Goal: Information Seeking & Learning: Check status

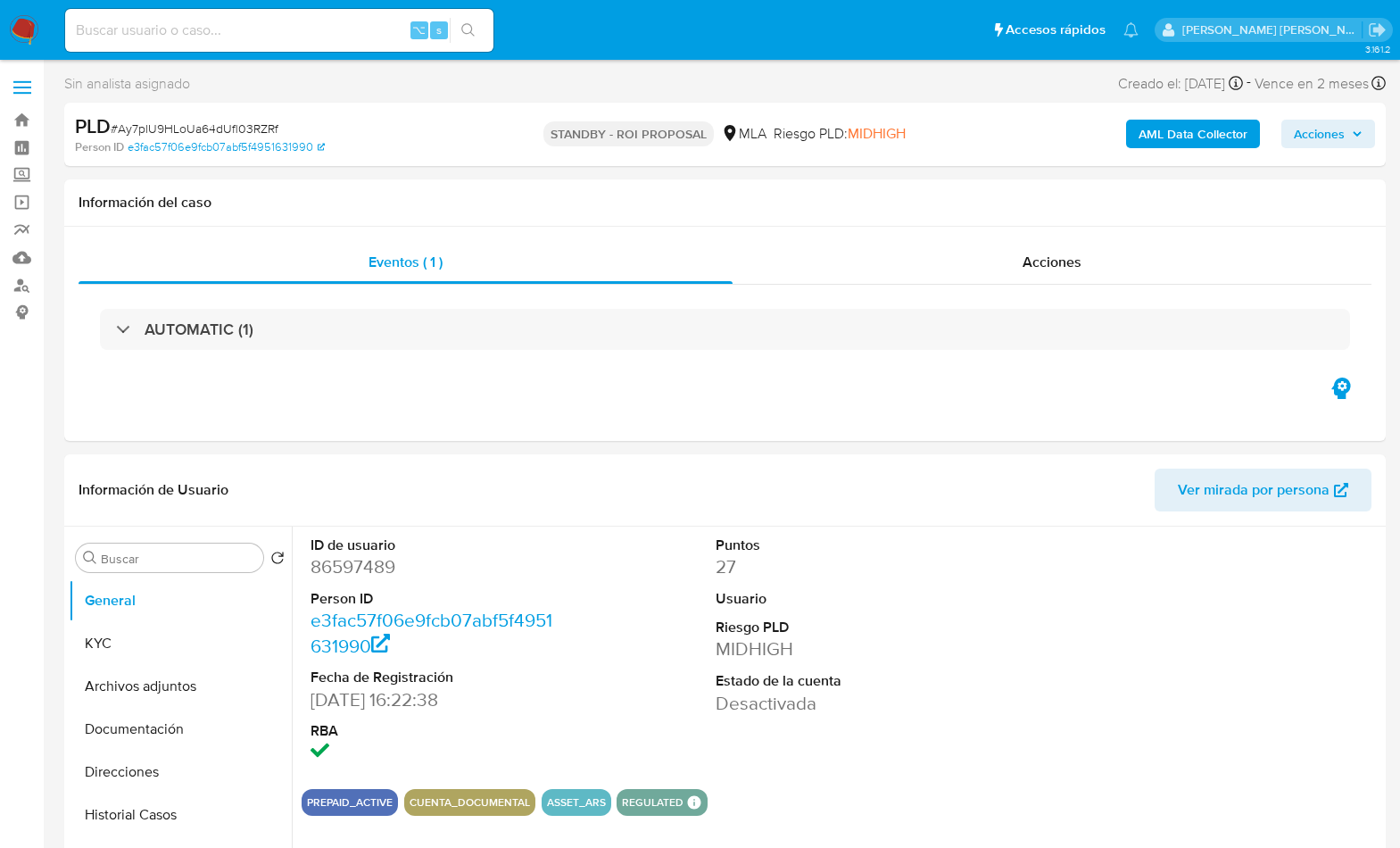
select select "10"
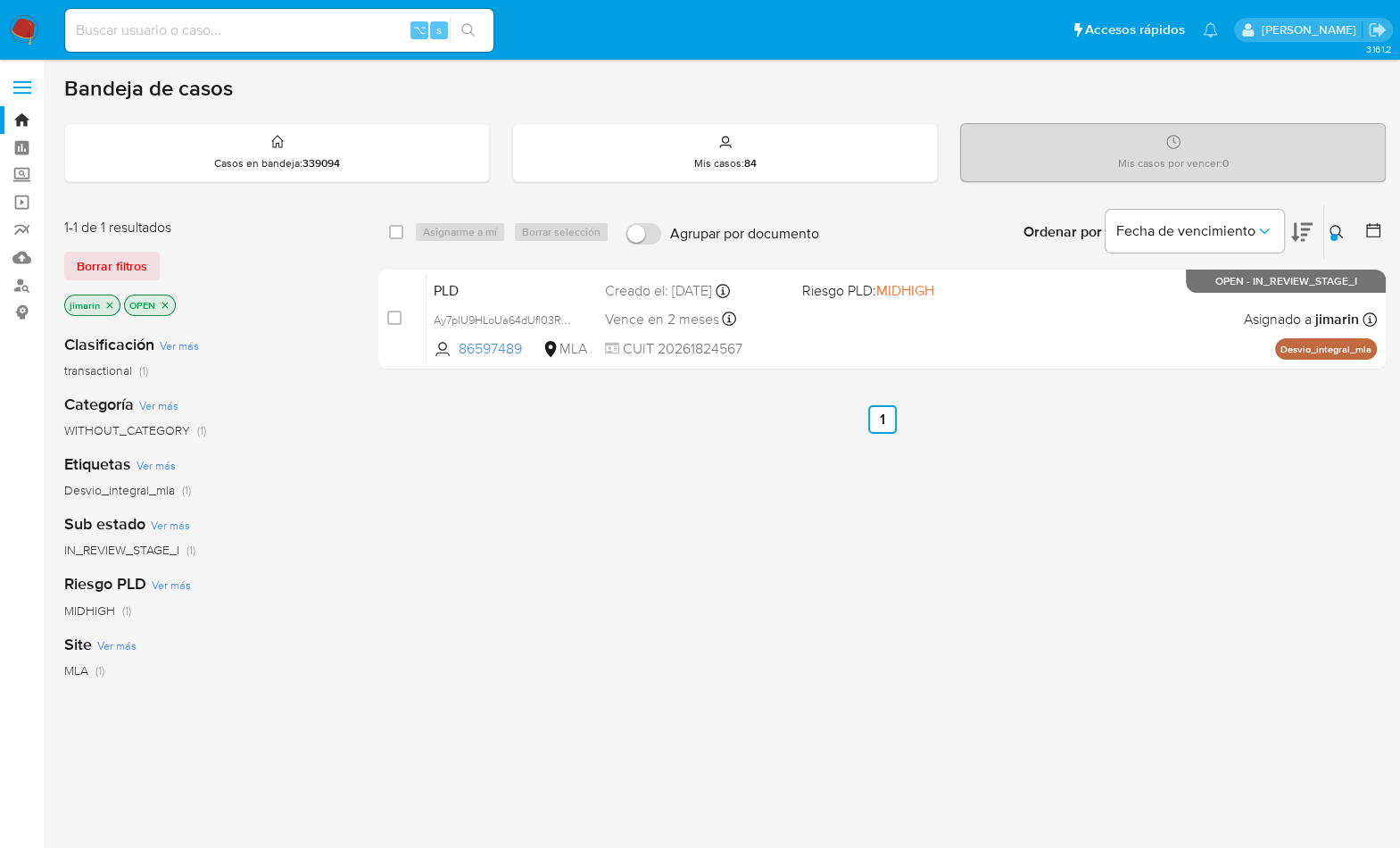
click at [1336, 225] on icon at bounding box center [1337, 232] width 14 height 14
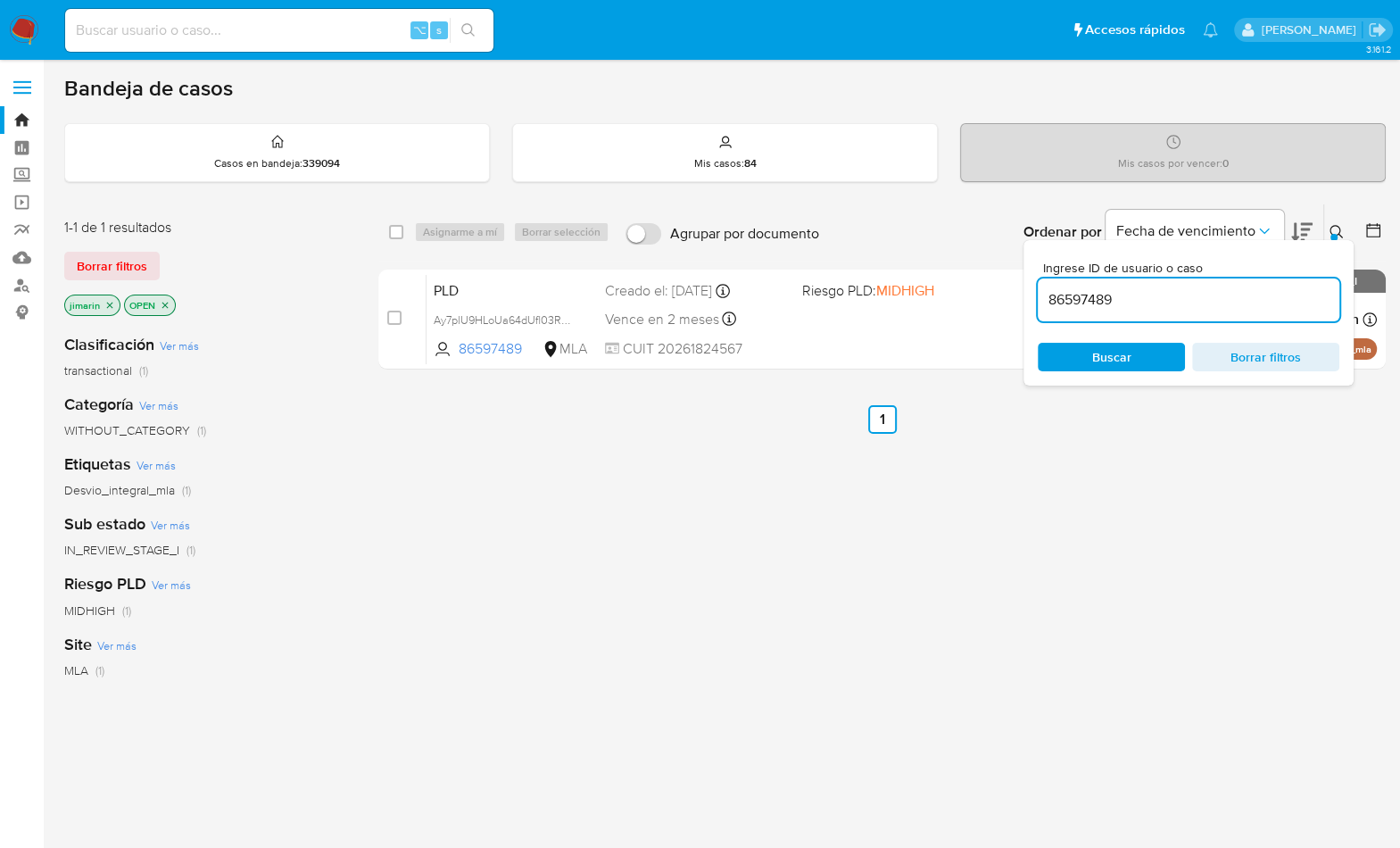
click at [1165, 305] on input "86597489" at bounding box center [1188, 300] width 302 height 23
type input "232211701"
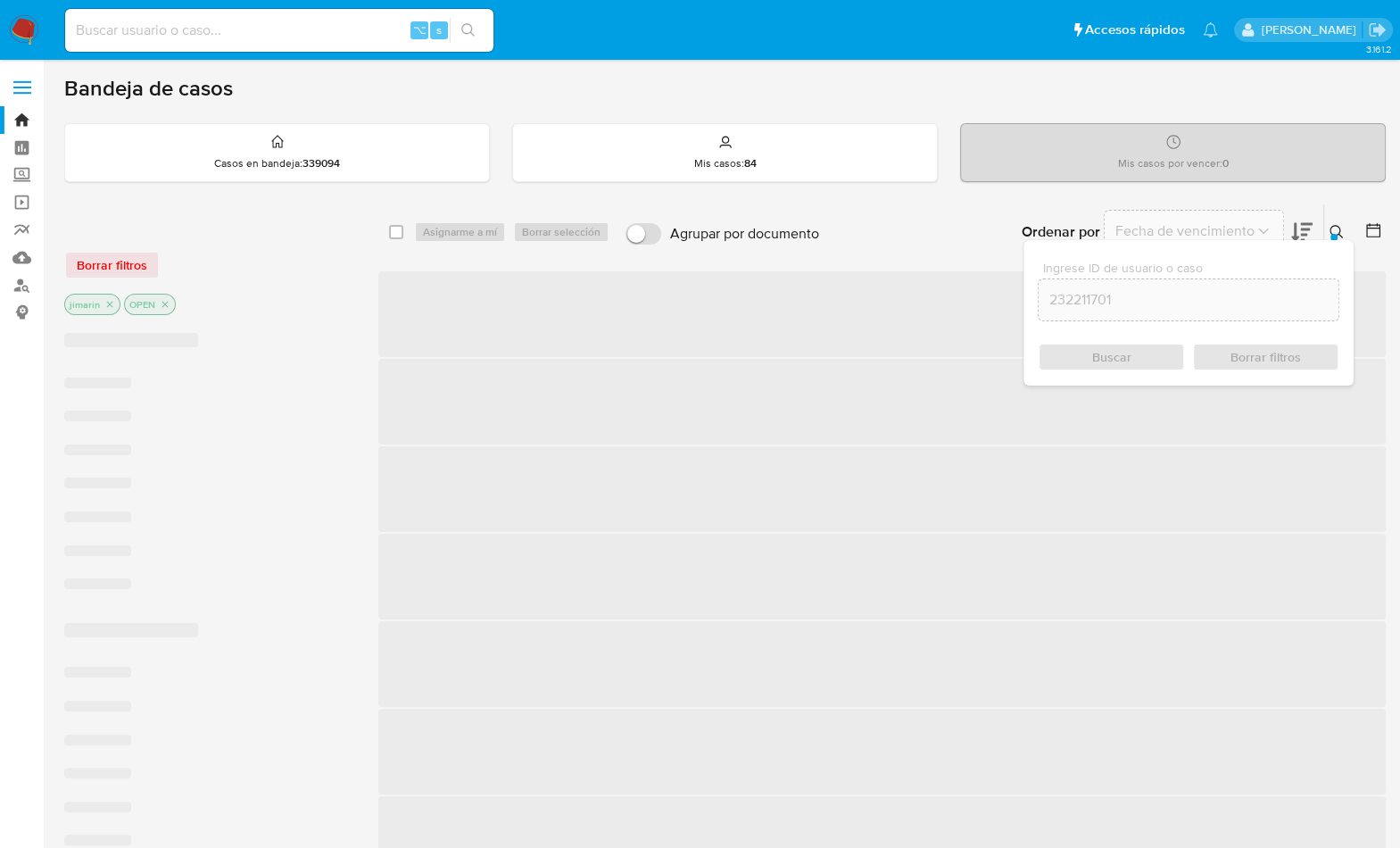
click at [1342, 242] on div "Ingrese ID de usuario o caso 232211701 Buscar Borrar filtros" at bounding box center [1188, 312] width 330 height 145
click at [1339, 235] on icon at bounding box center [1337, 232] width 14 height 14
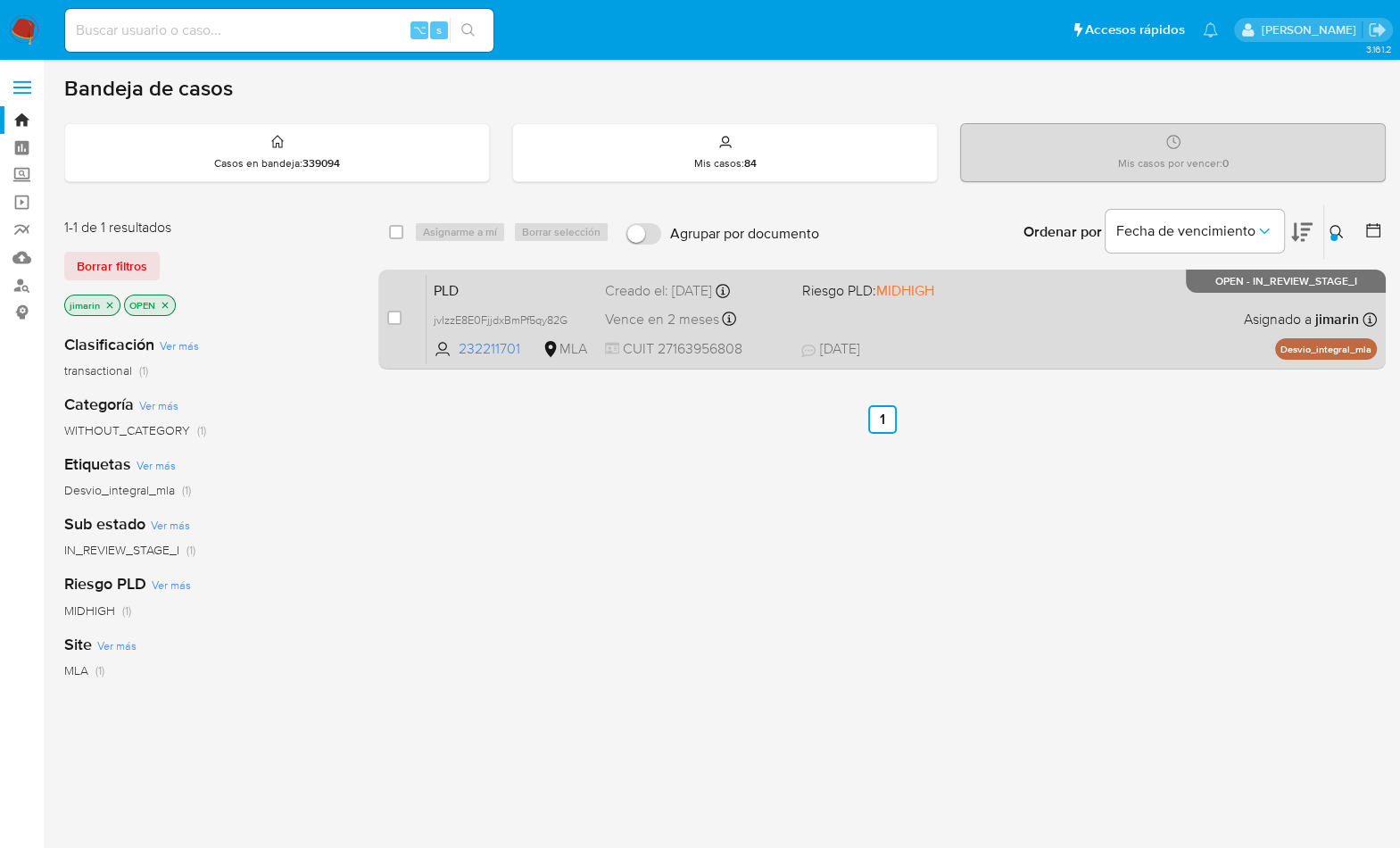
click at [1101, 331] on div "PLD jvIzzE8E0FjjdxBmPf5qy82G 232211701 MLA Riesgo PLD: MIDHIGH Creado el: 12/09…" at bounding box center [902, 319] width 950 height 90
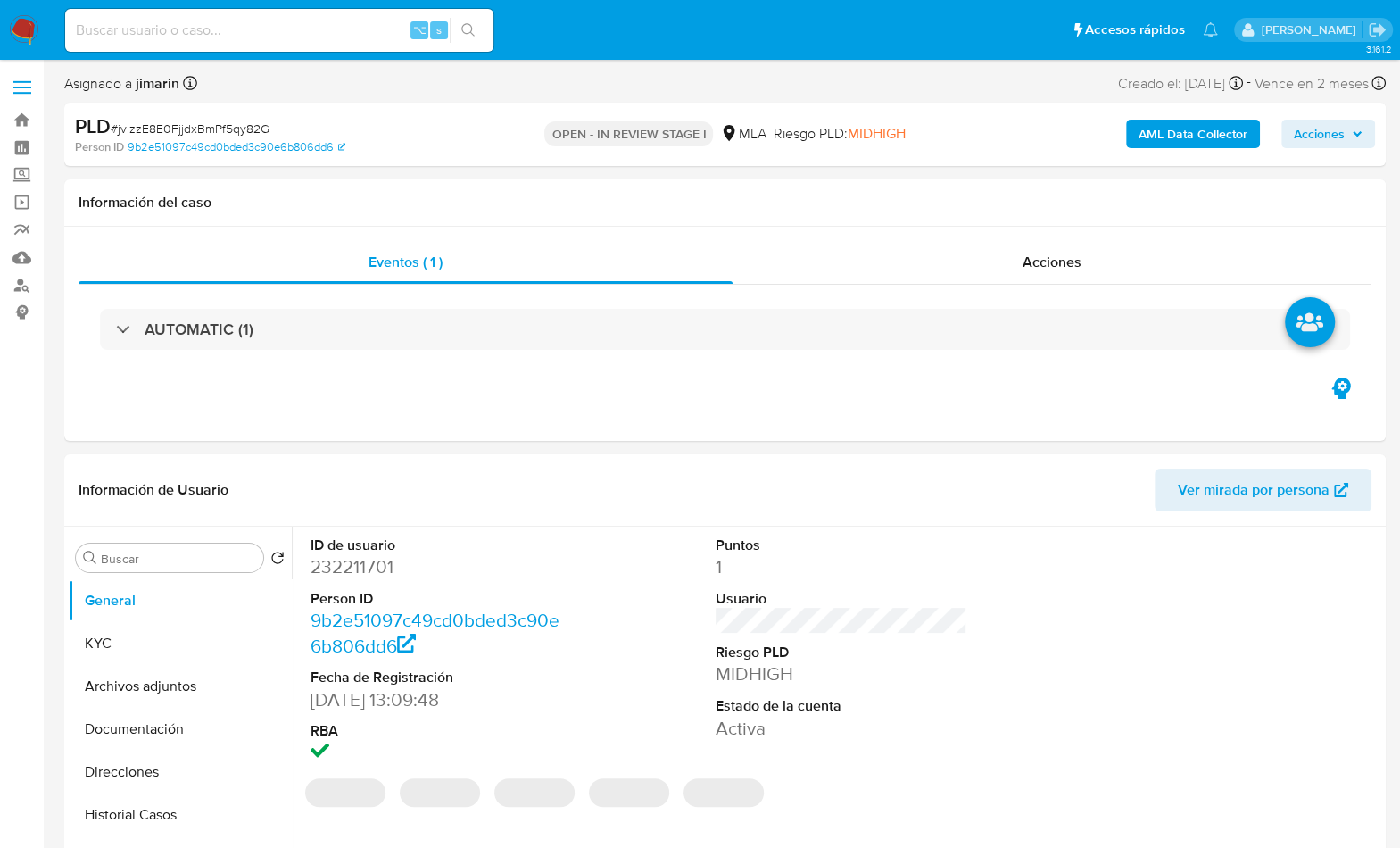
select select "10"
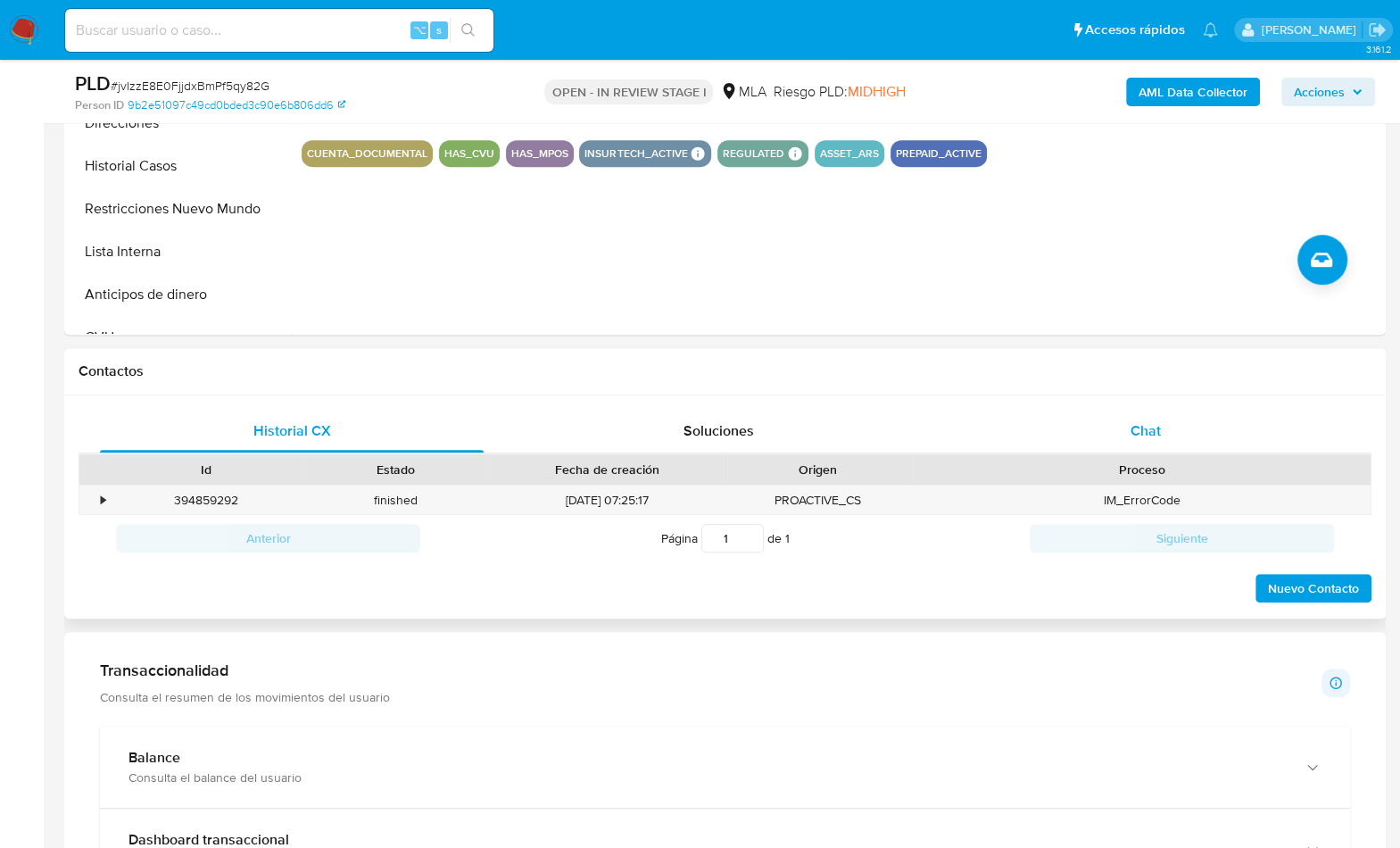
click at [1152, 431] on span "Chat" at bounding box center [1145, 430] width 31 height 20
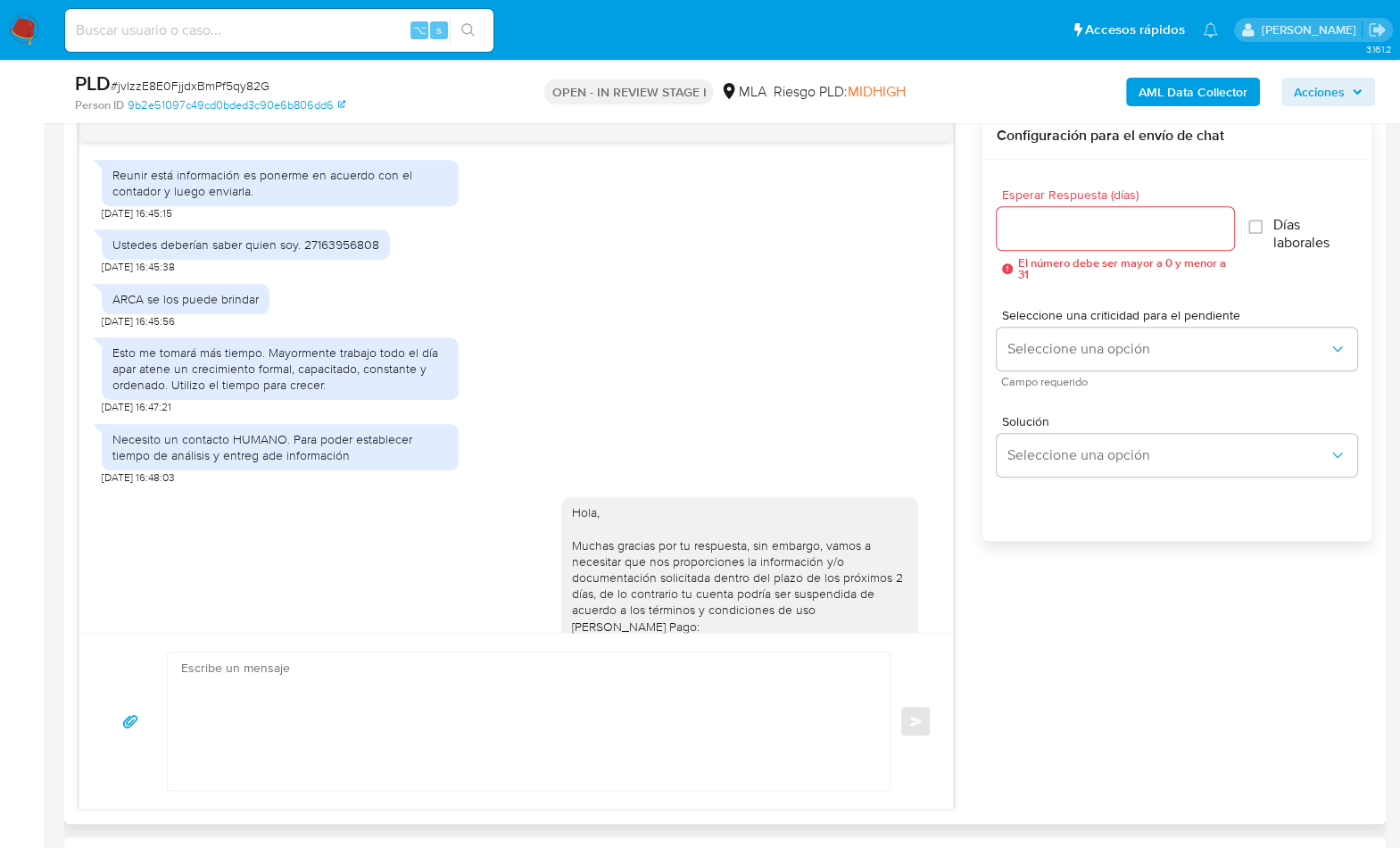
scroll to position [1086, 0]
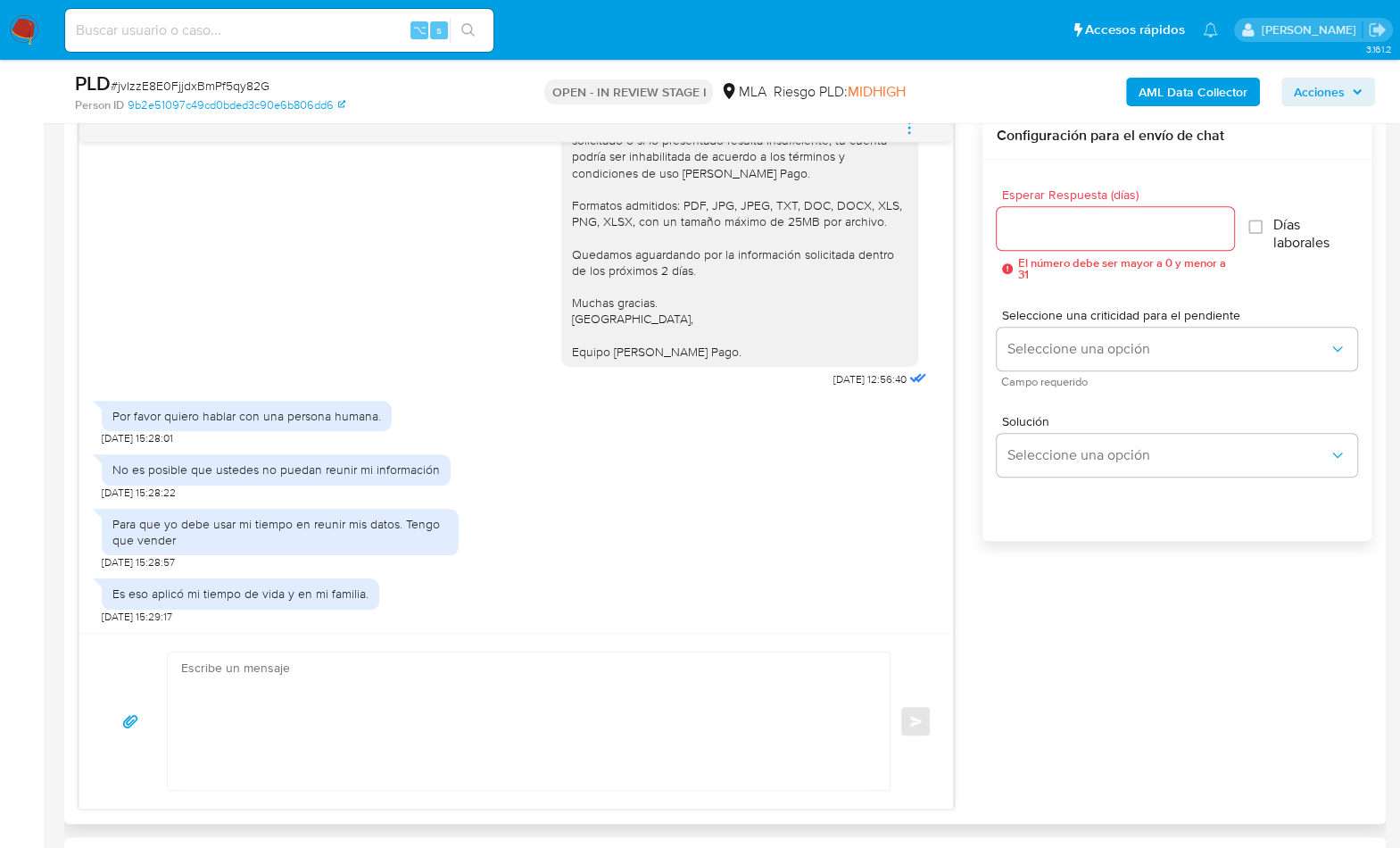
click at [1099, 648] on div "Reunir está información es ponerme en acuerdo con el contador y luego enviarla.…" at bounding box center [725, 461] width 1293 height 697
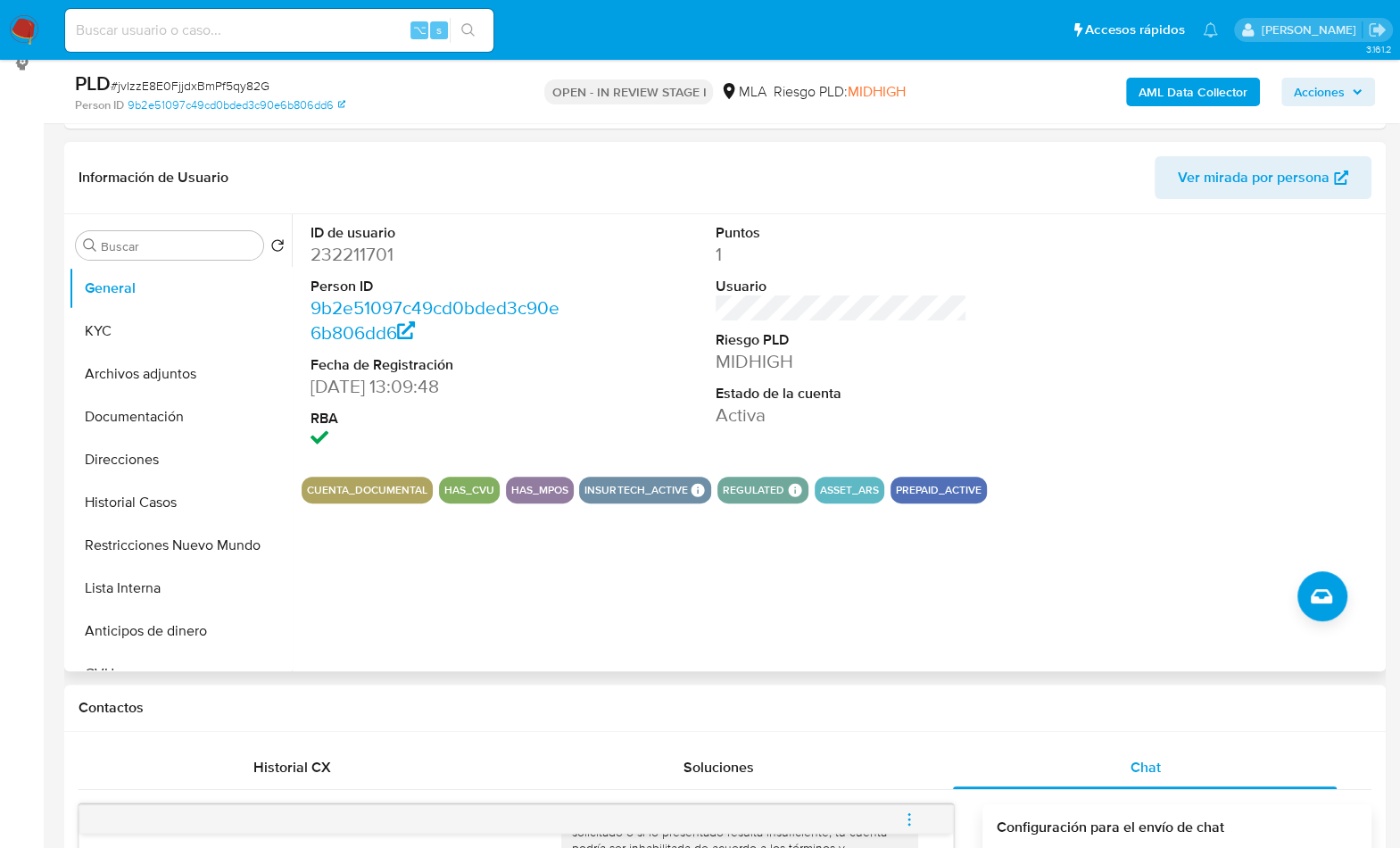
scroll to position [242, 0]
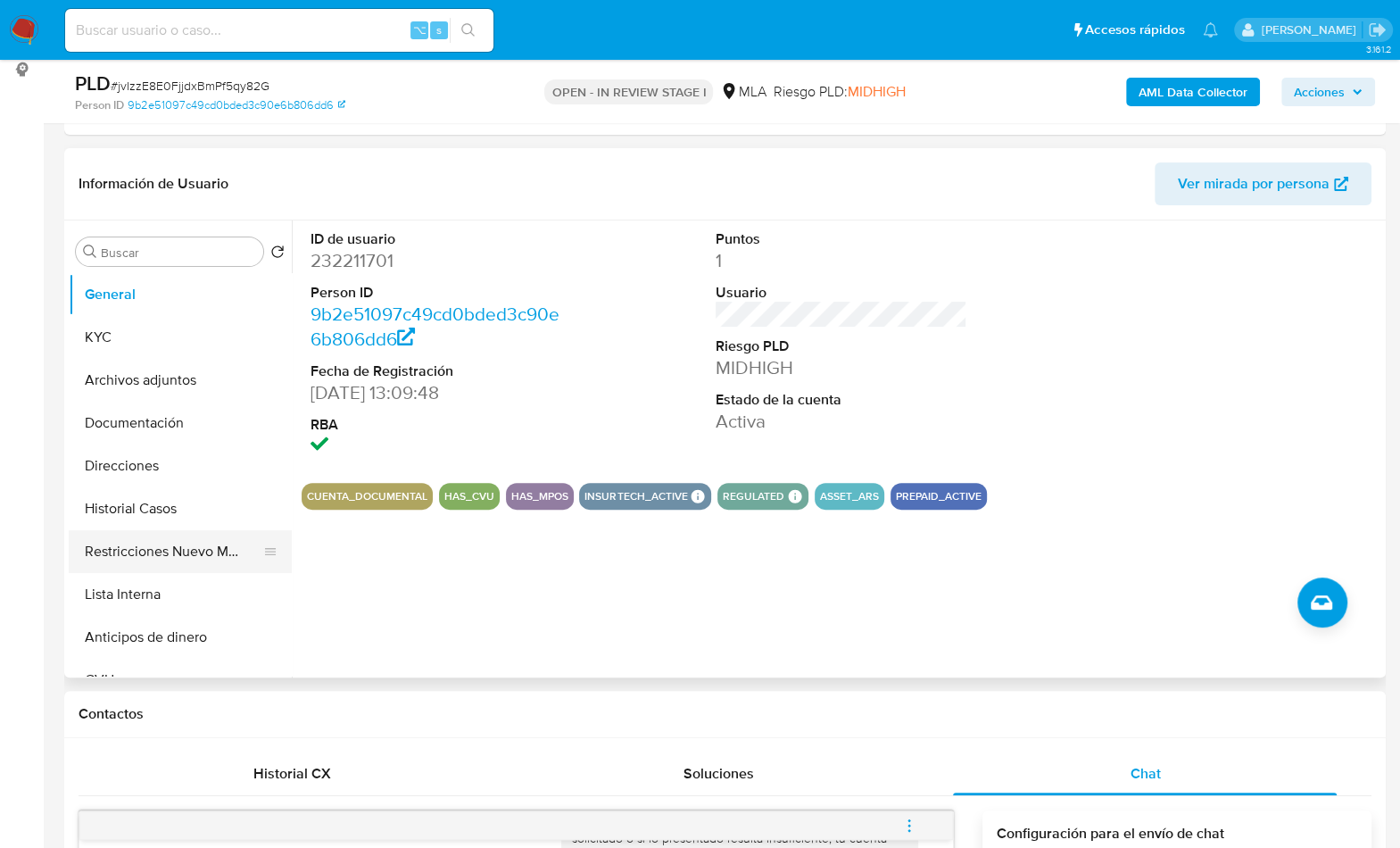
click at [112, 545] on button "Restricciones Nuevo Mundo" at bounding box center [172, 551] width 209 height 43
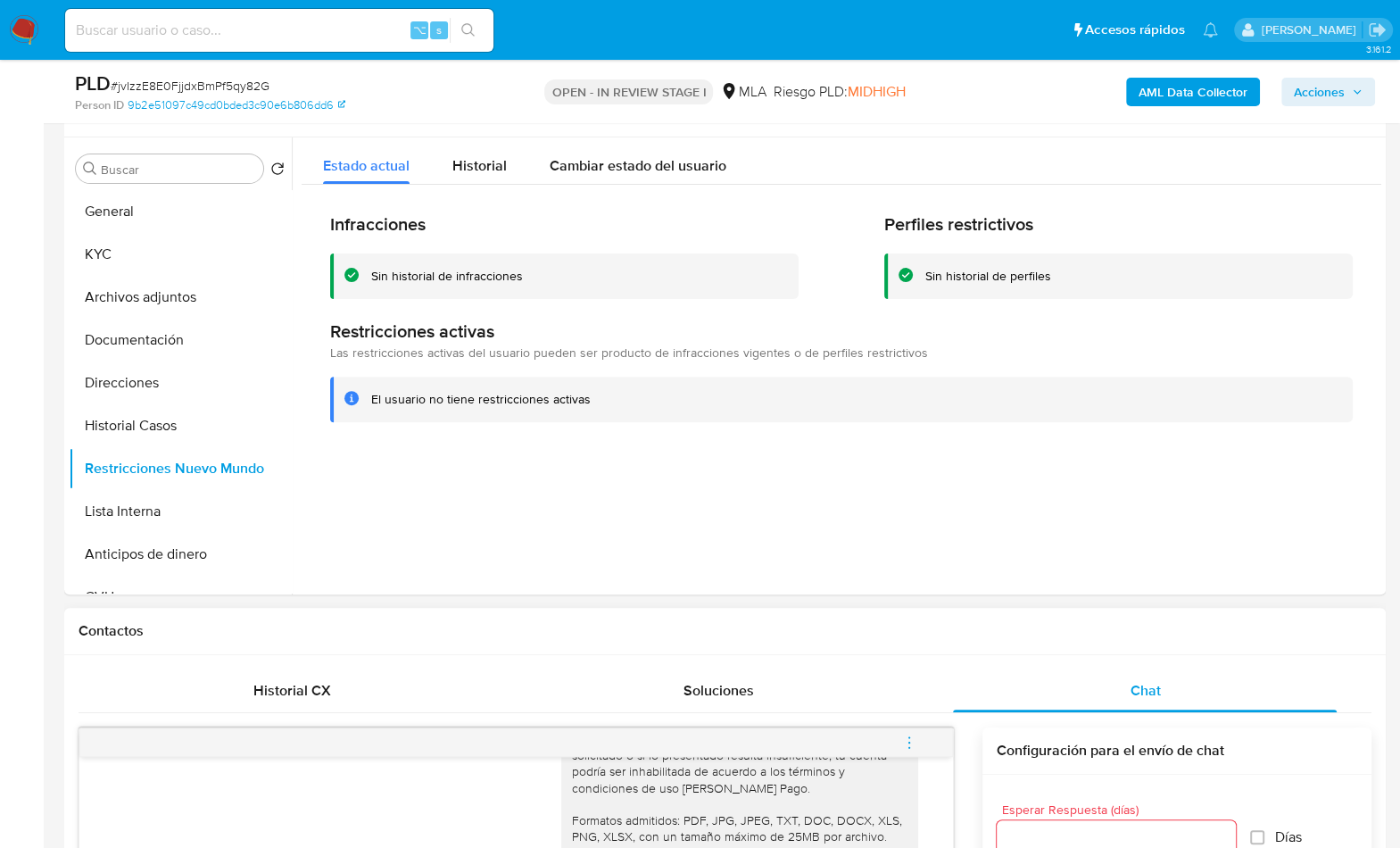
scroll to position [287, 0]
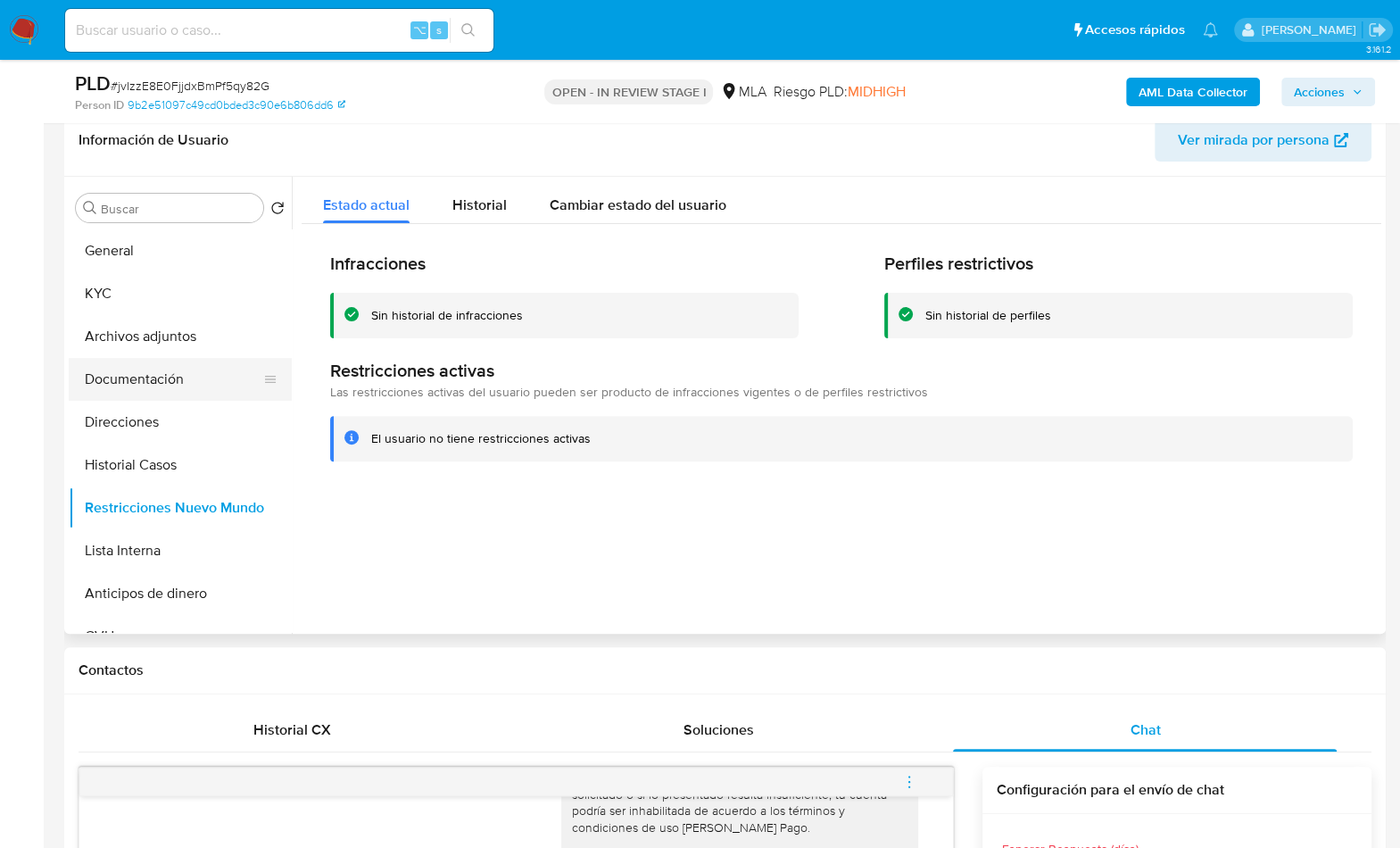
click at [142, 385] on button "Documentación" at bounding box center [172, 379] width 209 height 43
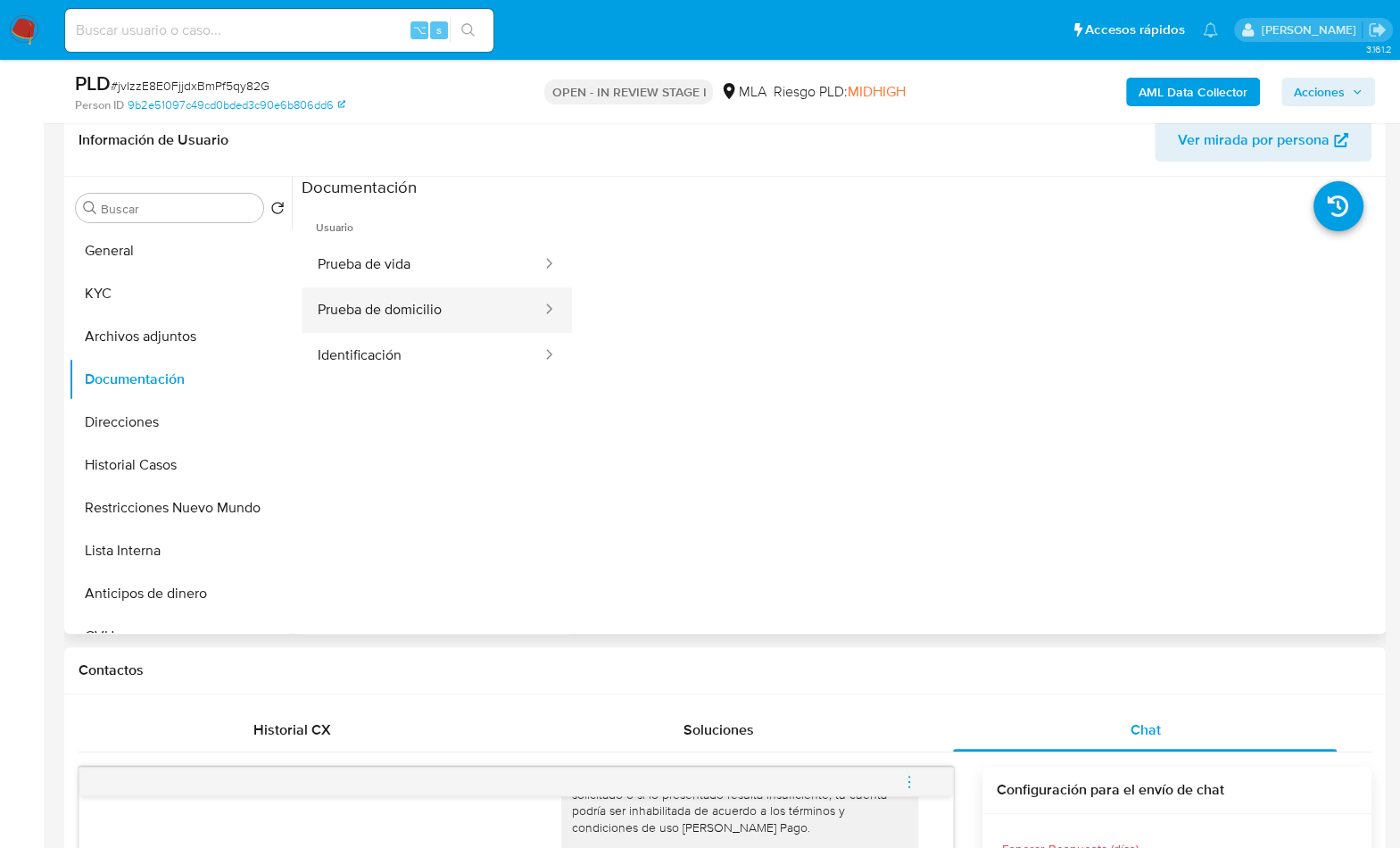
click at [417, 290] on button "Prueba de domicilio" at bounding box center [423, 310] width 242 height 45
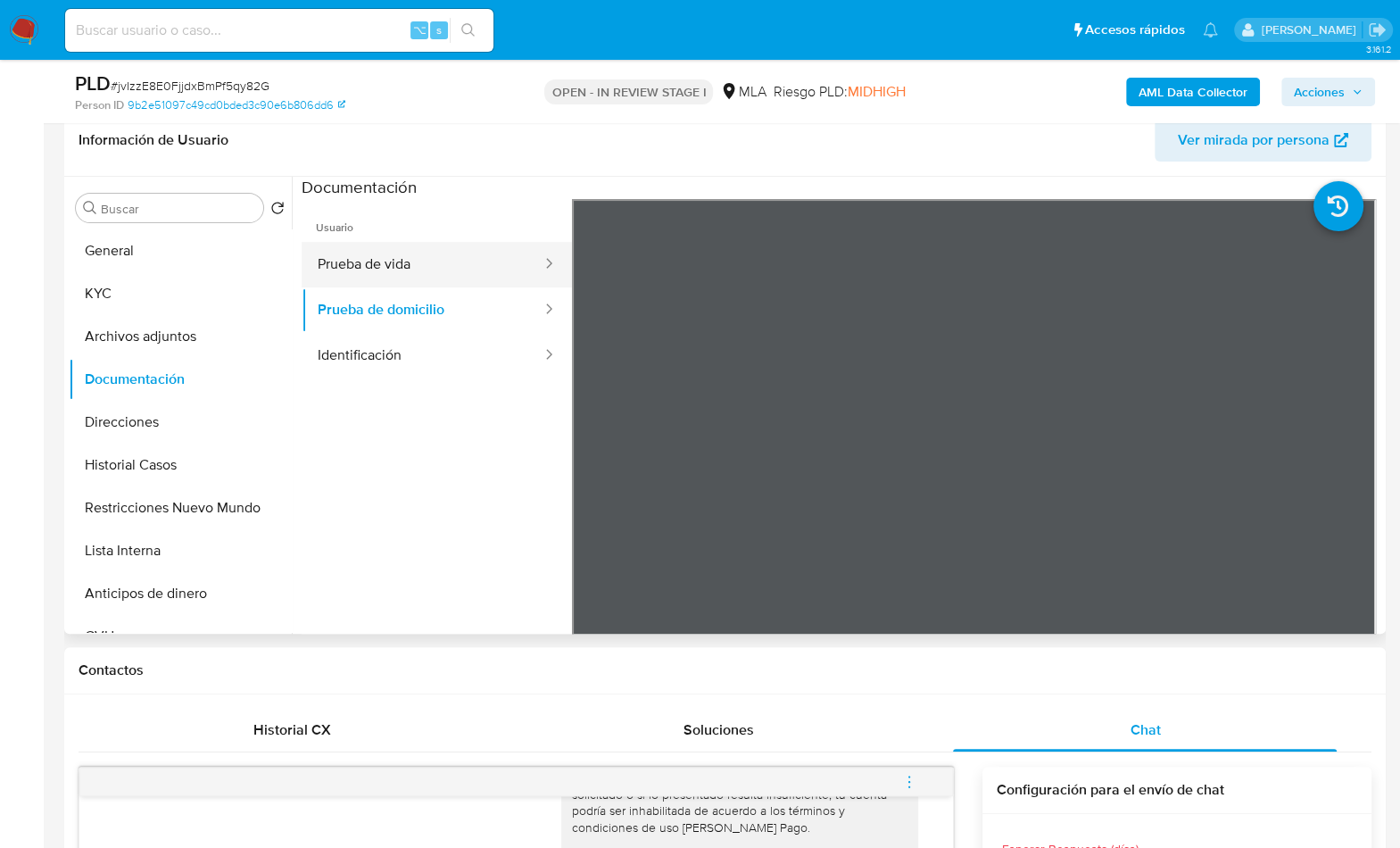
click at [427, 263] on button "Prueba de vida" at bounding box center [423, 264] width 242 height 45
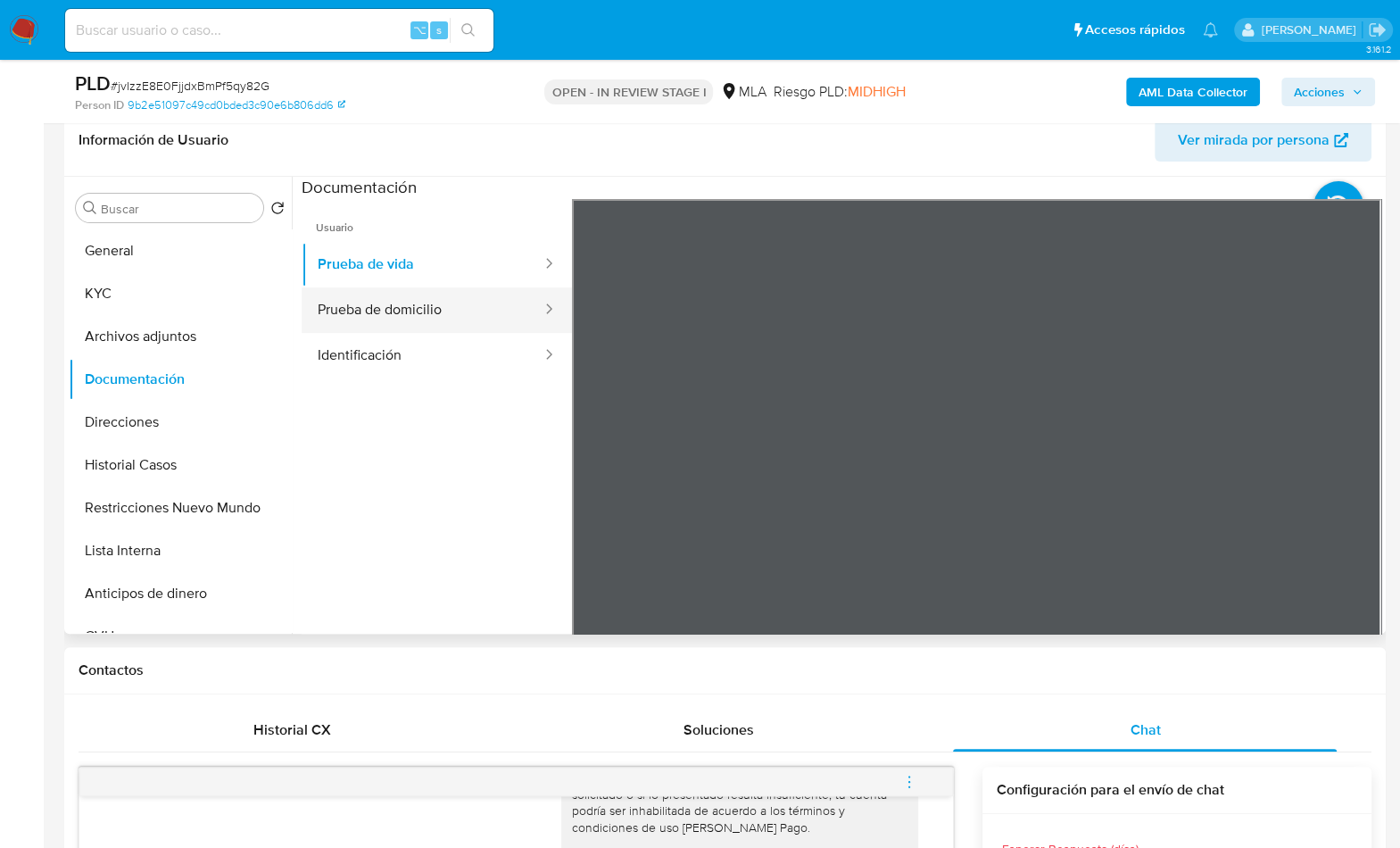
click at [420, 308] on button "Prueba de domicilio" at bounding box center [423, 310] width 242 height 45
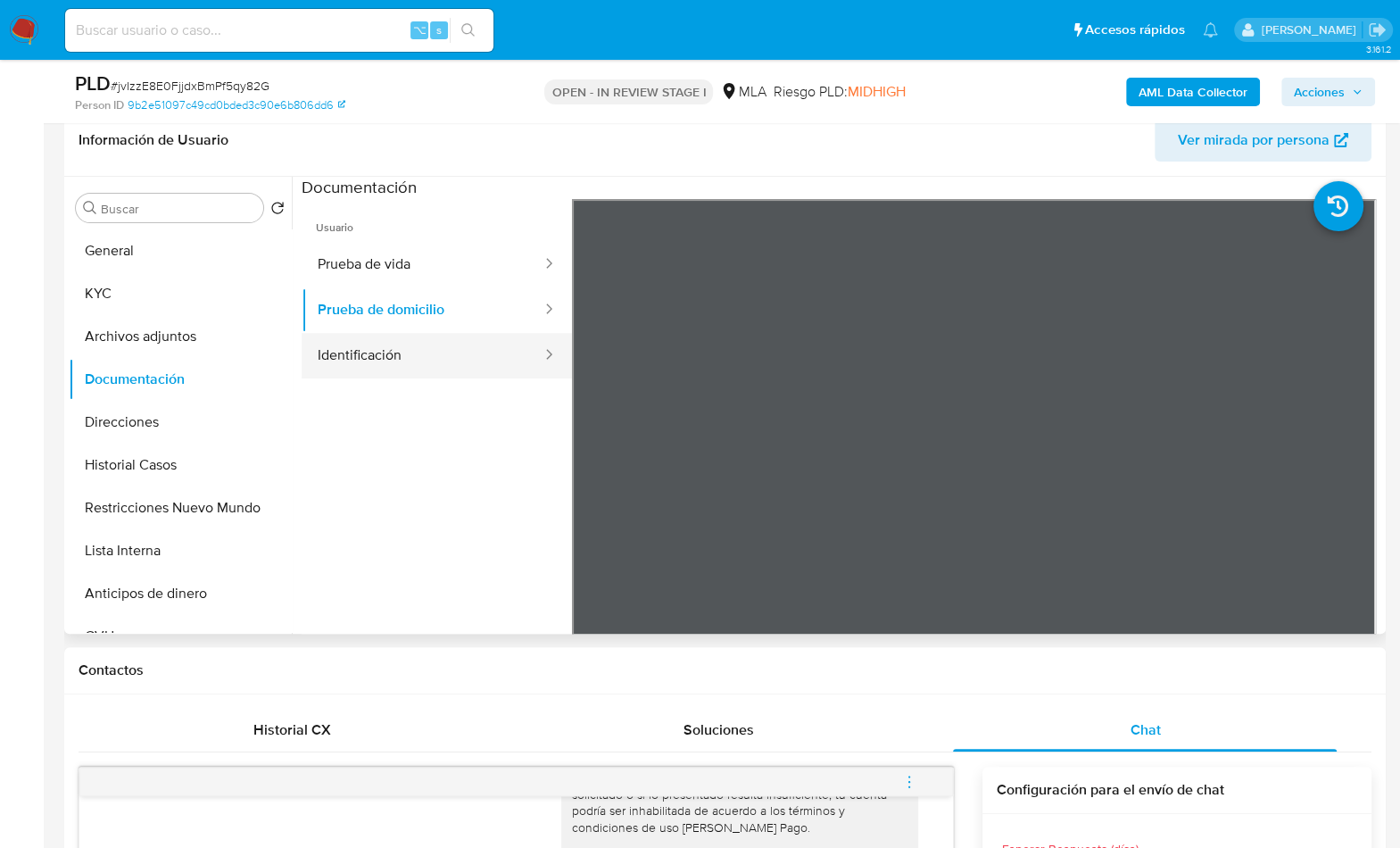
click at [423, 364] on button "Identificación" at bounding box center [423, 355] width 242 height 45
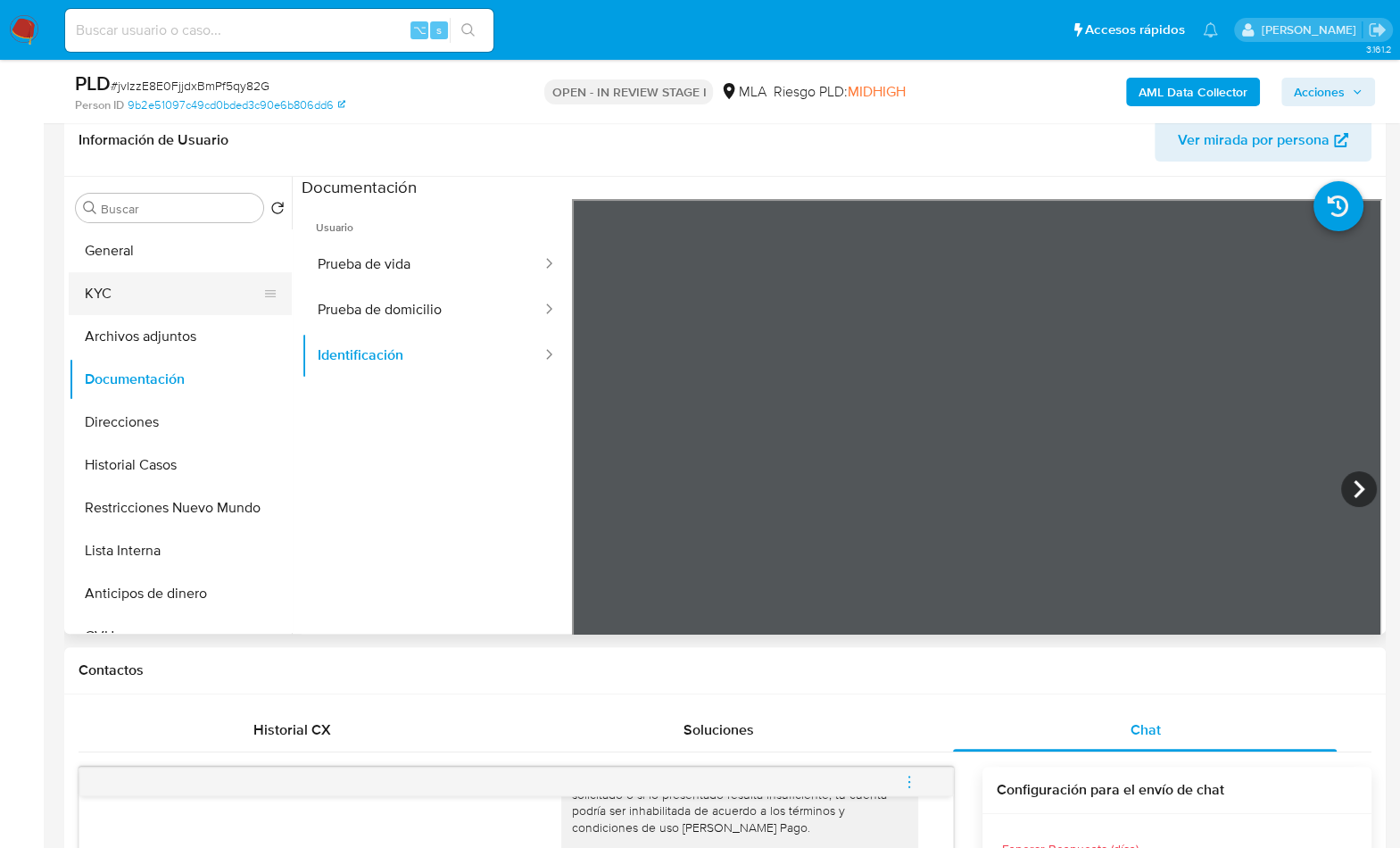
click at [138, 300] on button "KYC" at bounding box center [172, 293] width 209 height 43
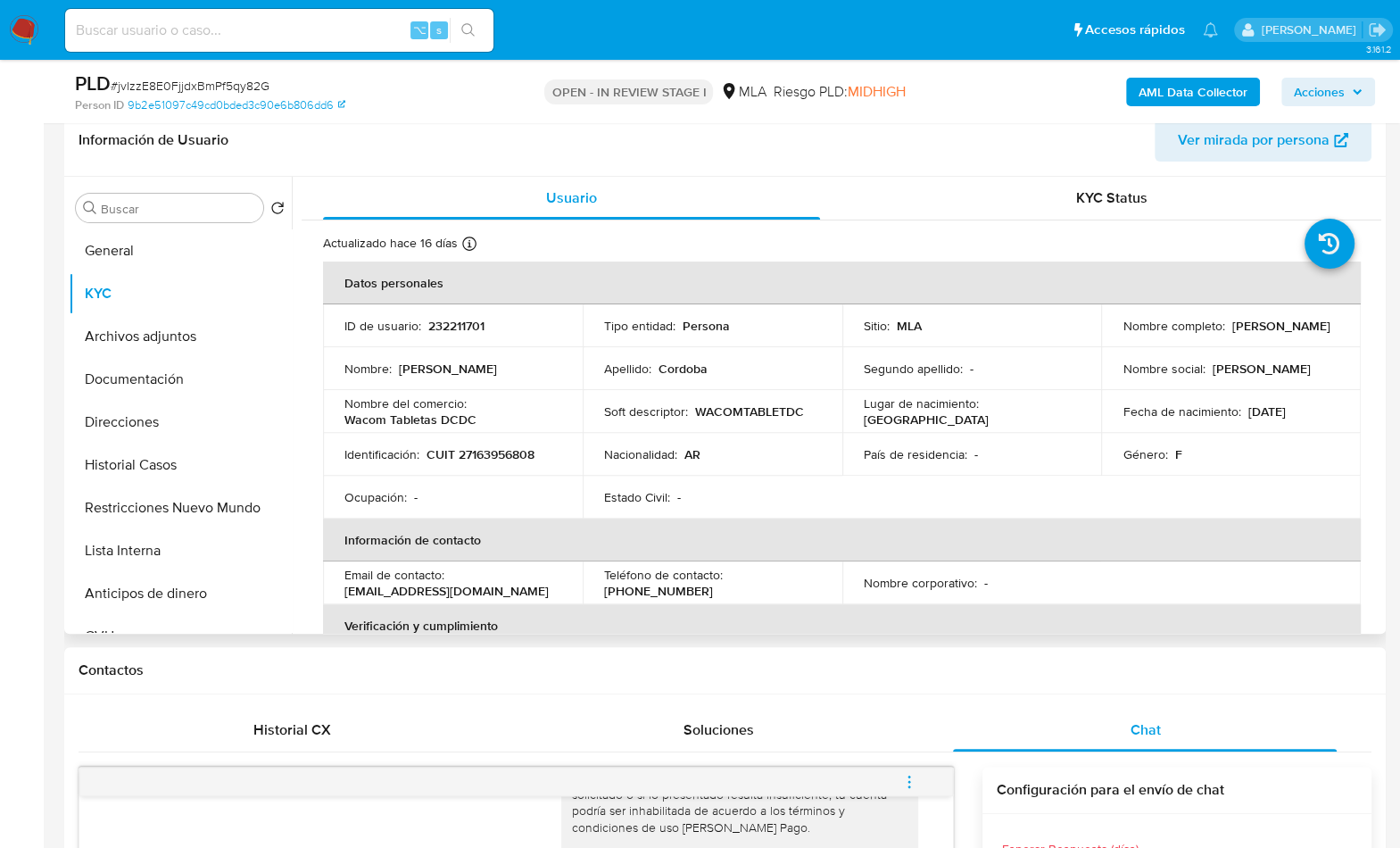
click at [518, 462] on td "Identificación : CUIT 27163956808" at bounding box center [453, 454] width 260 height 43
click at [512, 453] on p "CUIT 27163956808" at bounding box center [481, 454] width 108 height 16
click at [511, 453] on p "CUIT 27163956808" at bounding box center [481, 454] width 108 height 16
copy p "27163956808"
click at [203, 500] on button "Restricciones Nuevo Mundo" at bounding box center [172, 508] width 209 height 43
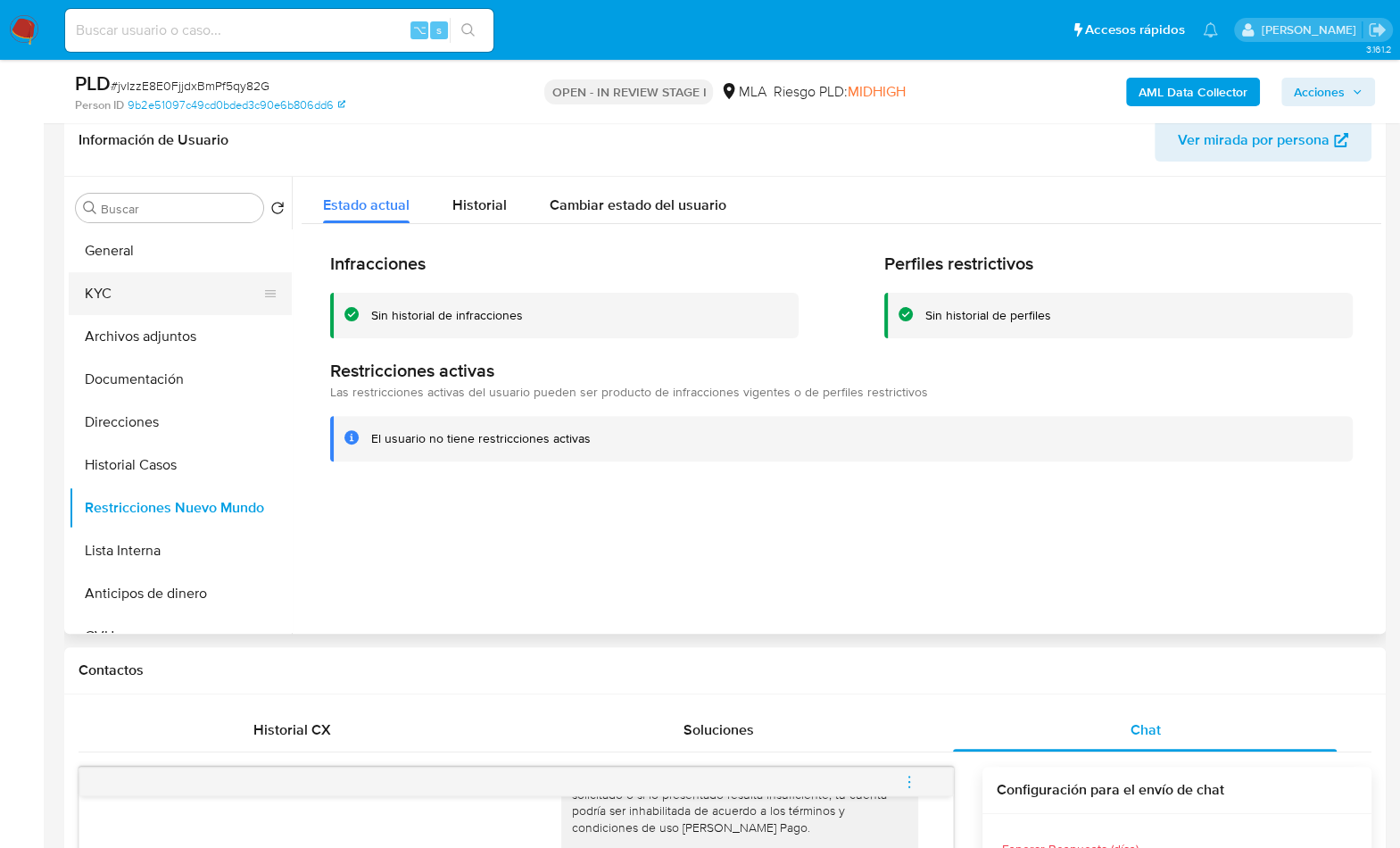
click at [174, 296] on button "KYC" at bounding box center [172, 293] width 209 height 43
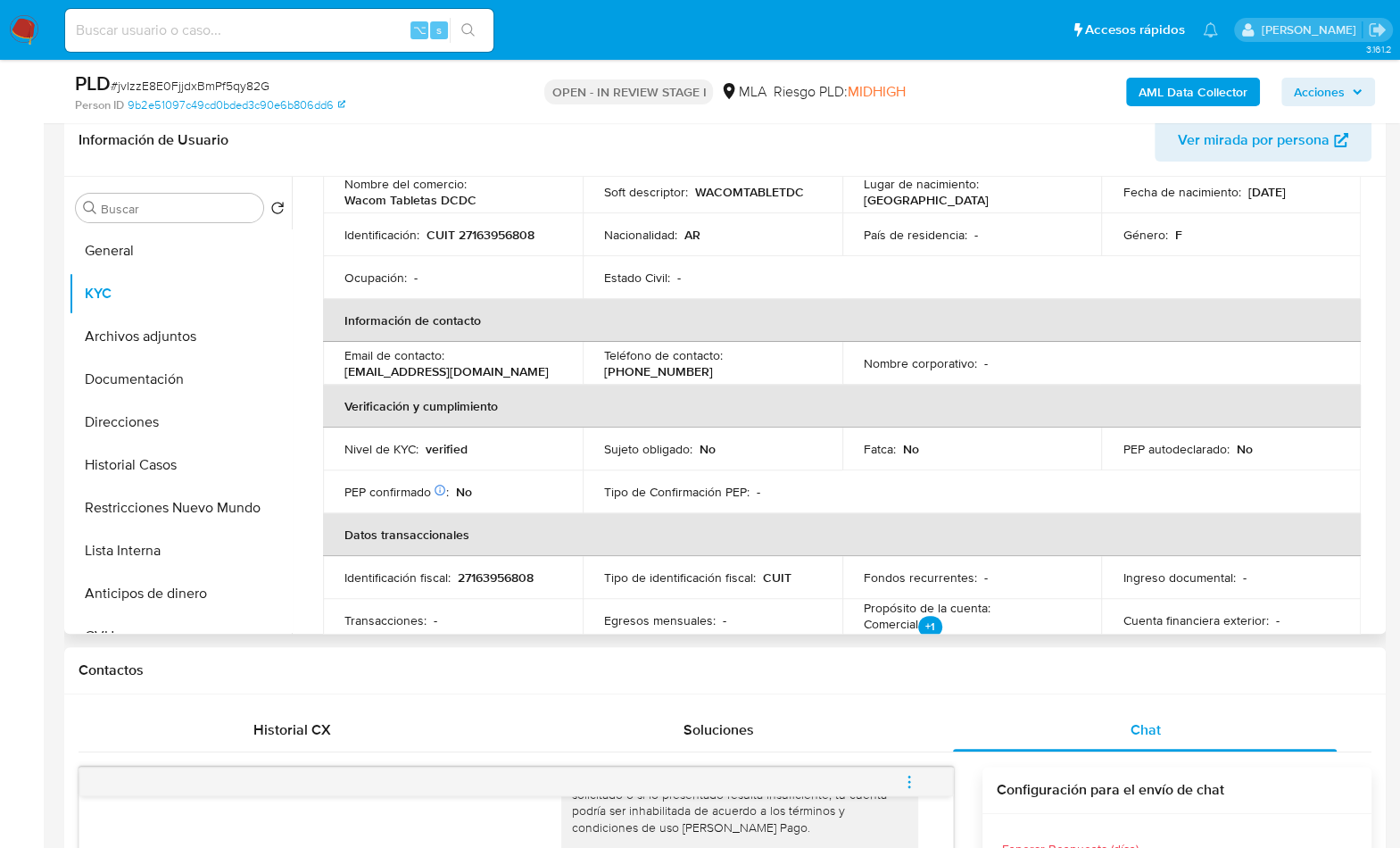
scroll to position [0, 0]
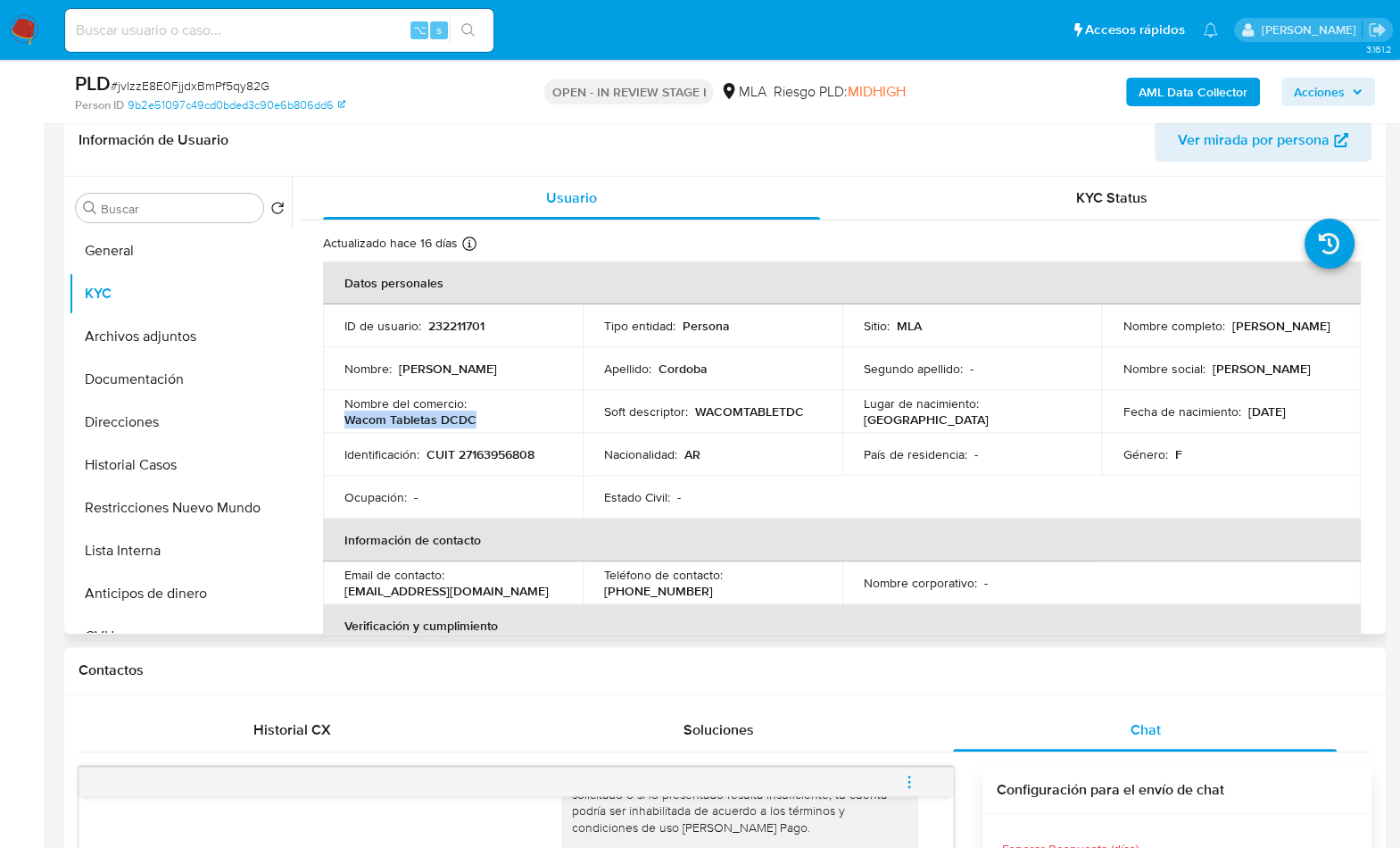
drag, startPoint x: 344, startPoint y: 419, endPoint x: 471, endPoint y: 424, distance: 127.1
click at [471, 424] on p "Wacom Tabletas DCDC" at bounding box center [410, 419] width 132 height 16
copy p "Wacom Tabletas DCDC"
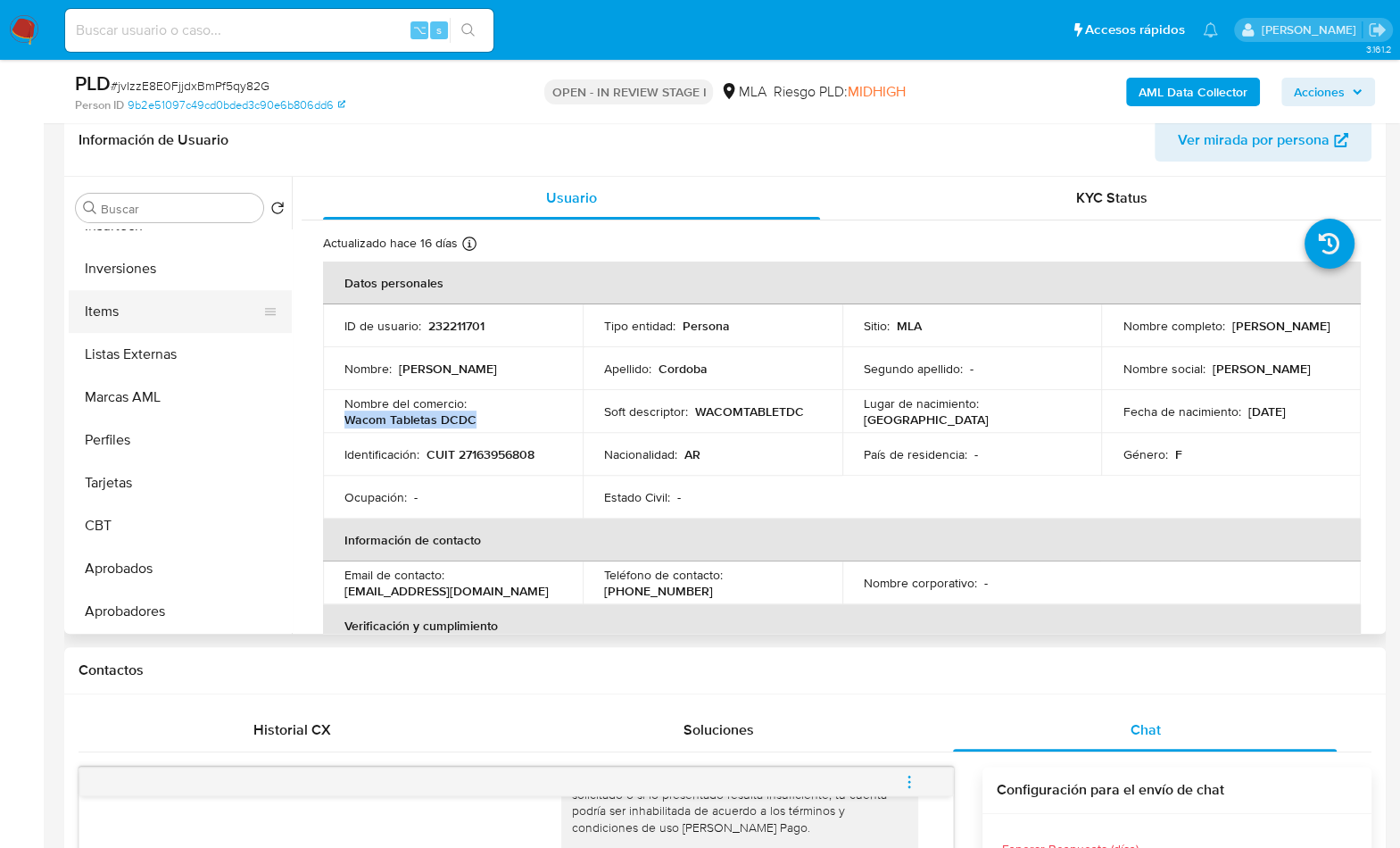
click at [130, 323] on button "Items" at bounding box center [172, 312] width 209 height 43
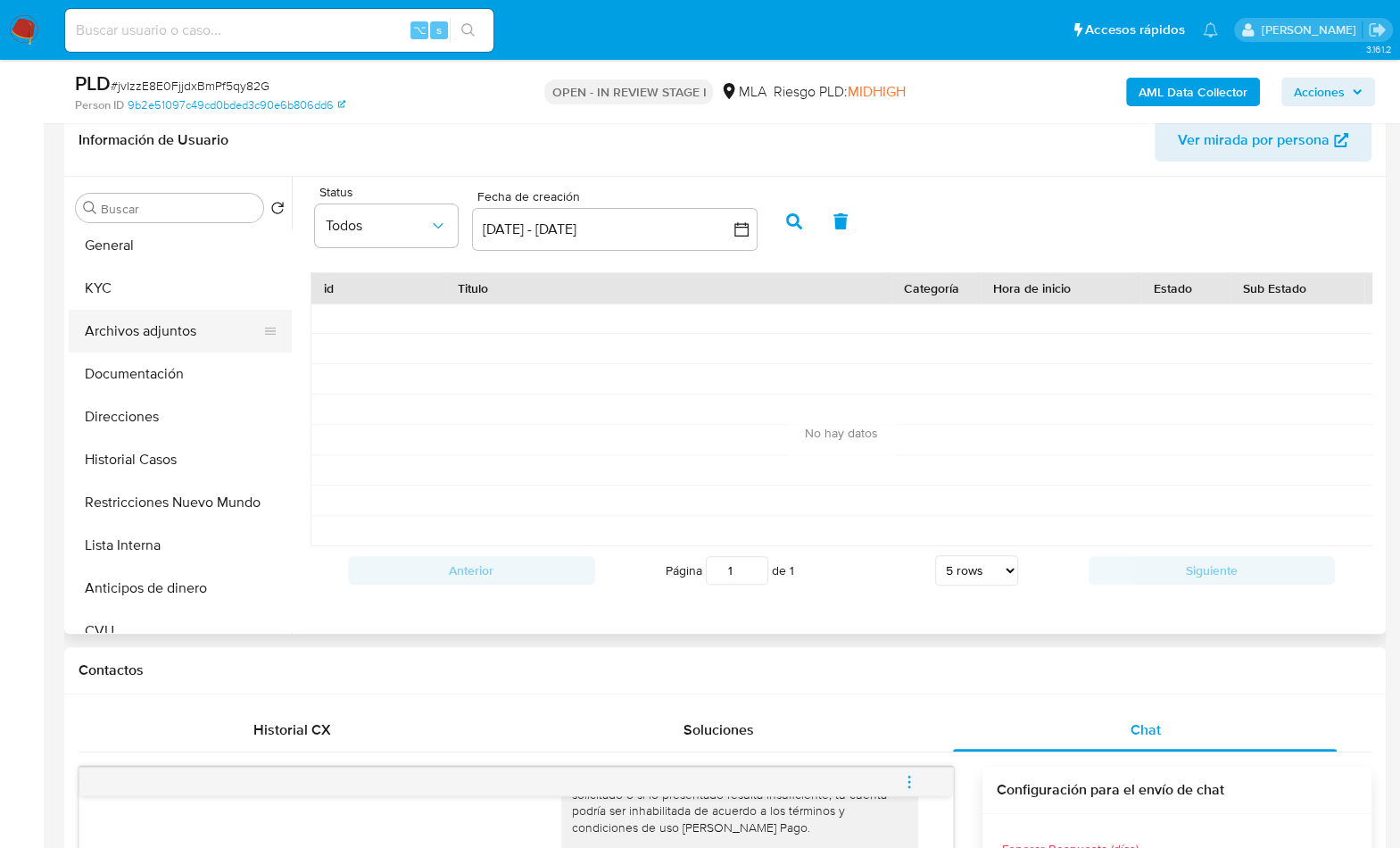
scroll to position [0, 0]
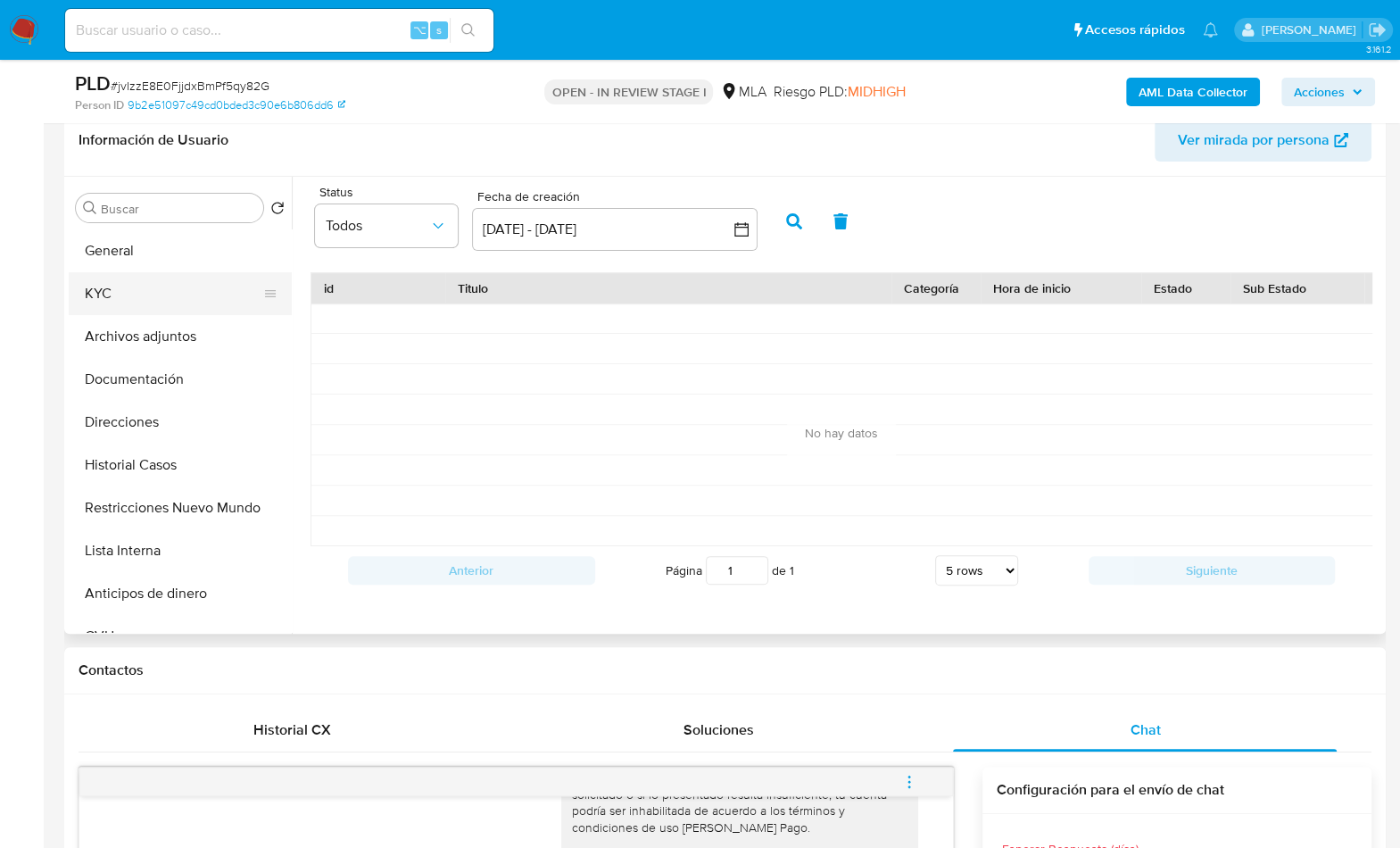
click at [139, 295] on button "KYC" at bounding box center [172, 293] width 209 height 43
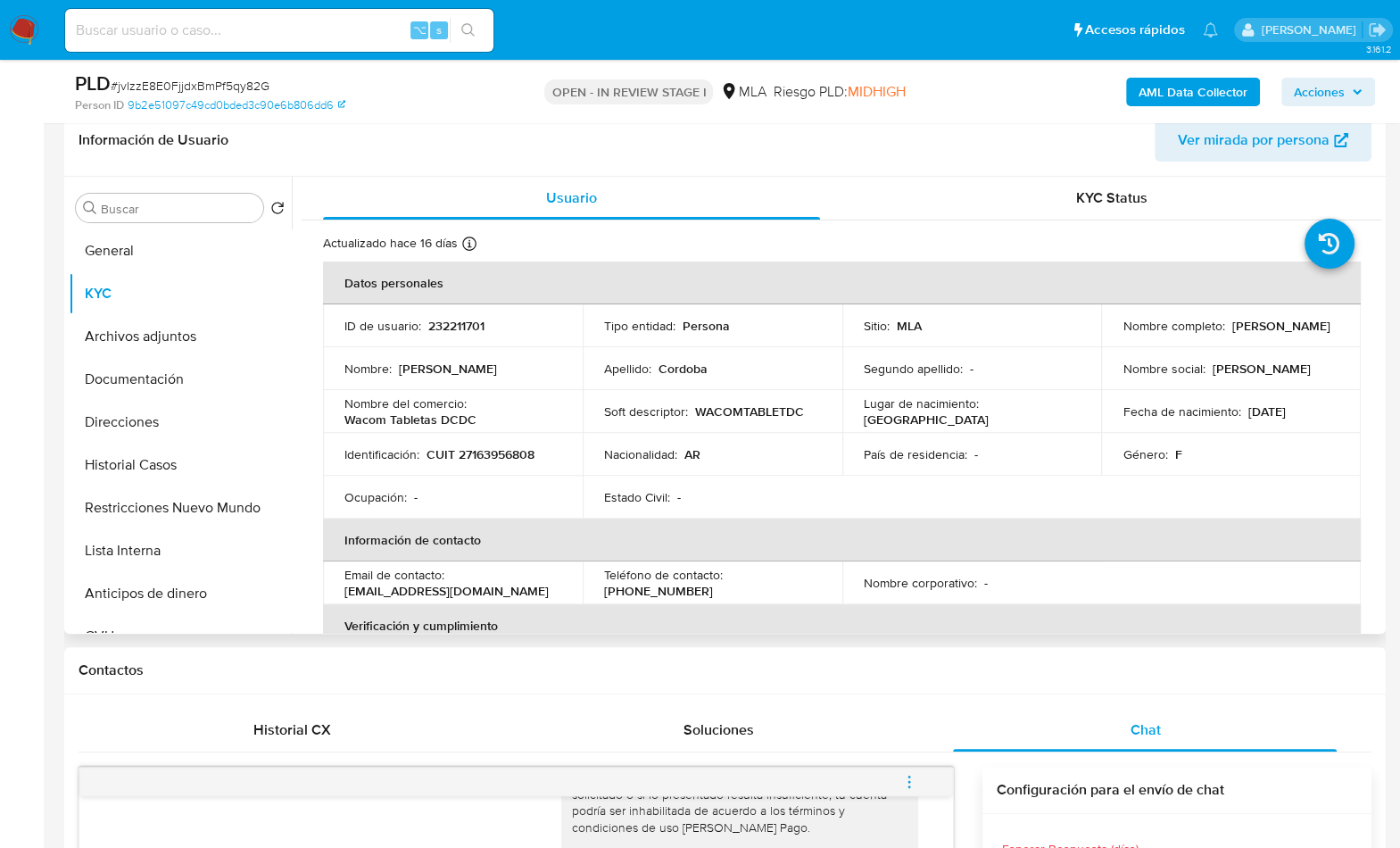
drag, startPoint x: 1122, startPoint y: 336, endPoint x: 1250, endPoint y: 341, distance: 128.1
click at [1251, 342] on td "Nombre completo : Diana Maria Cordoba" at bounding box center [1231, 325] width 260 height 43
copy p "Diana Maria Cordoba"
drag, startPoint x: 149, startPoint y: 365, endPoint x: 188, endPoint y: 364, distance: 39.0
click at [149, 365] on button "Documentación" at bounding box center [172, 379] width 209 height 43
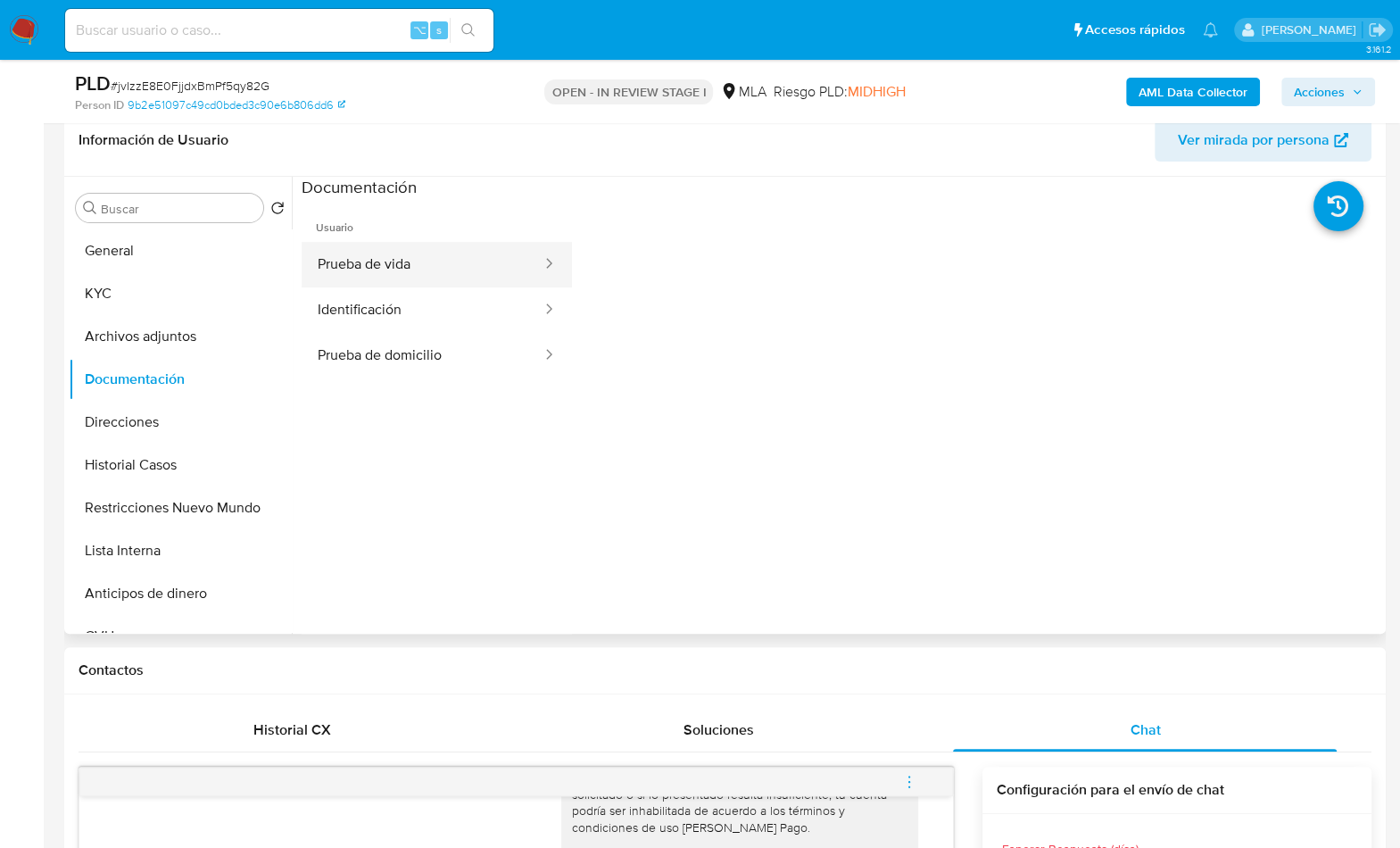
click at [371, 267] on button "Prueba de vida" at bounding box center [423, 264] width 242 height 45
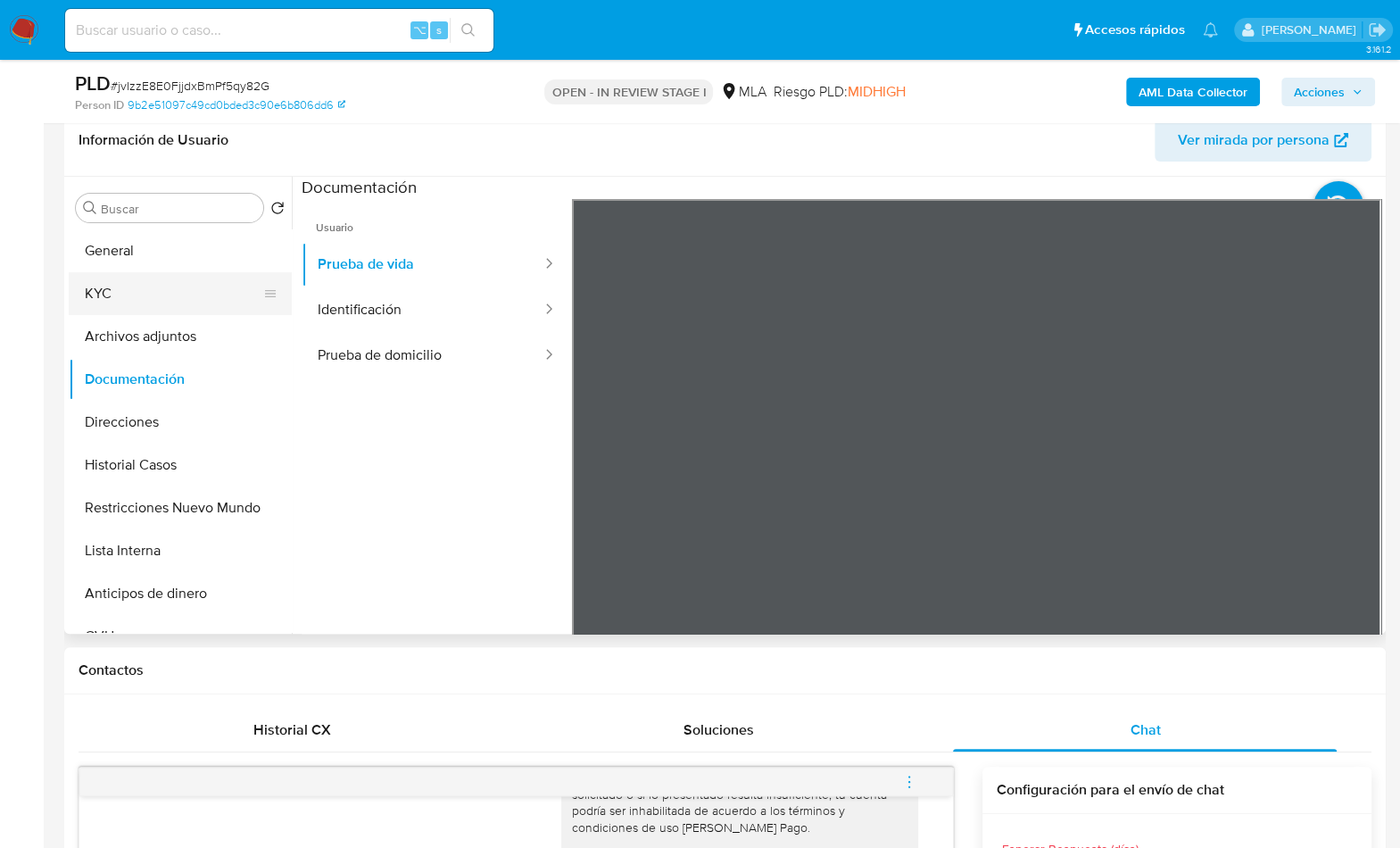
click at [137, 307] on button "KYC" at bounding box center [172, 293] width 209 height 43
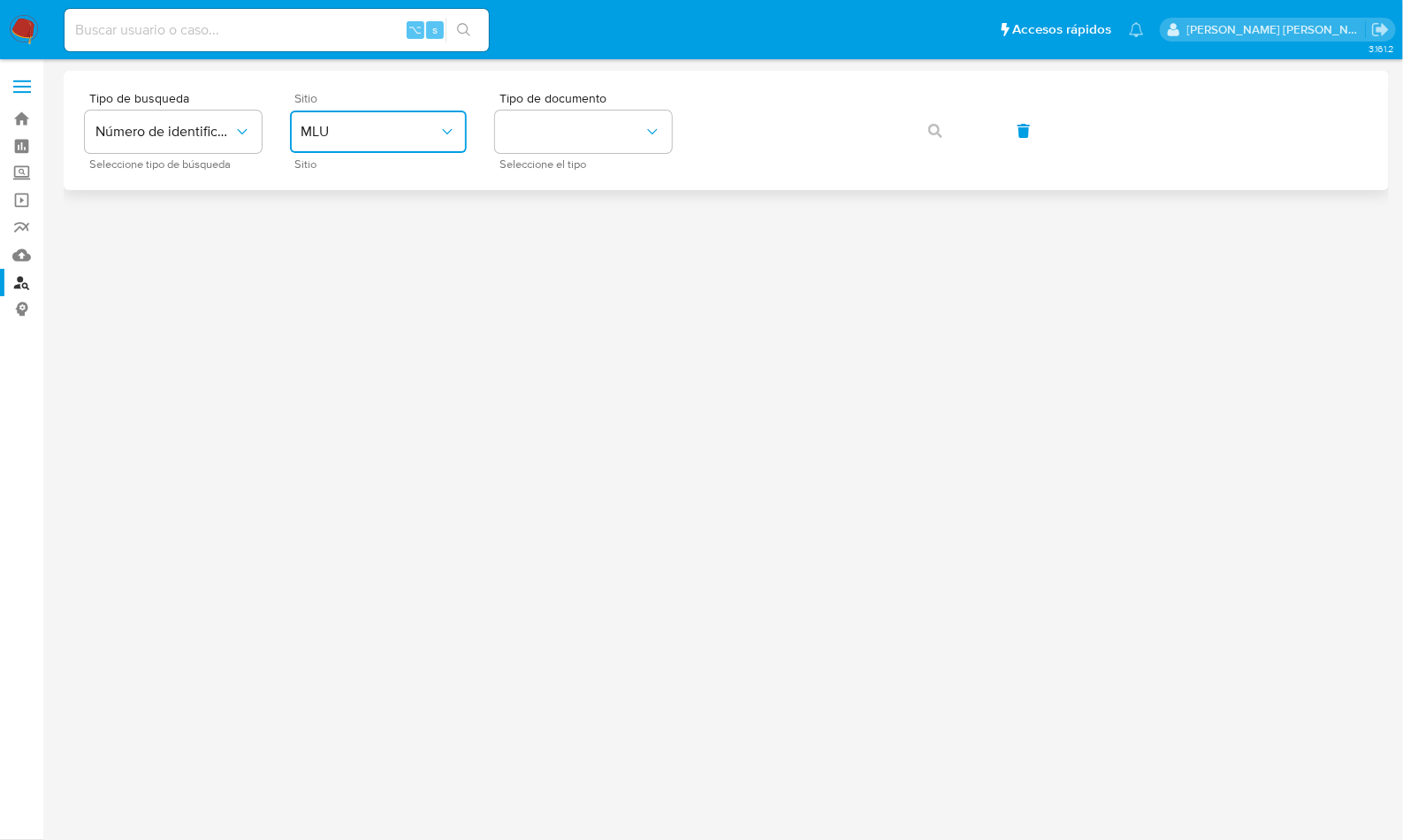
click at [417, 123] on span "MLU" at bounding box center [370, 131] width 138 height 18
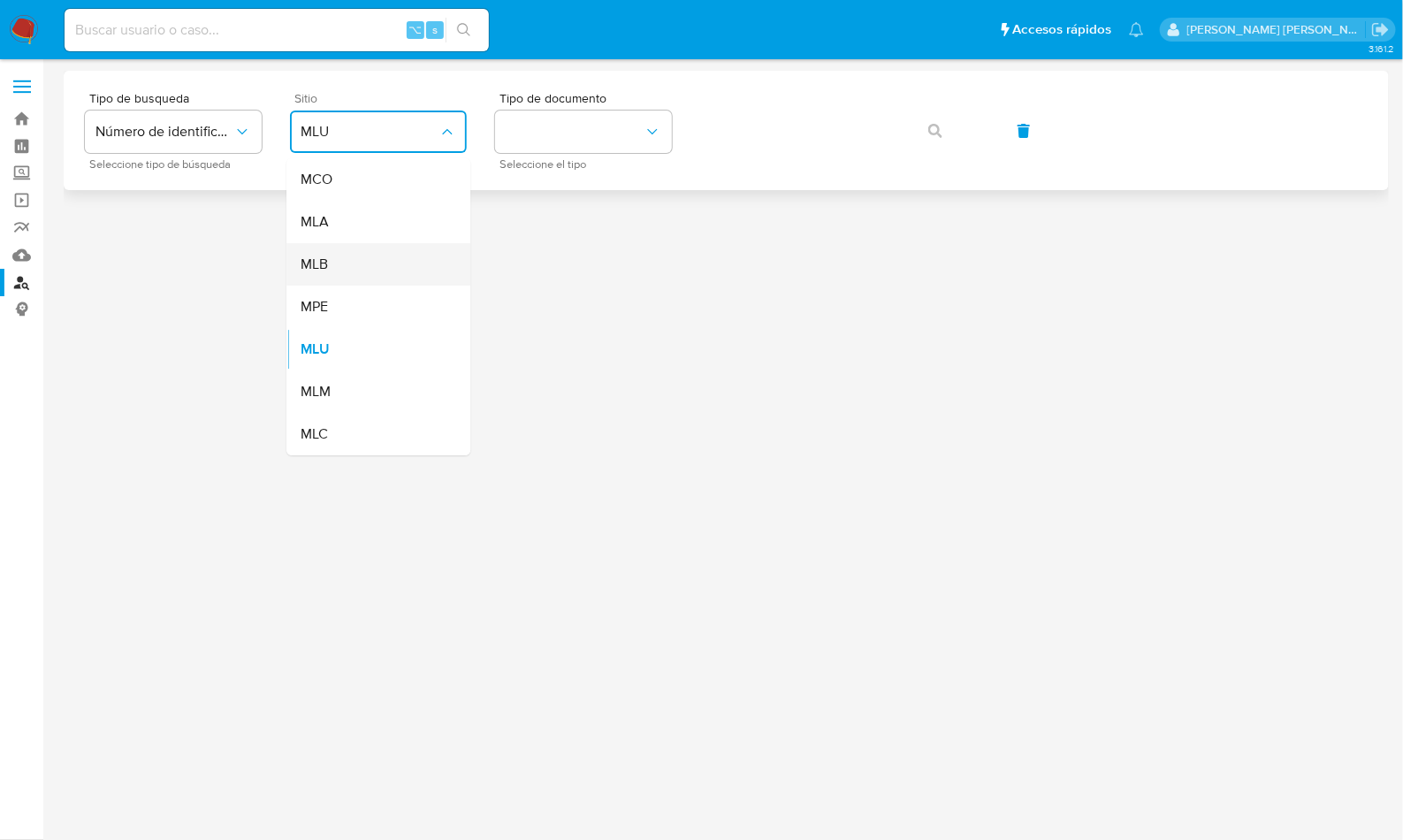
click at [393, 250] on div "MLB" at bounding box center [373, 264] width 145 height 43
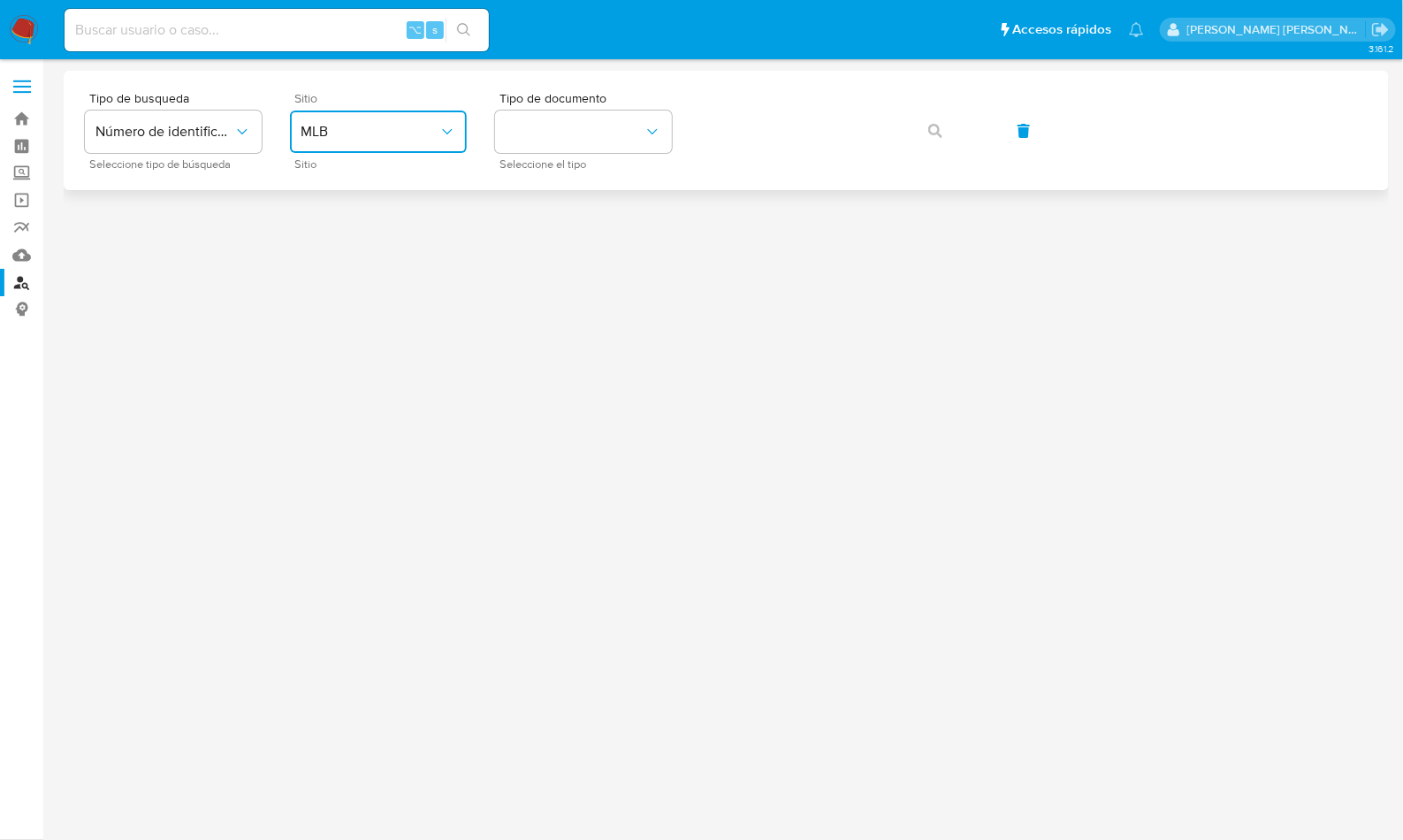
click at [389, 115] on button "MLB" at bounding box center [378, 131] width 177 height 43
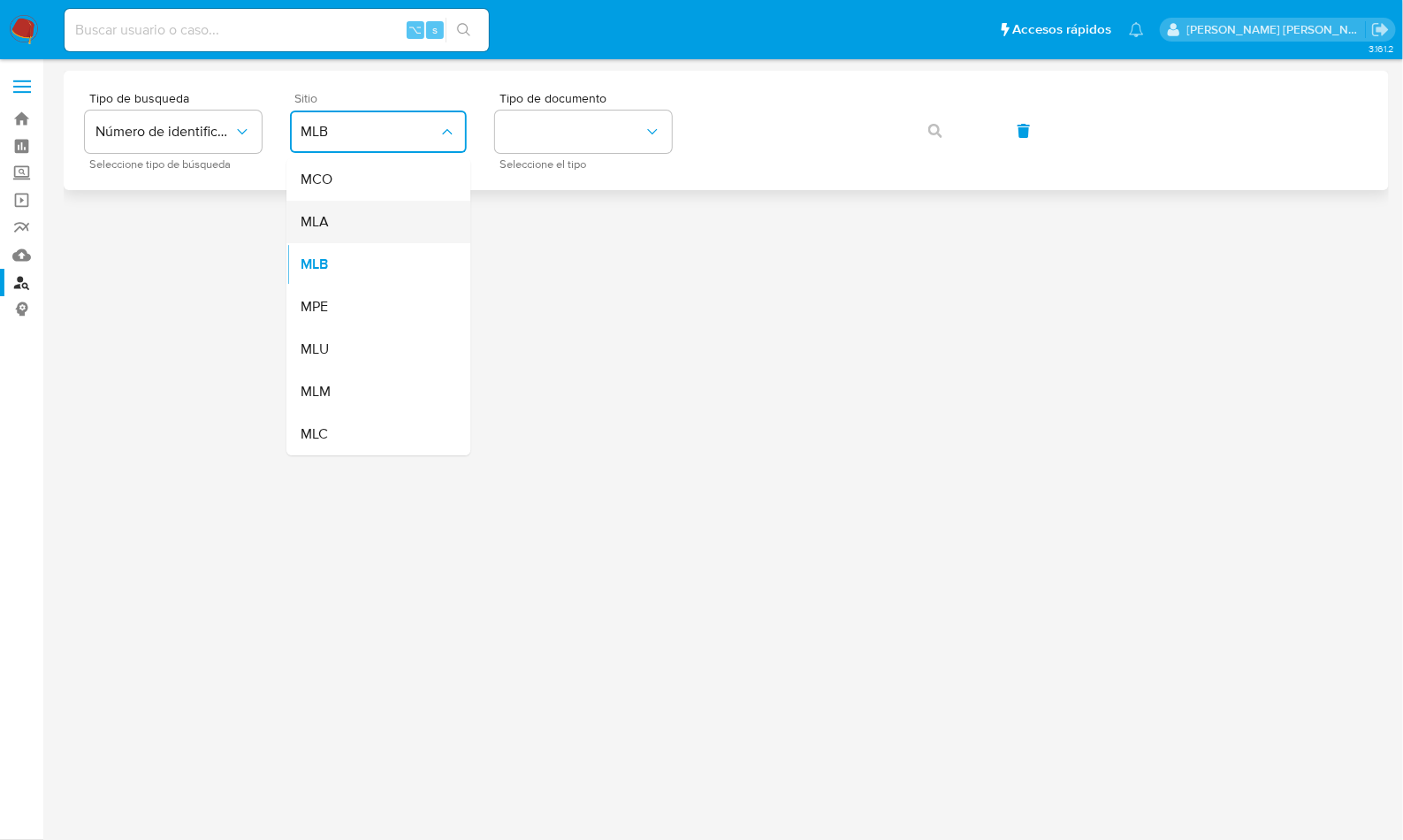
click at [361, 221] on div "MLA" at bounding box center [373, 222] width 145 height 43
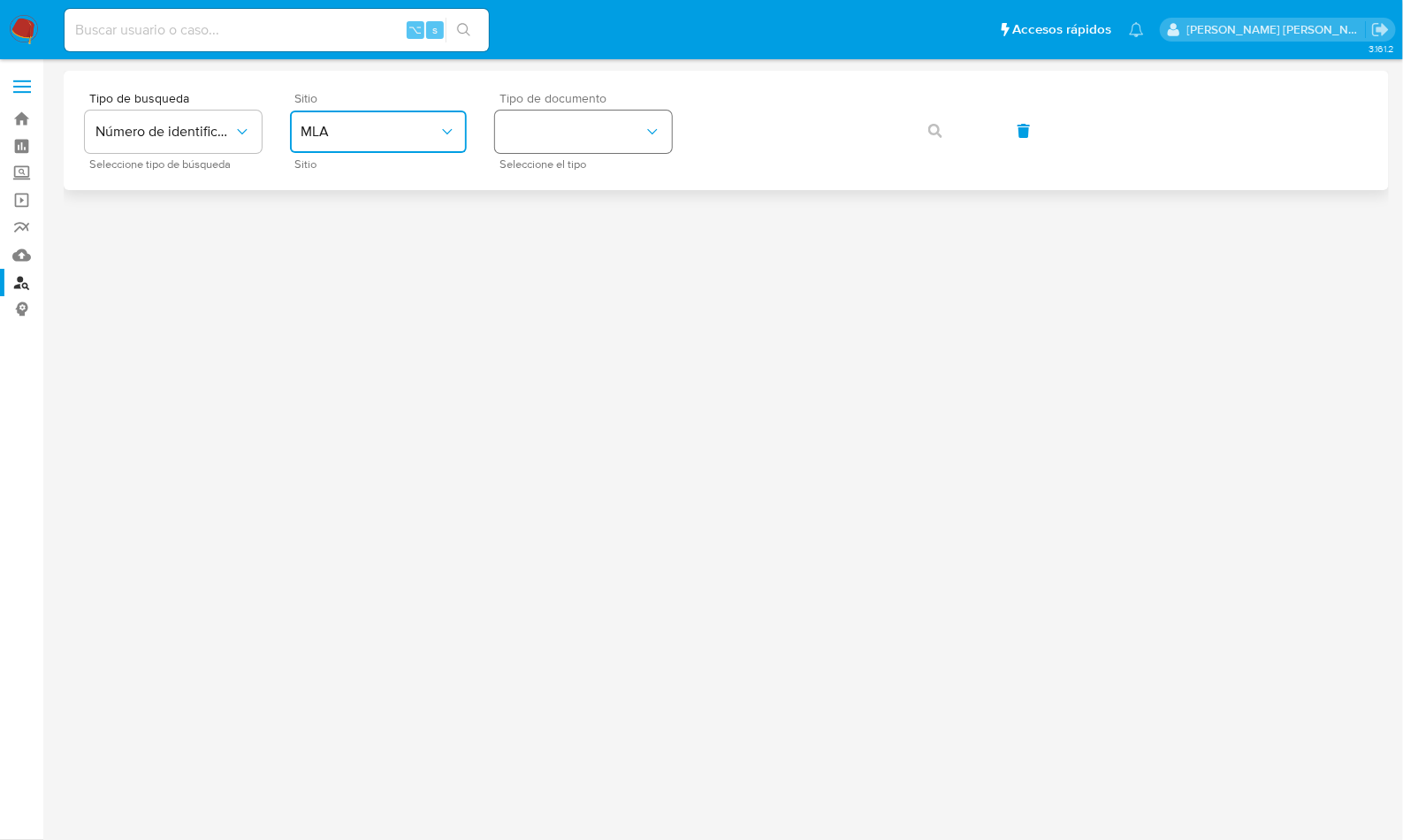
click at [559, 132] on button "identificationType" at bounding box center [584, 131] width 177 height 43
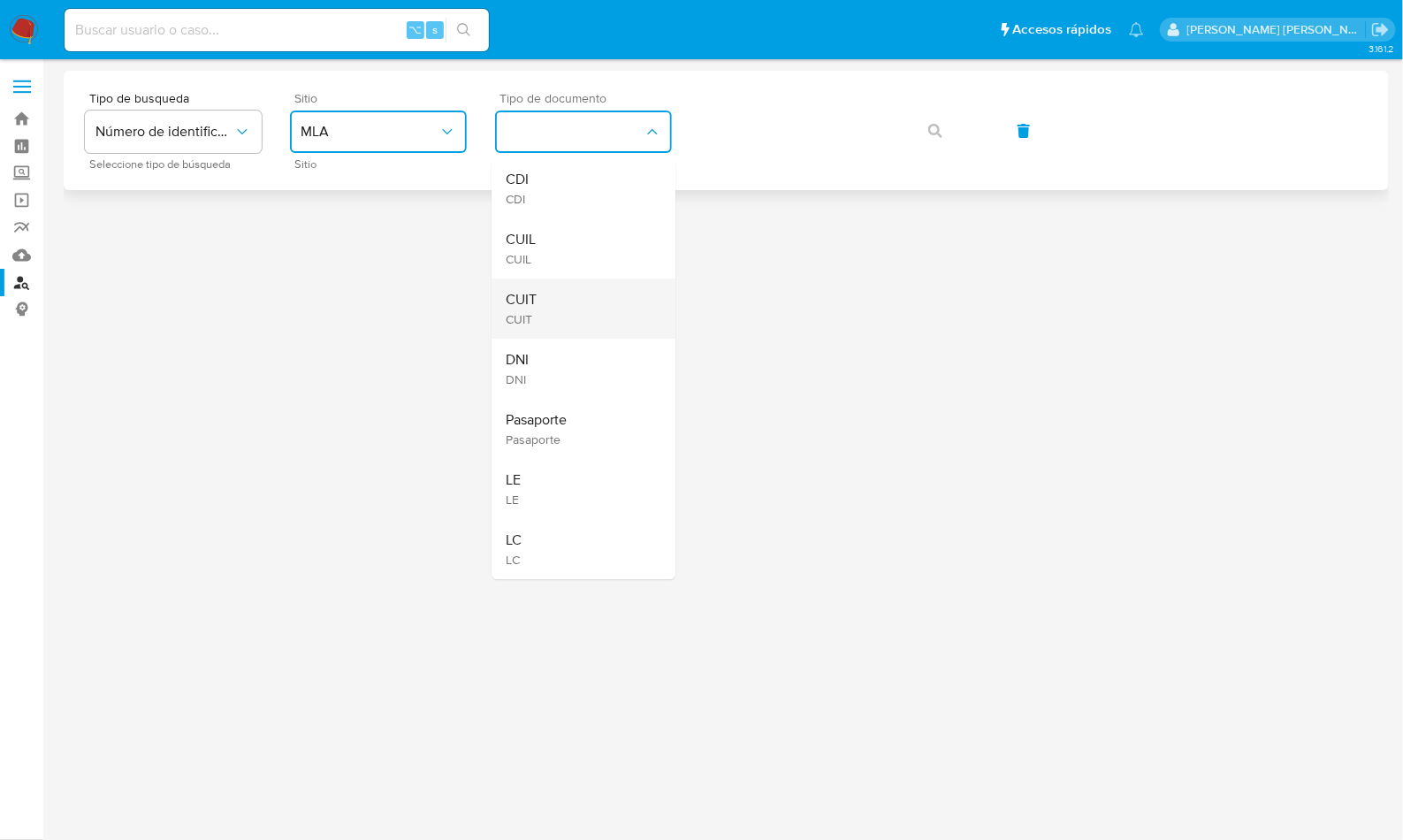
click at [571, 286] on div "CUIT CUIT" at bounding box center [578, 308] width 145 height 60
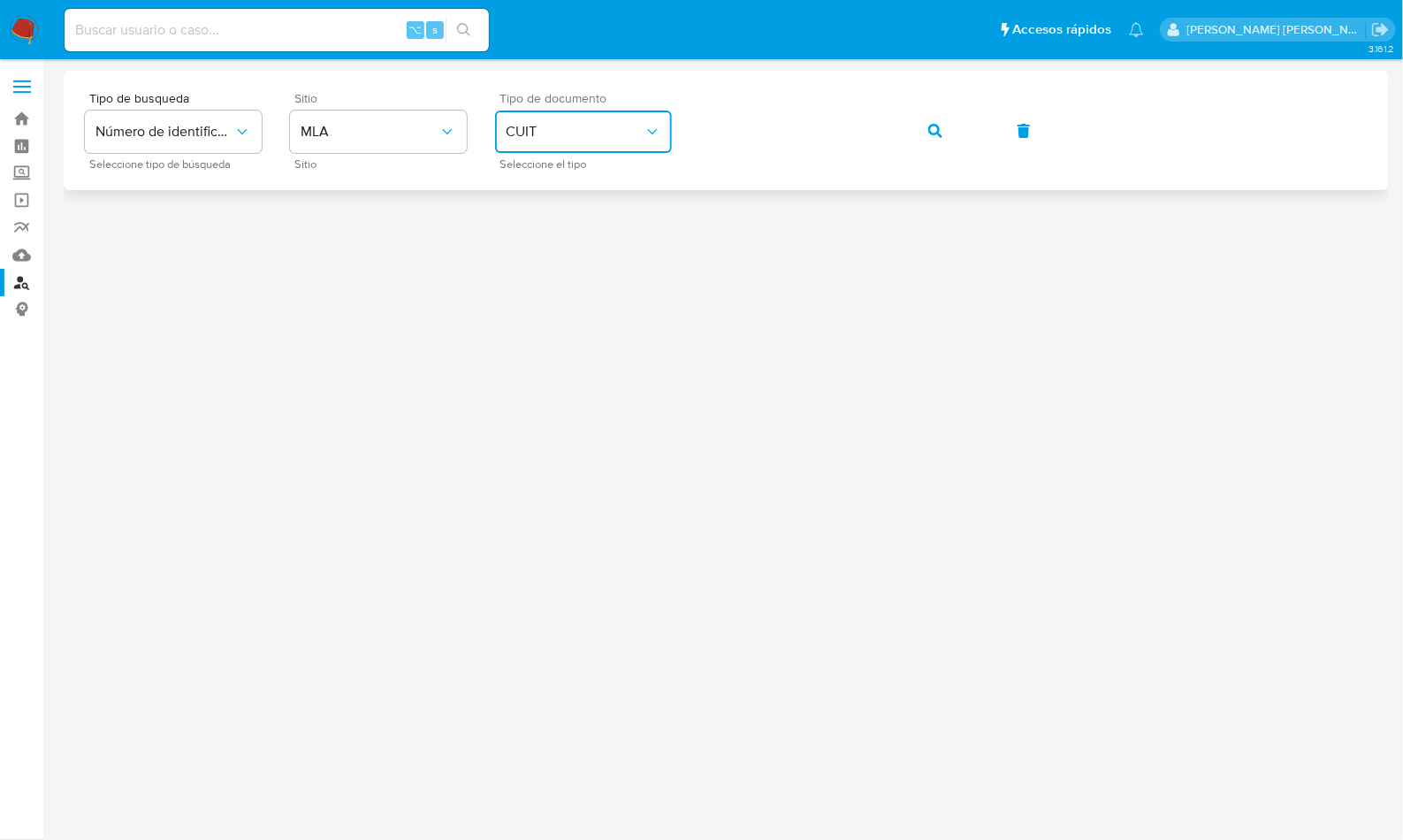
click at [972, 152] on div "Tipo de busqueda Número de identificación Seleccione tipo de búsqueda Sitio MLA…" at bounding box center [726, 130] width 1283 height 77
click at [936, 135] on icon "button" at bounding box center [935, 130] width 14 height 14
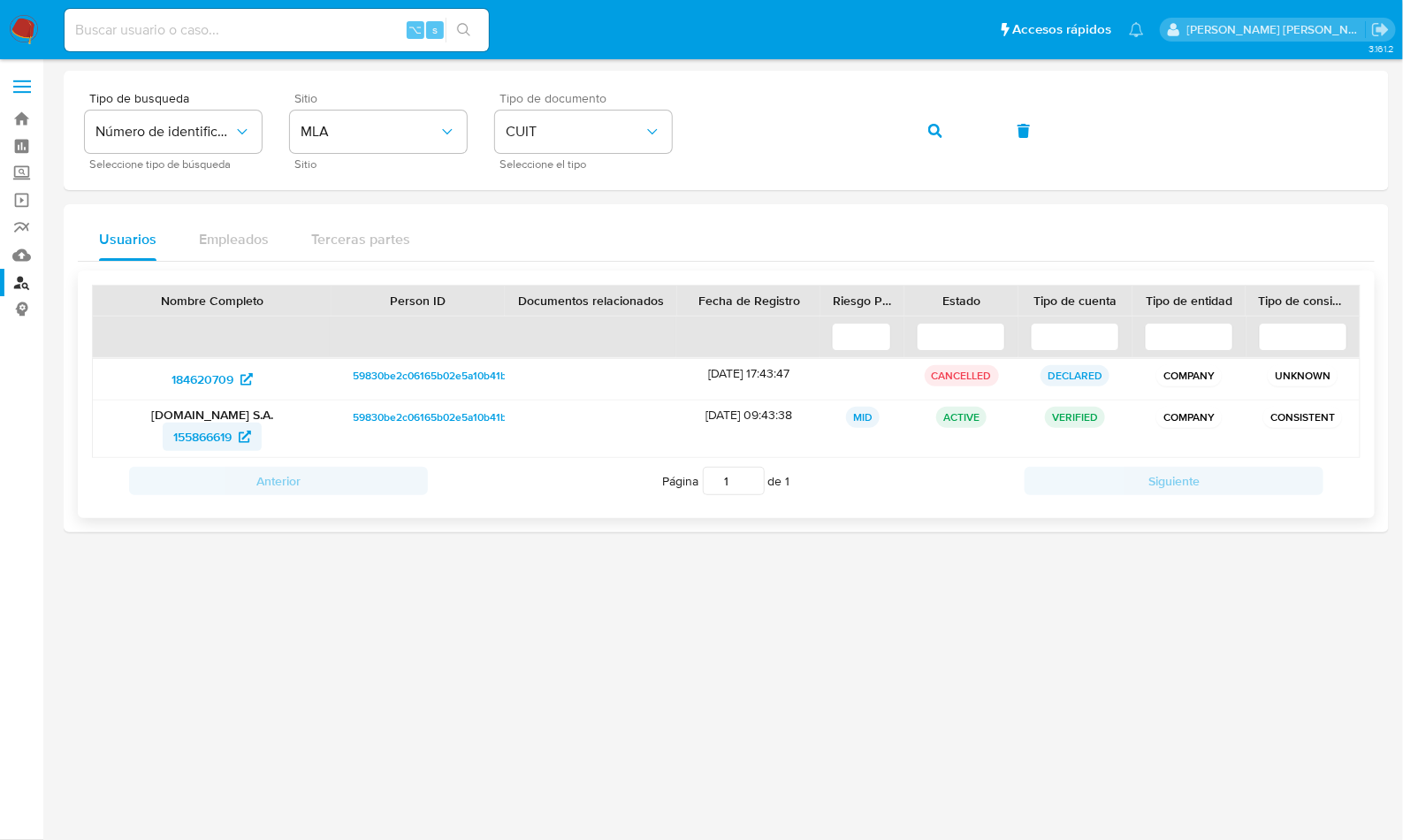
click at [192, 440] on span "155866619" at bounding box center [202, 437] width 58 height 29
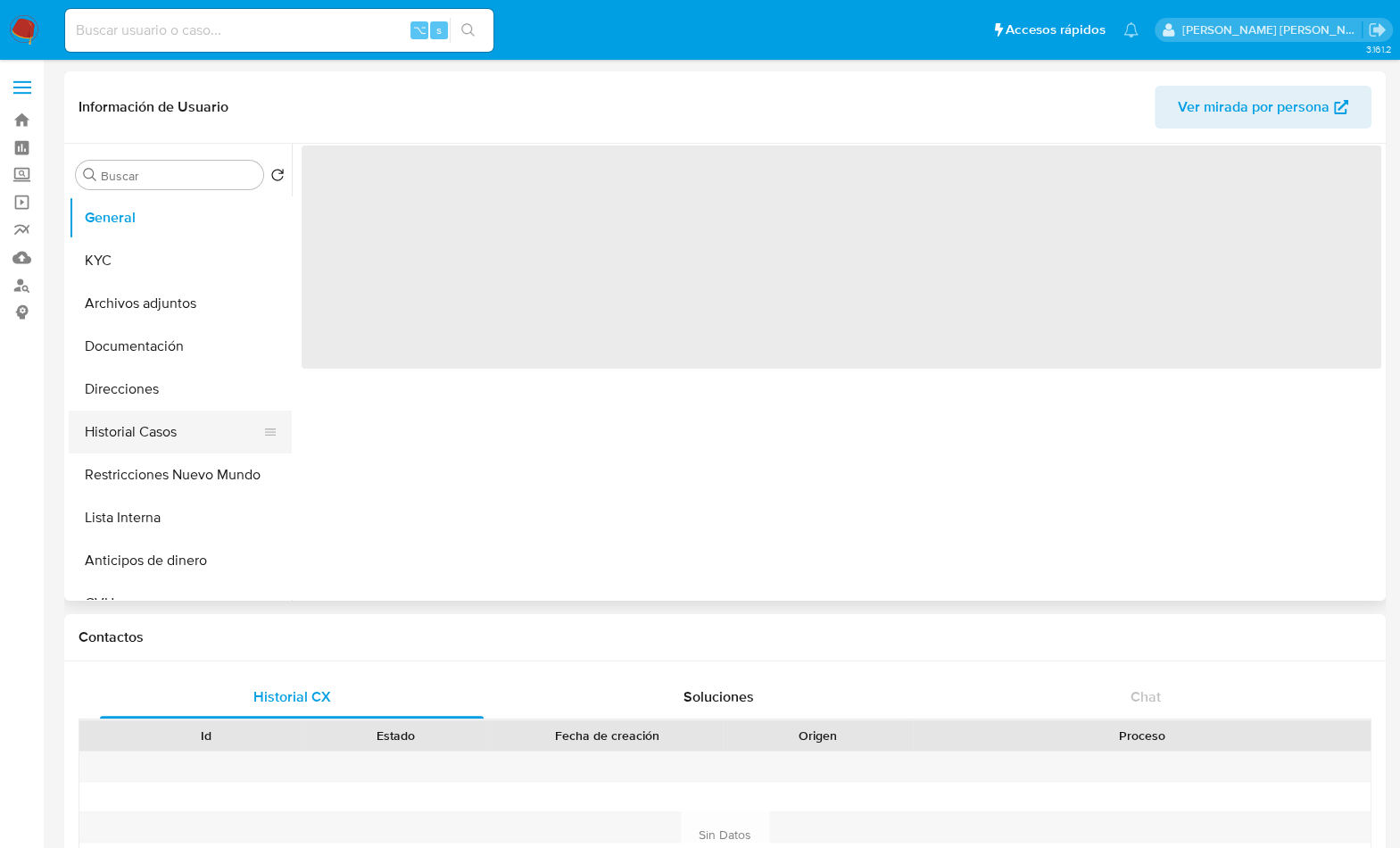
click at [171, 429] on button "Historial Casos" at bounding box center [172, 432] width 209 height 43
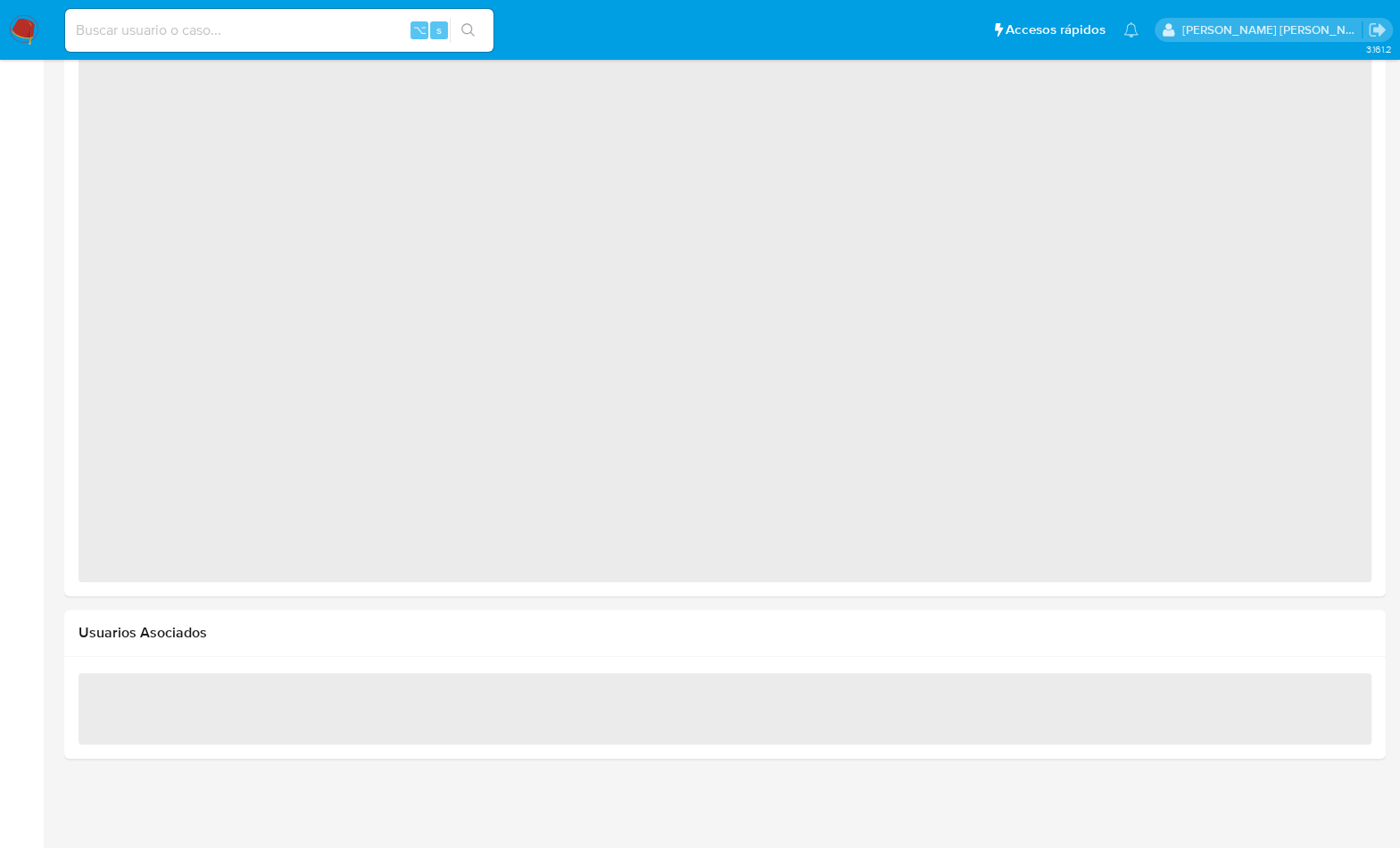
select select "10"
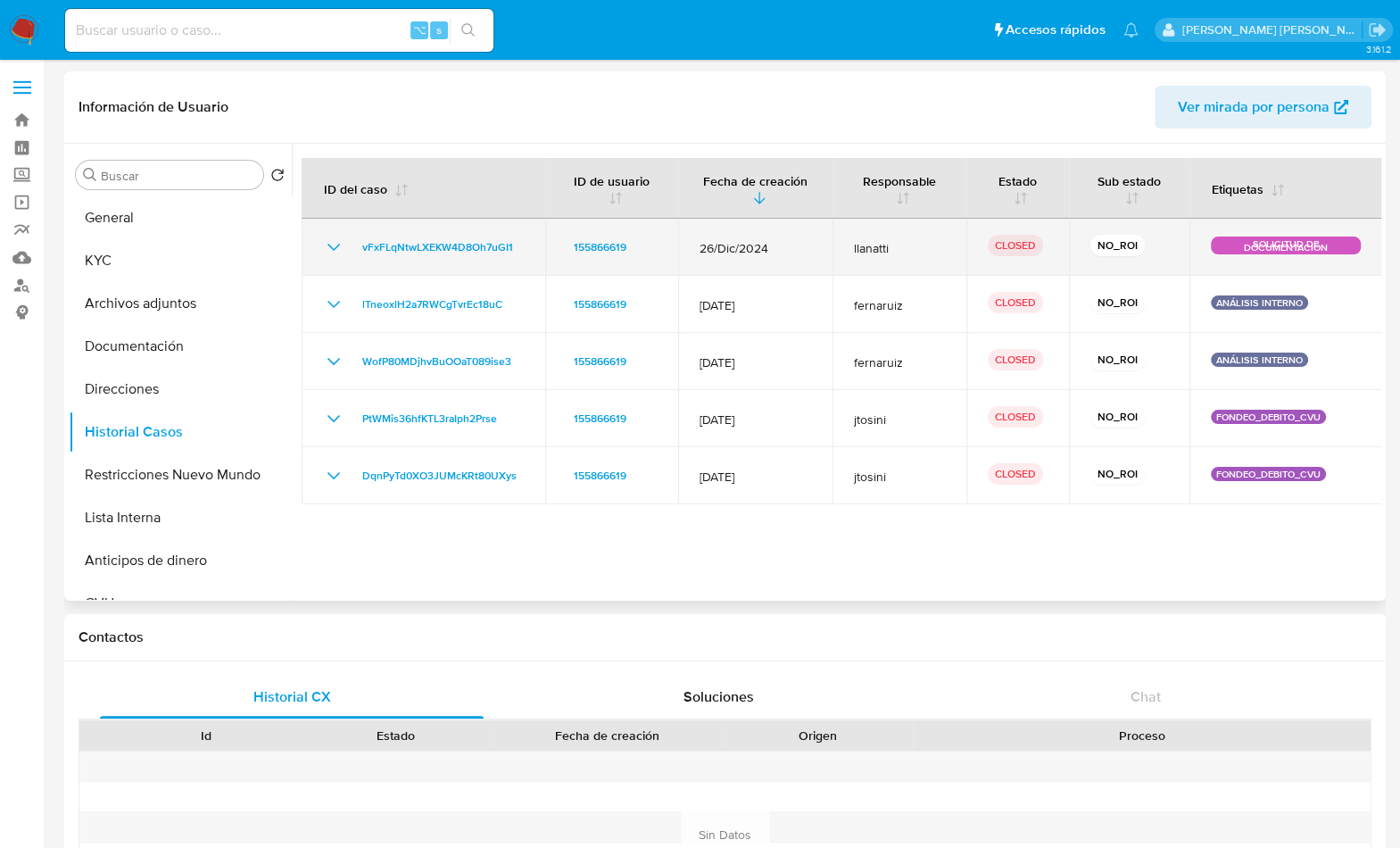
click at [928, 251] on span "llanatti" at bounding box center [899, 248] width 90 height 16
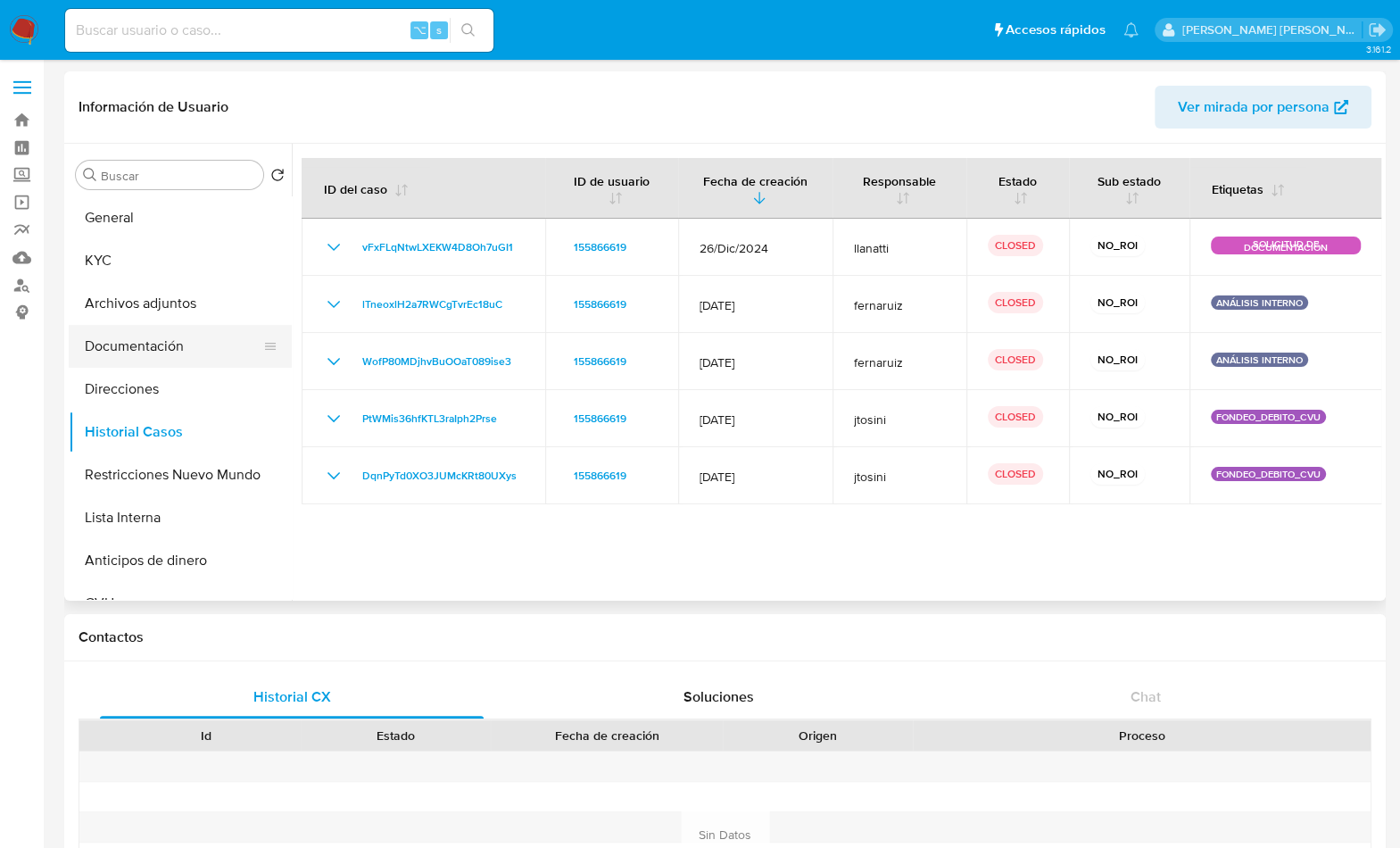
click at [137, 340] on button "Documentación" at bounding box center [172, 346] width 209 height 43
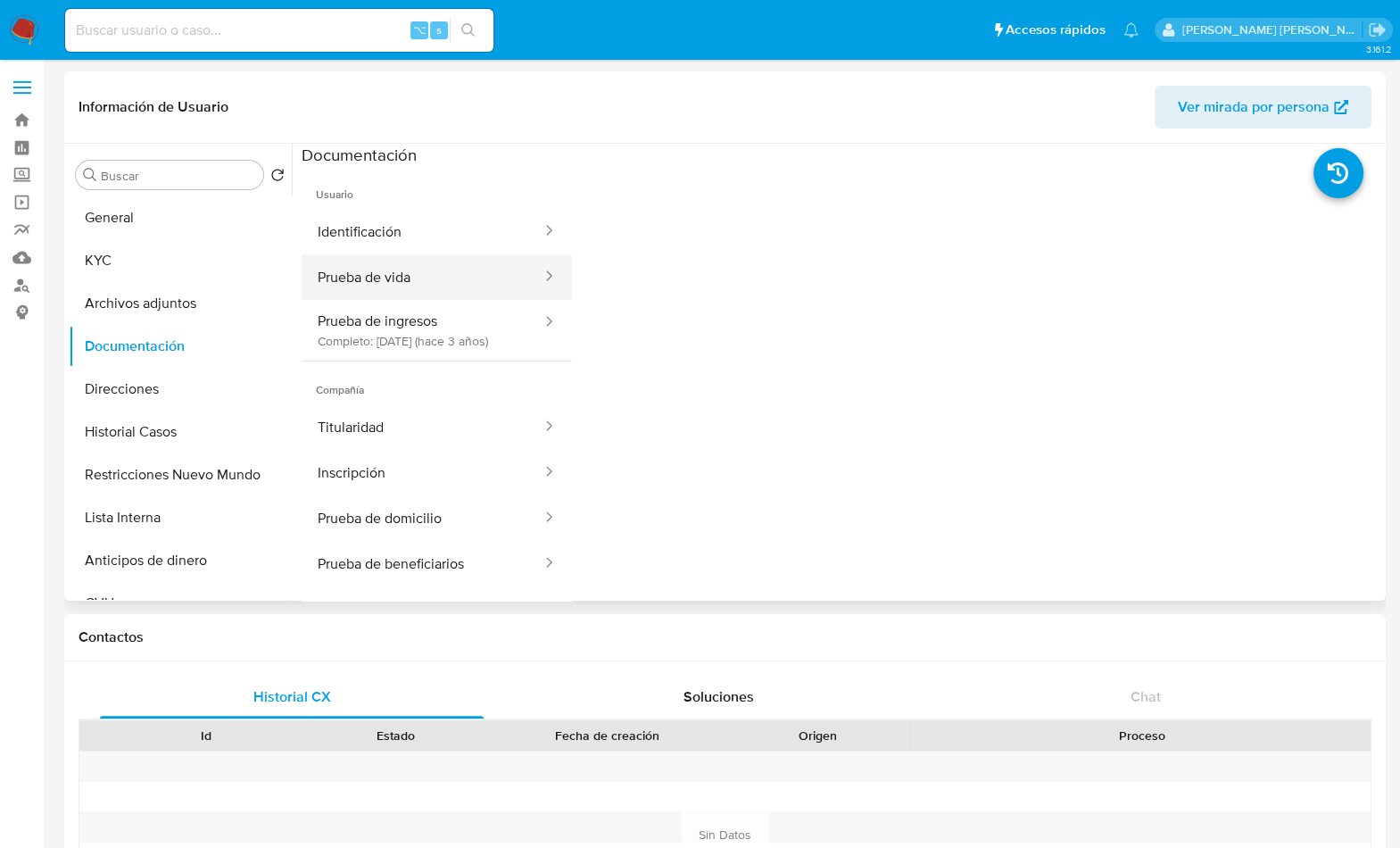
click at [413, 274] on button "Prueba de vida" at bounding box center [423, 277] width 242 height 45
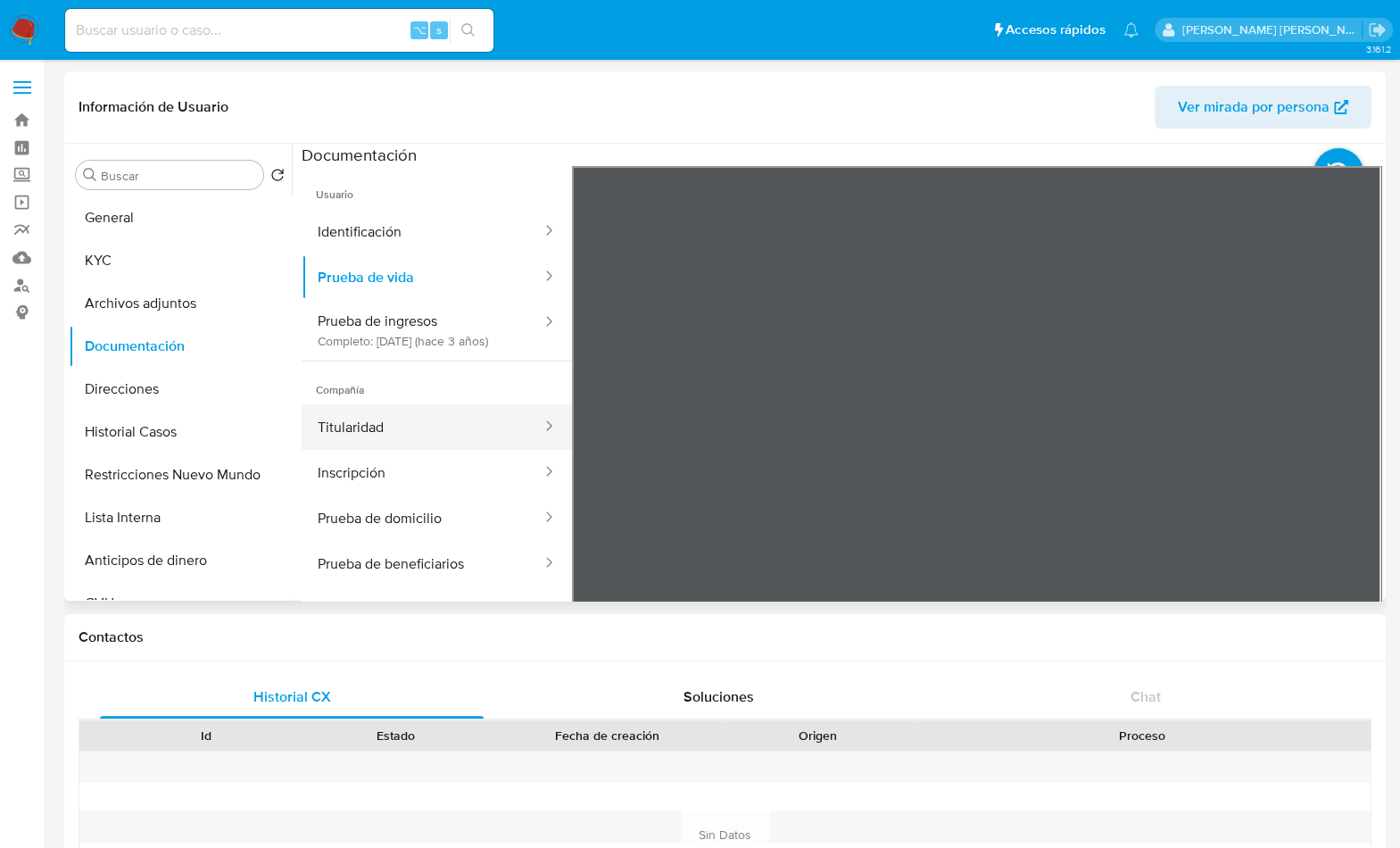
click at [439, 446] on button "Titularidad" at bounding box center [423, 426] width 242 height 45
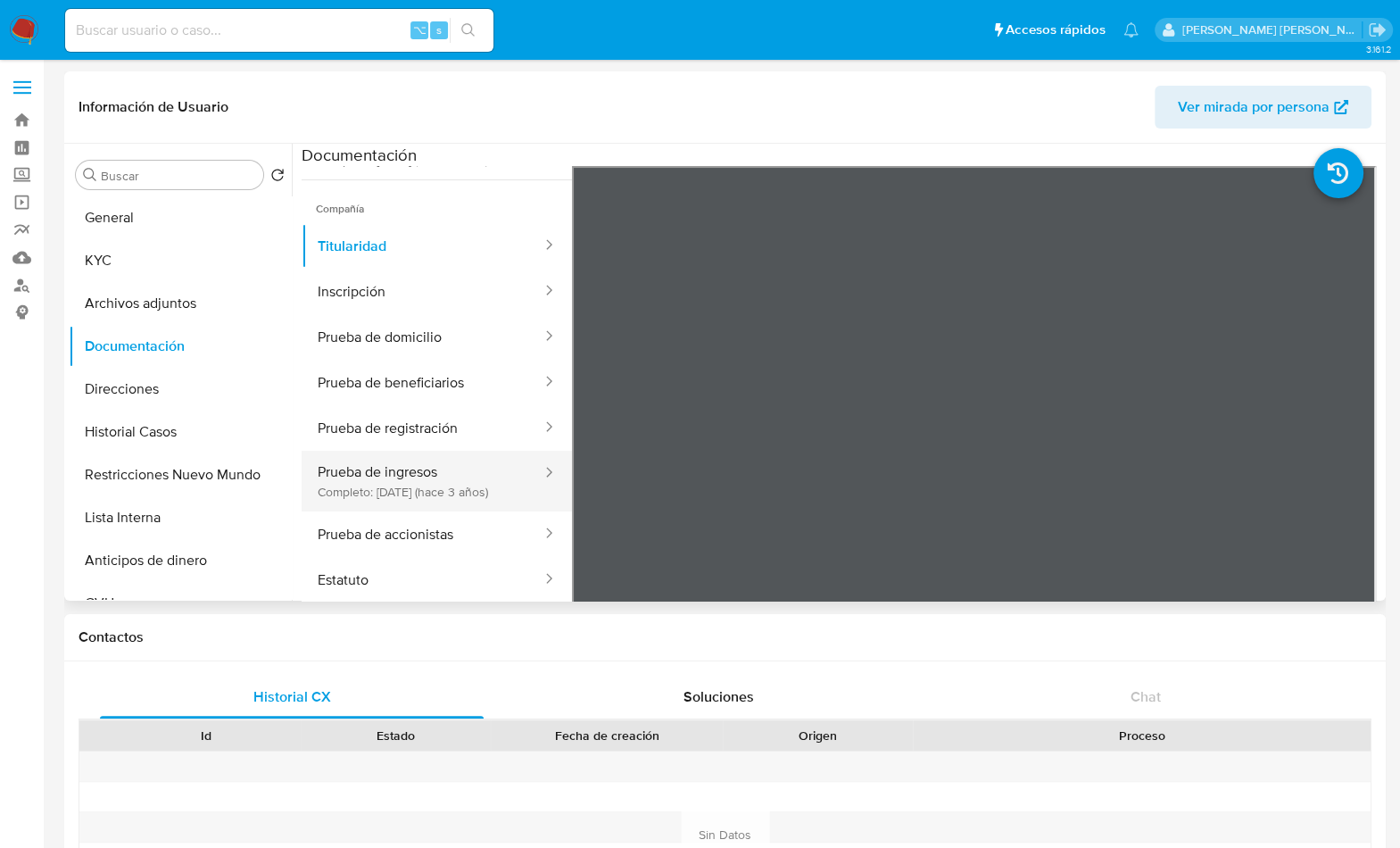
scroll to position [196, 0]
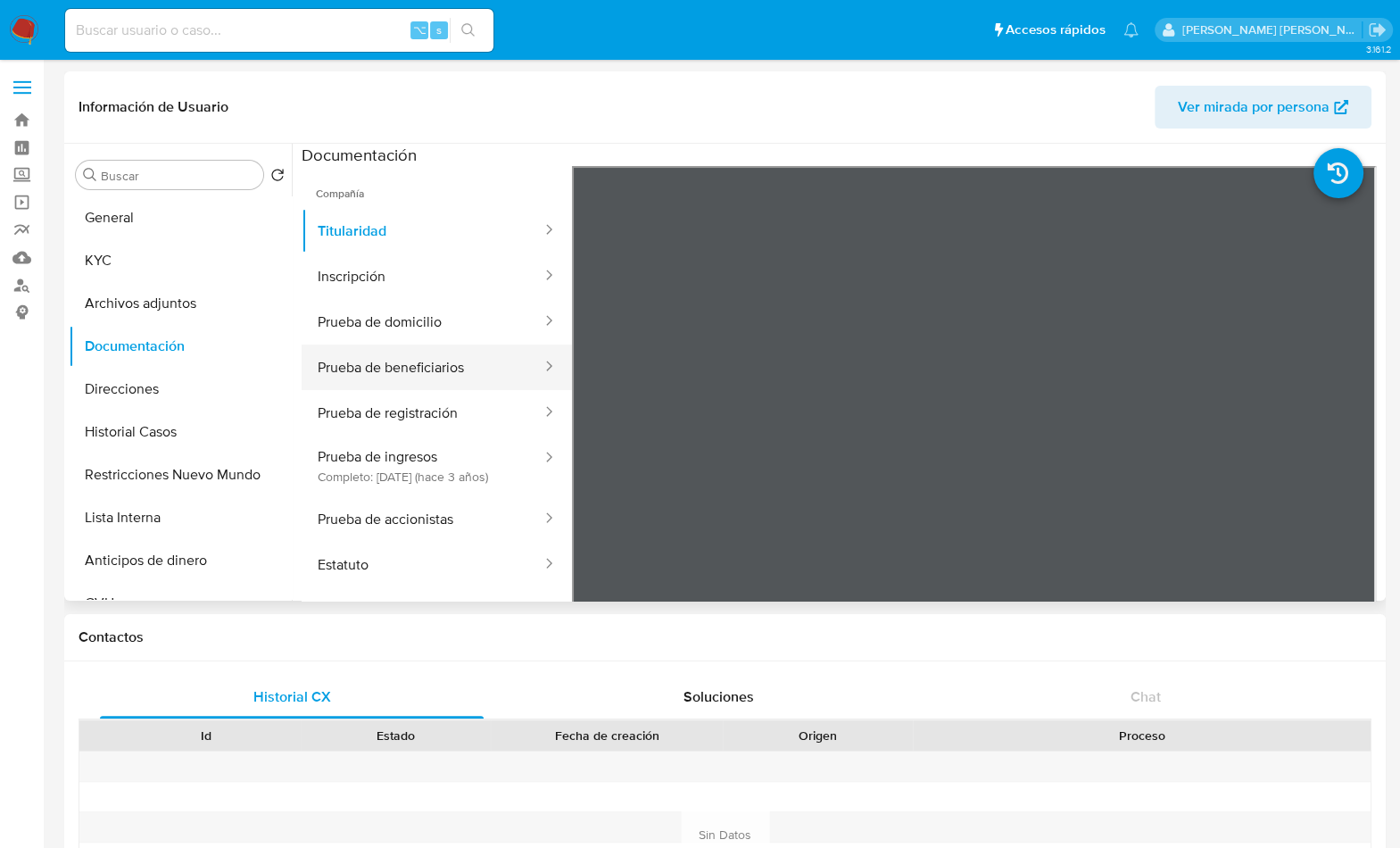
click at [440, 386] on button "Prueba de beneficiarios" at bounding box center [423, 366] width 242 height 45
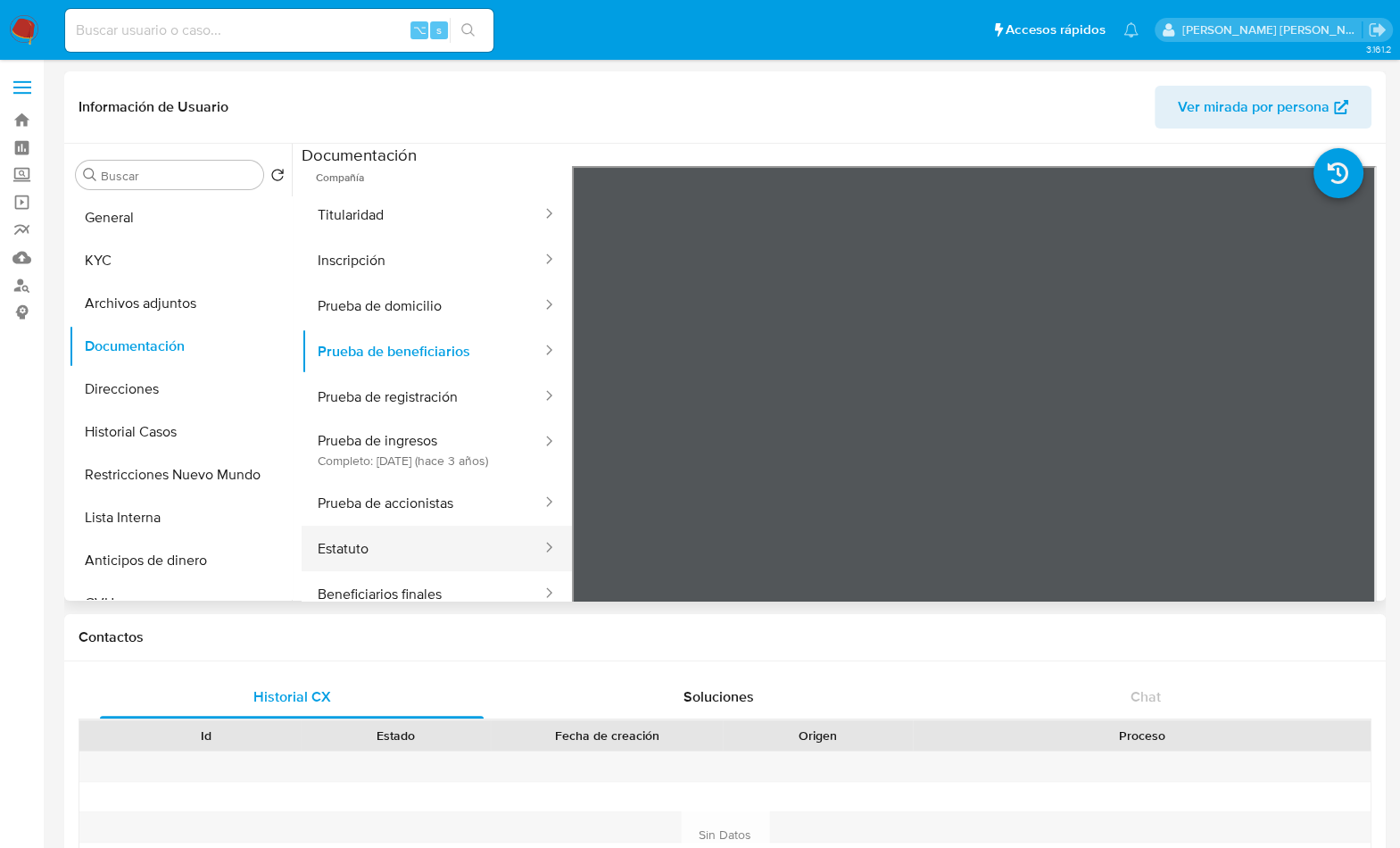
scroll to position [287, 0]
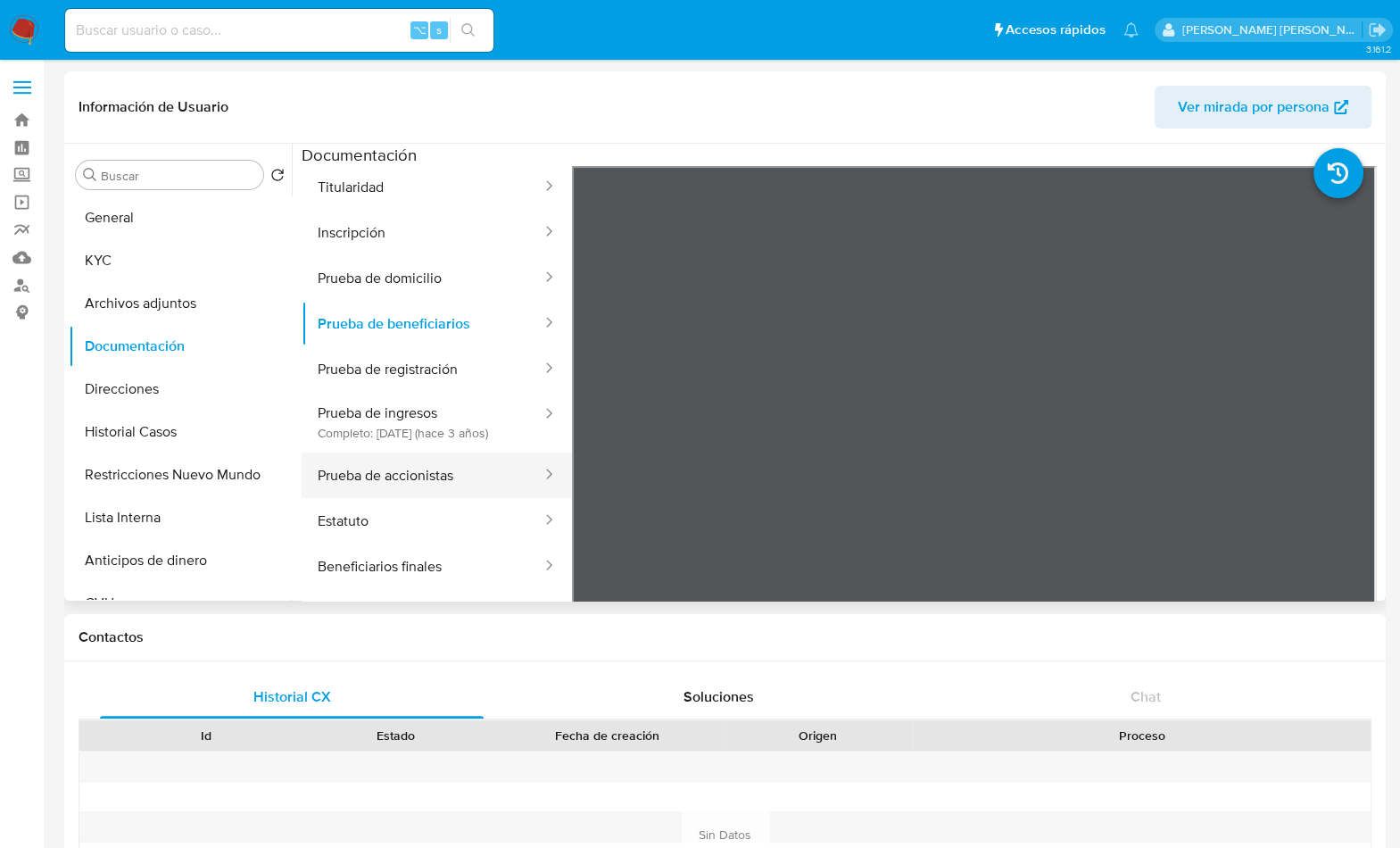
click at [393, 477] on button "Prueba de accionistas" at bounding box center [423, 475] width 242 height 45
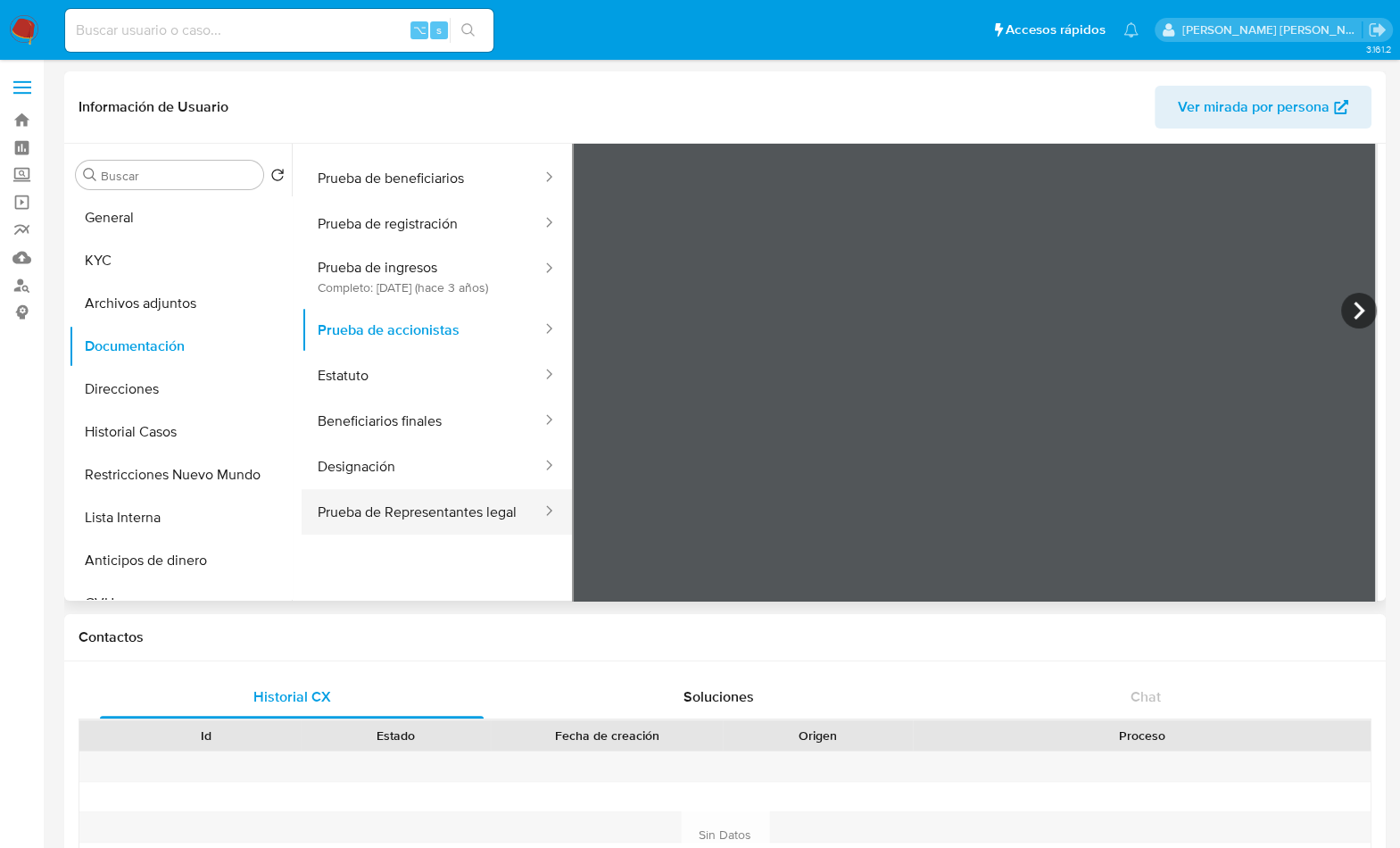
scroll to position [155, 0]
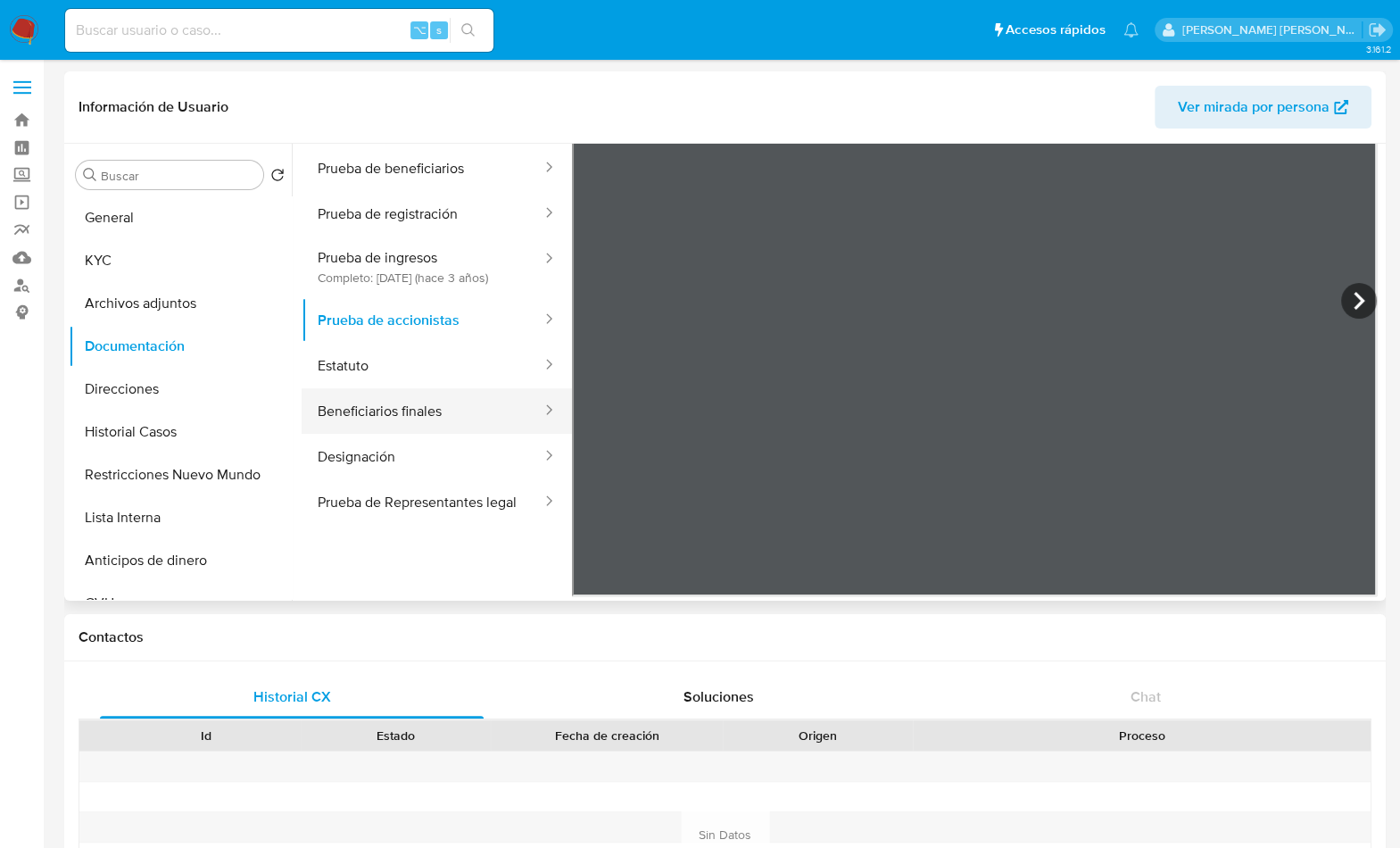
click at [425, 396] on button "Beneficiarios finales" at bounding box center [423, 411] width 242 height 45
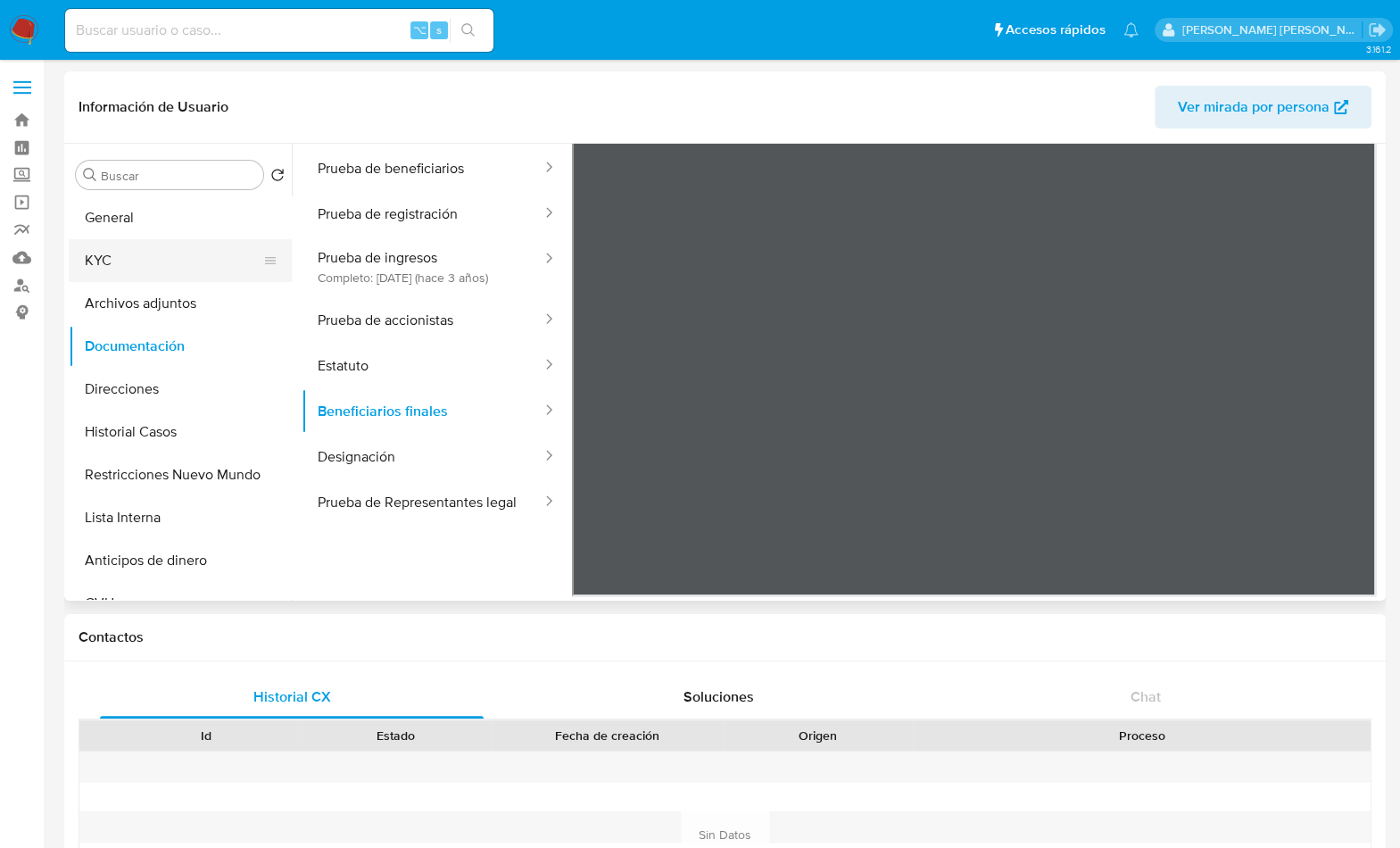
click at [103, 255] on button "KYC" at bounding box center [172, 261] width 209 height 43
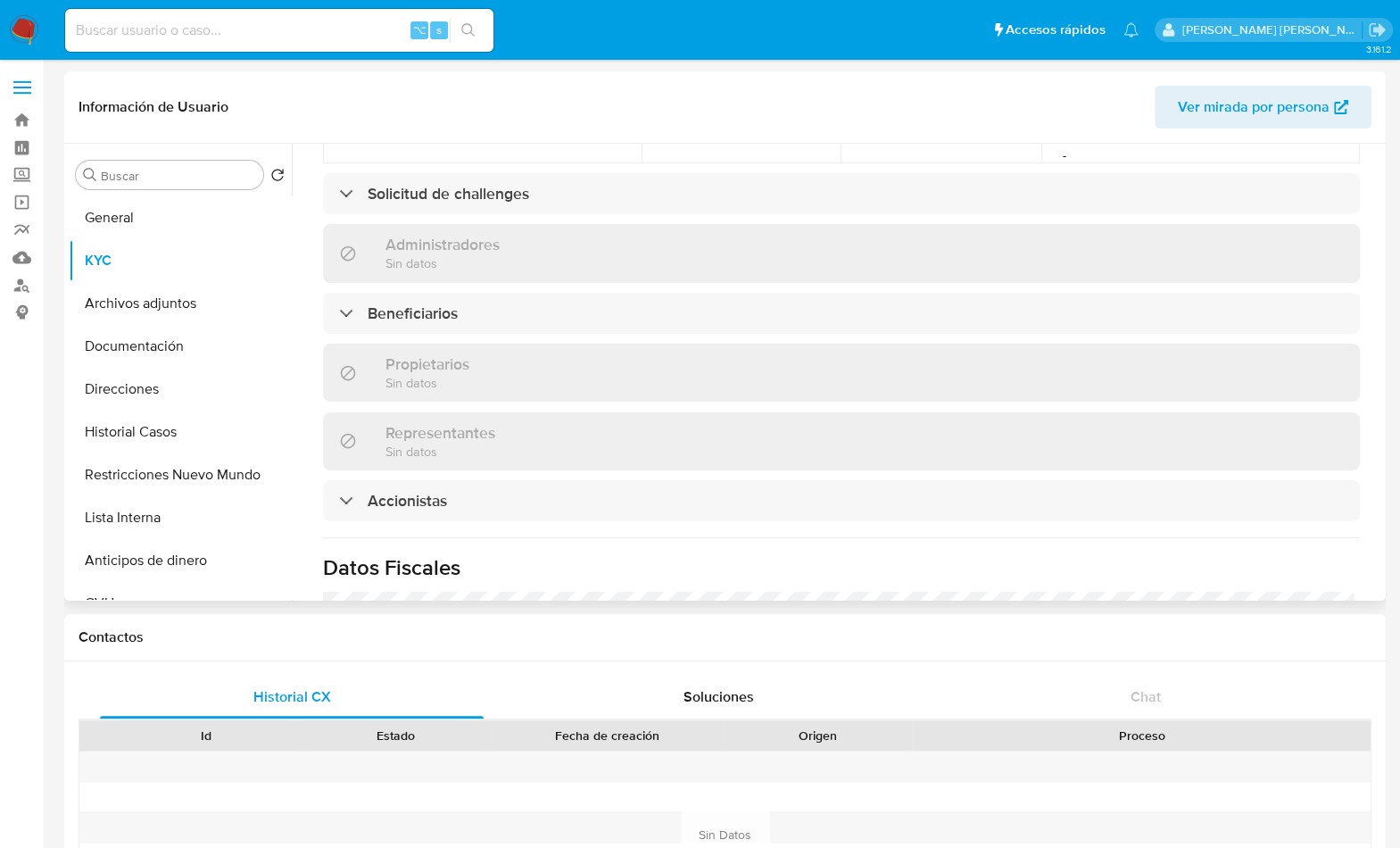
scroll to position [767, 0]
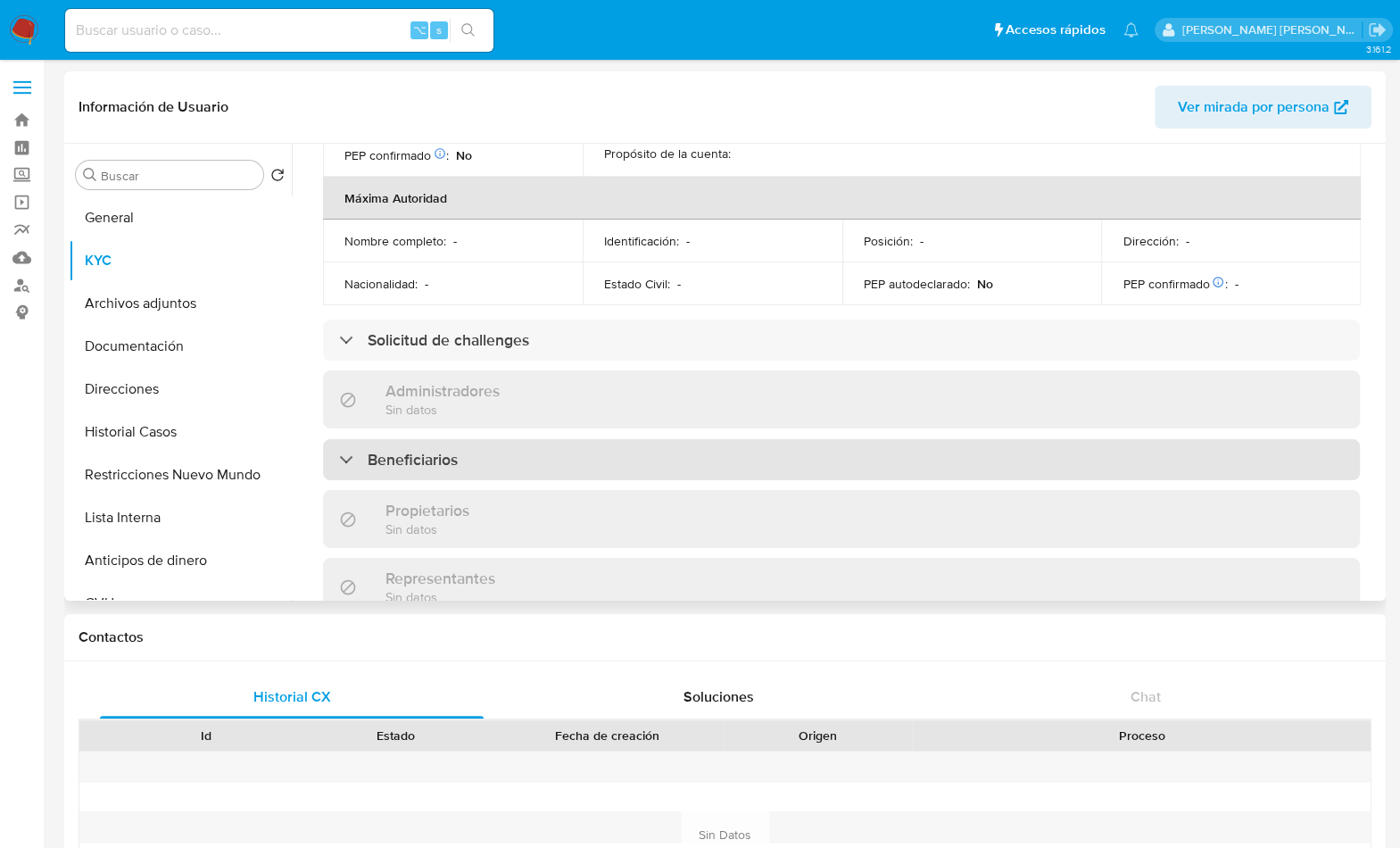
click at [492, 439] on div "Beneficiarios" at bounding box center [841, 460] width 1037 height 41
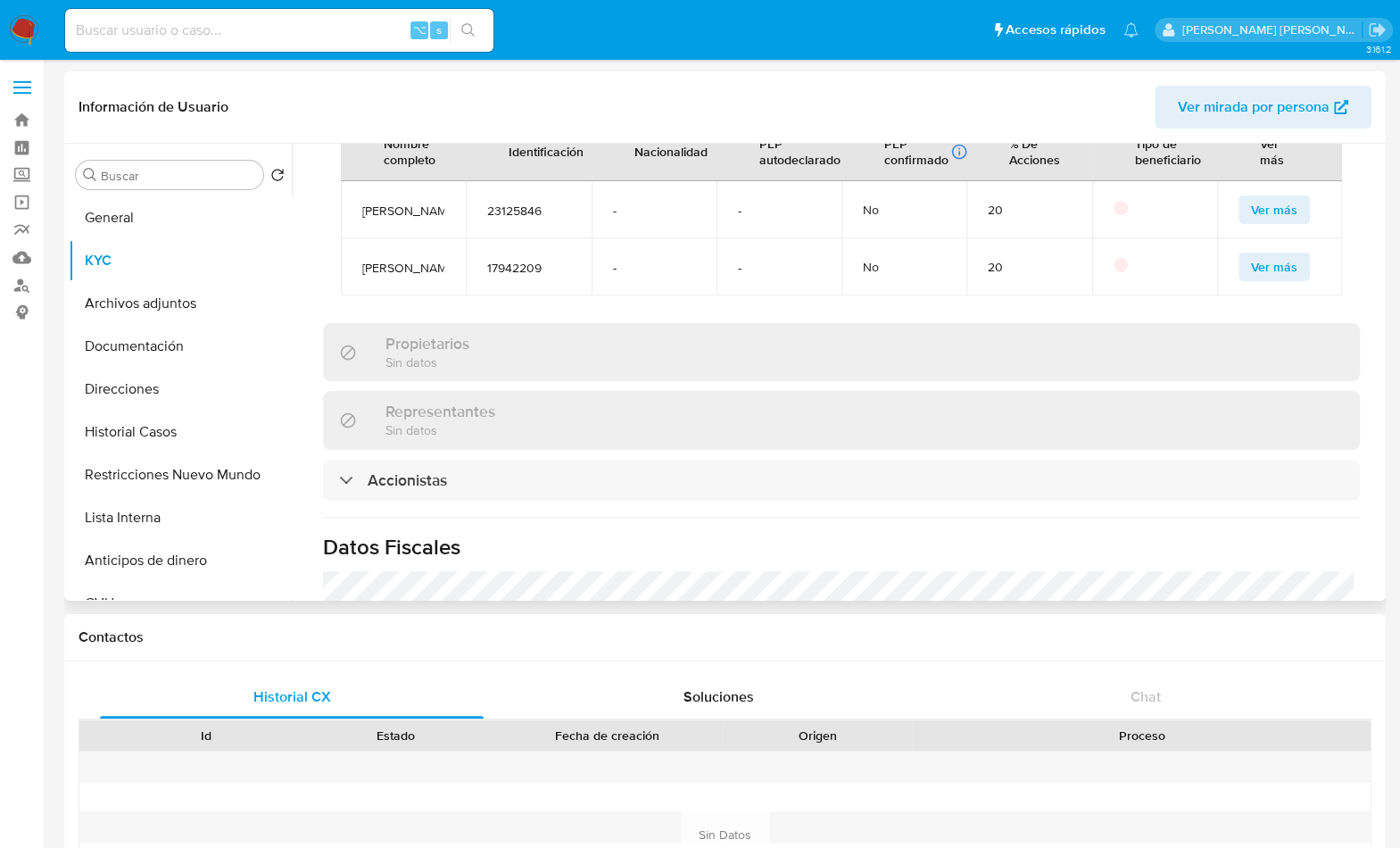
scroll to position [1412, 0]
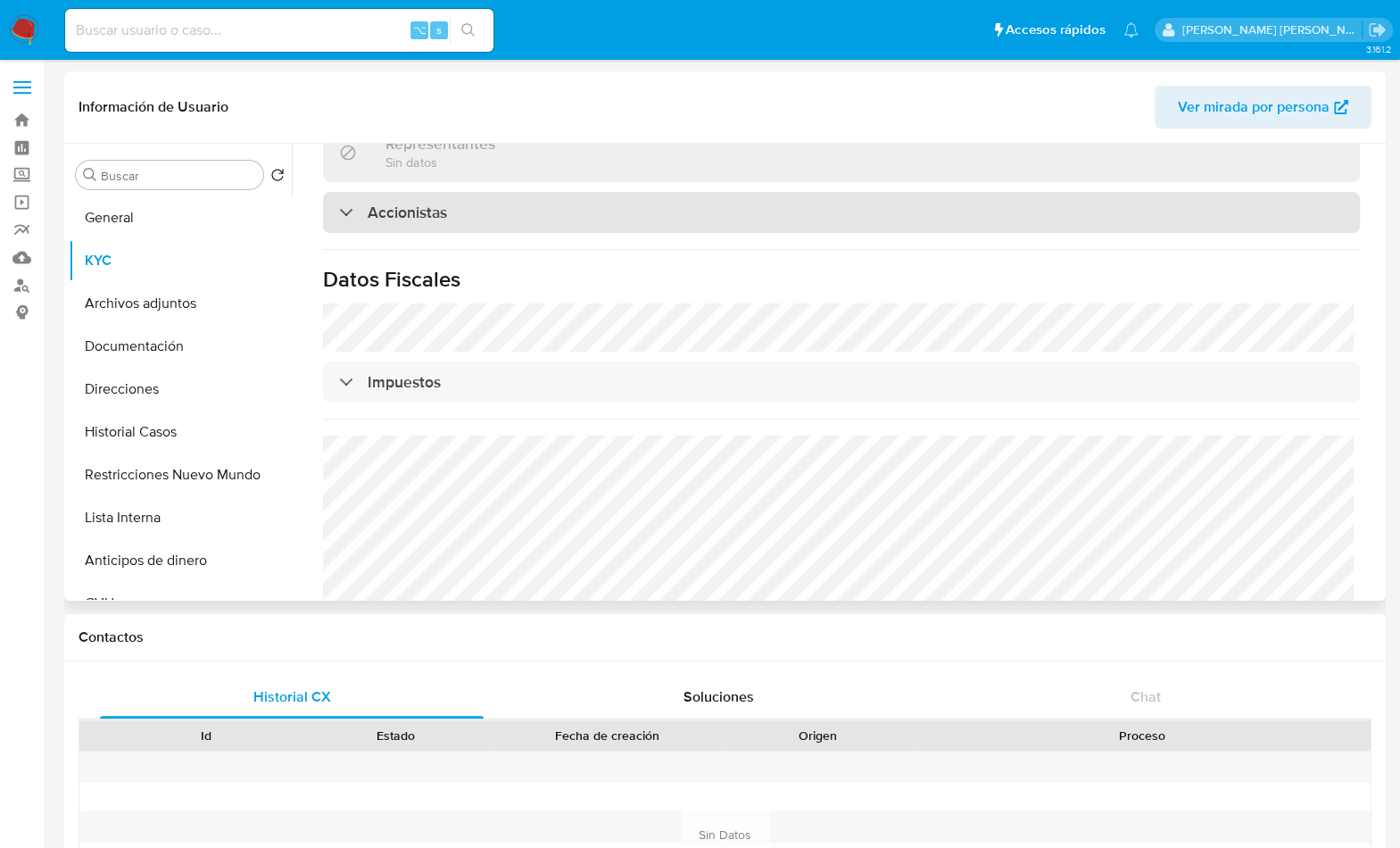
click at [488, 231] on div "Accionistas" at bounding box center [841, 212] width 1037 height 41
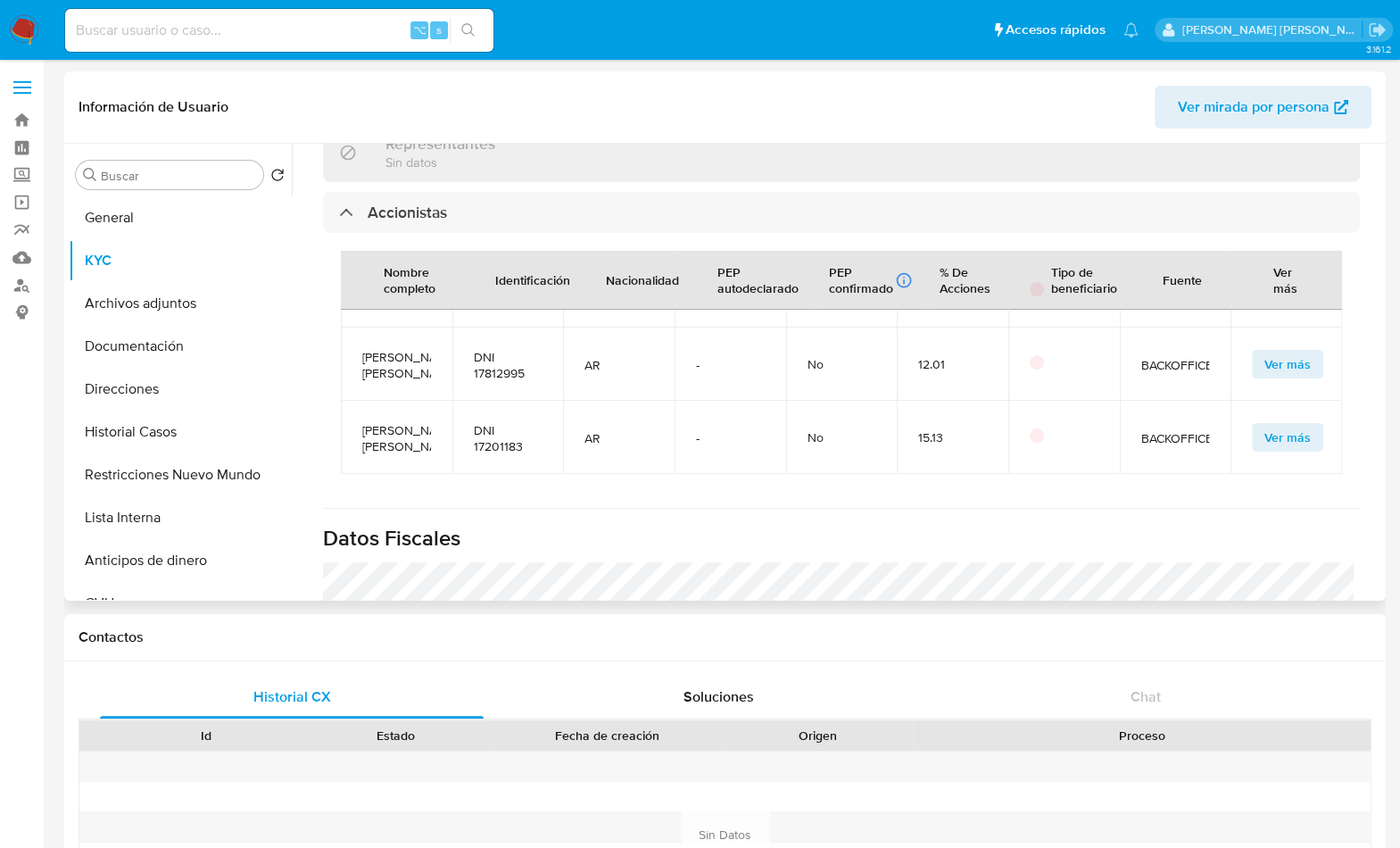
scroll to position [340, 0]
click at [144, 314] on button "Archivos adjuntos" at bounding box center [172, 303] width 209 height 43
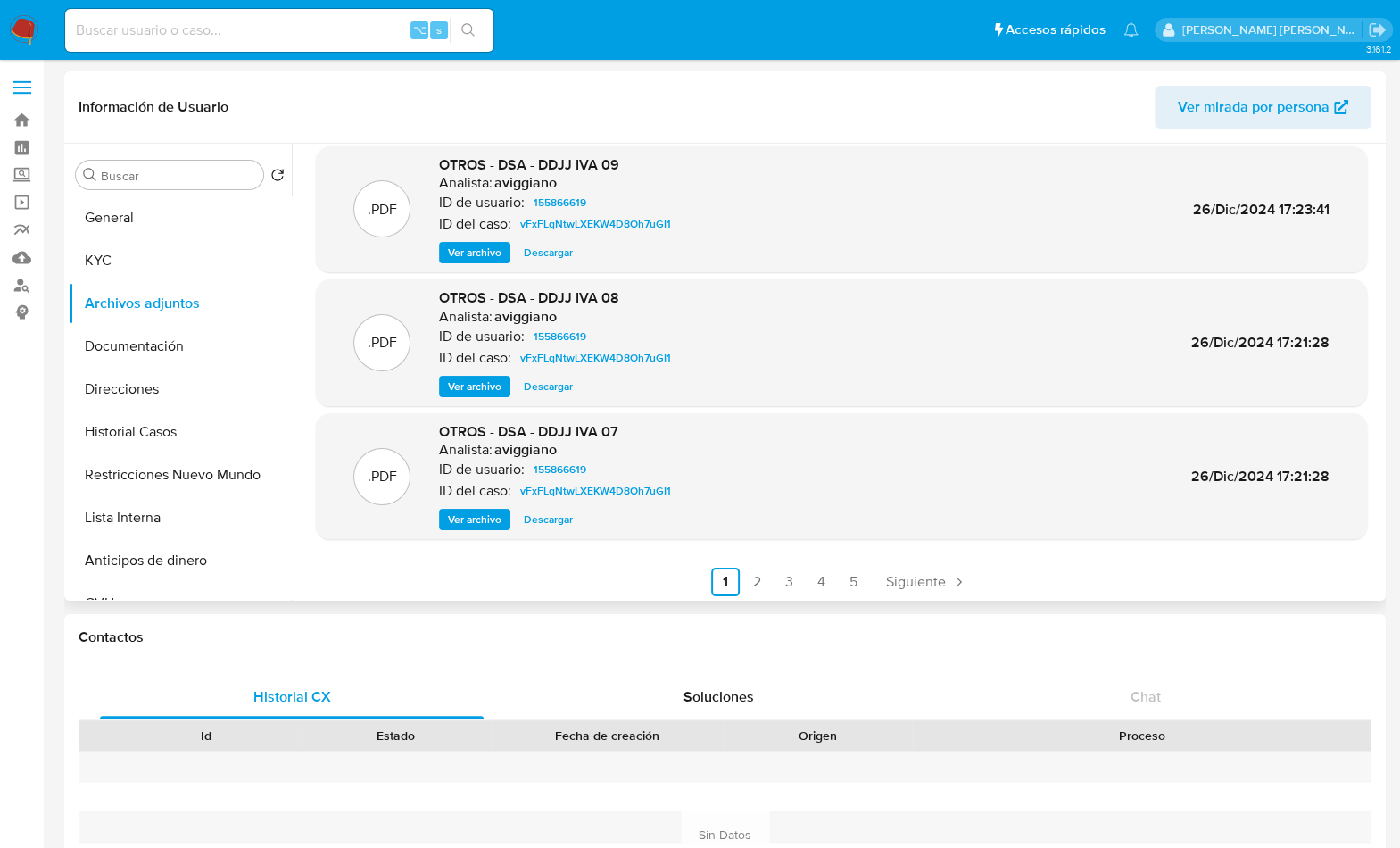
scroll to position [150, 0]
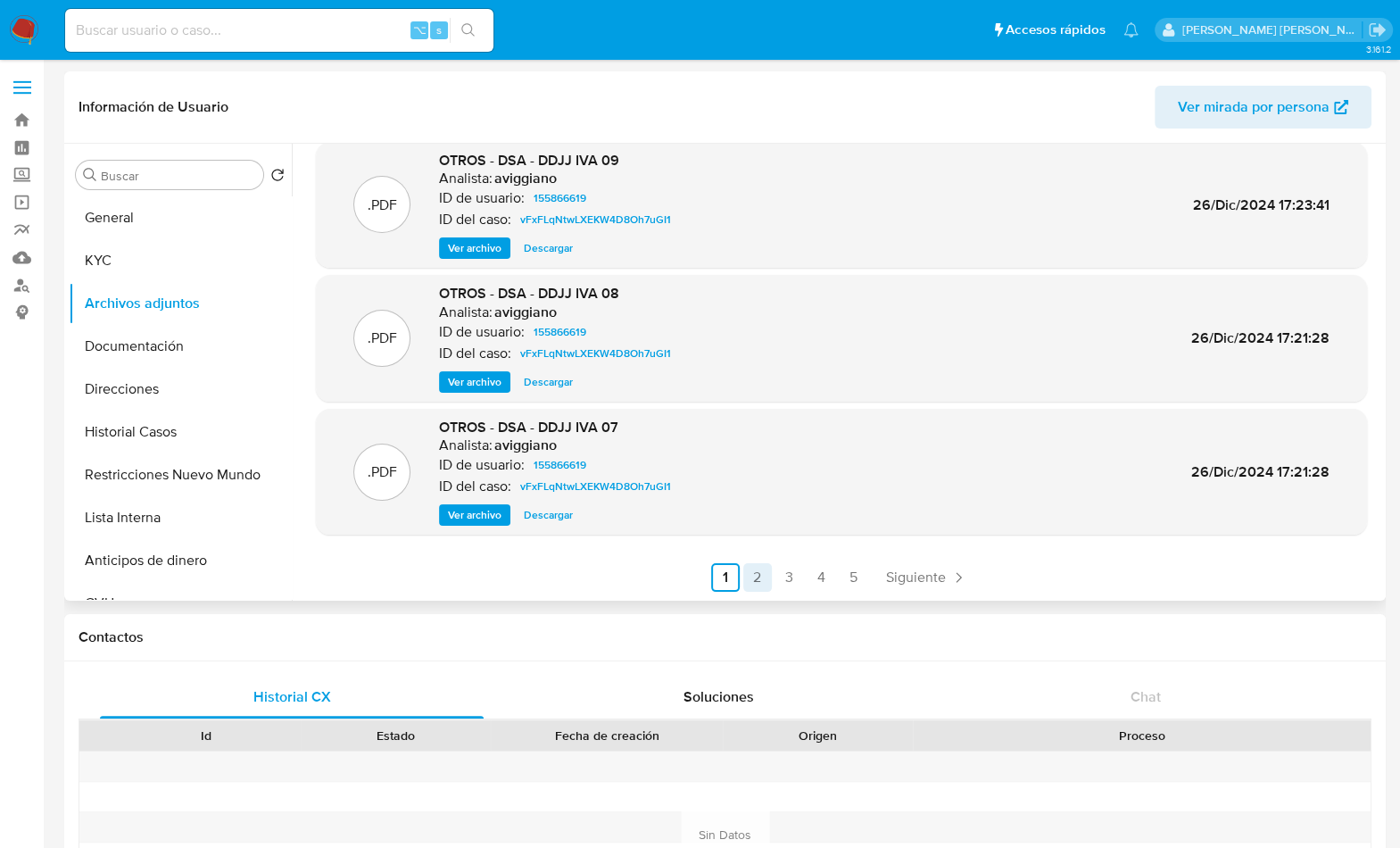
click at [751, 576] on link "2" at bounding box center [758, 578] width 29 height 29
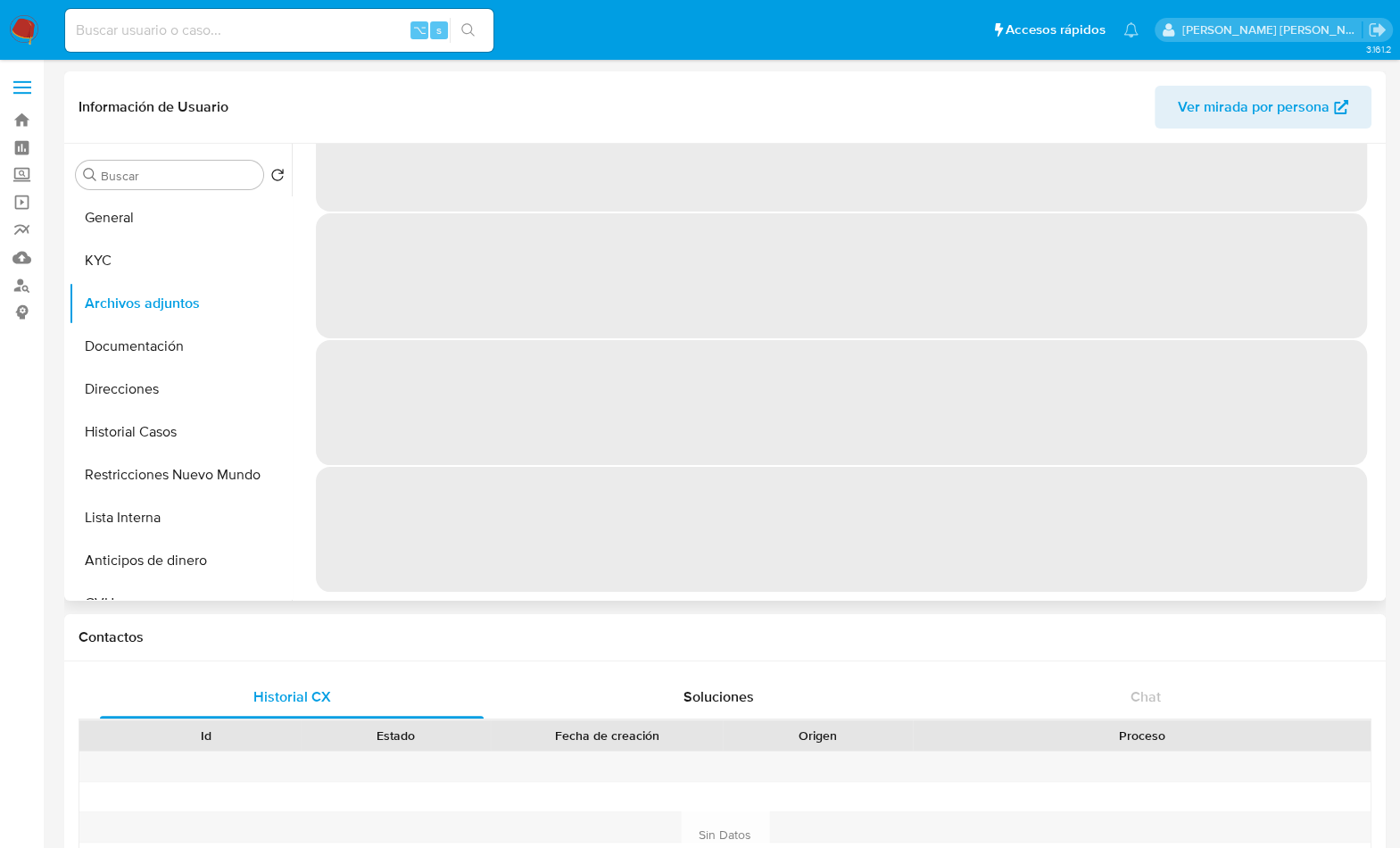
scroll to position [0, 0]
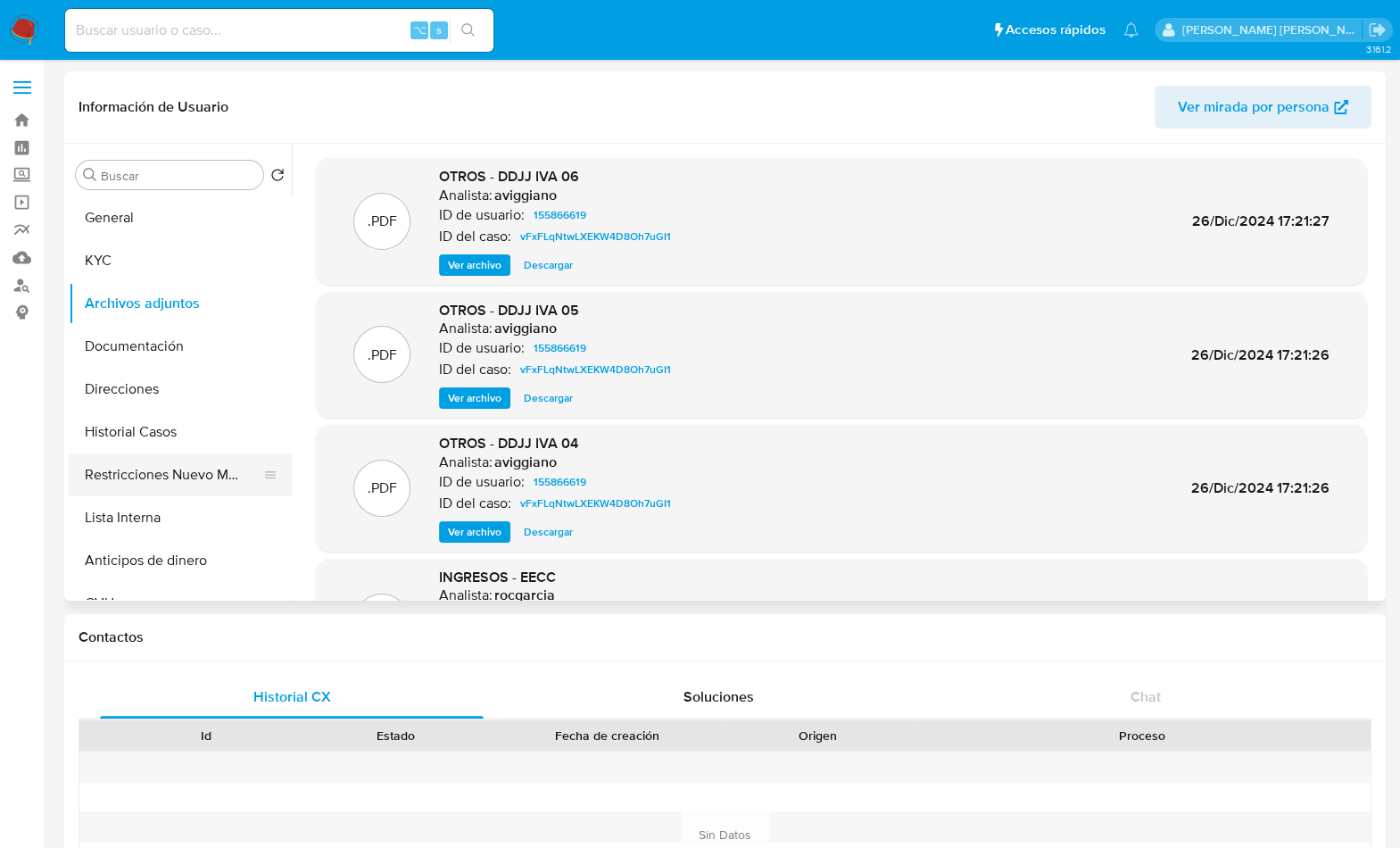
click at [168, 458] on button "Restricciones Nuevo Mundo" at bounding box center [172, 474] width 209 height 43
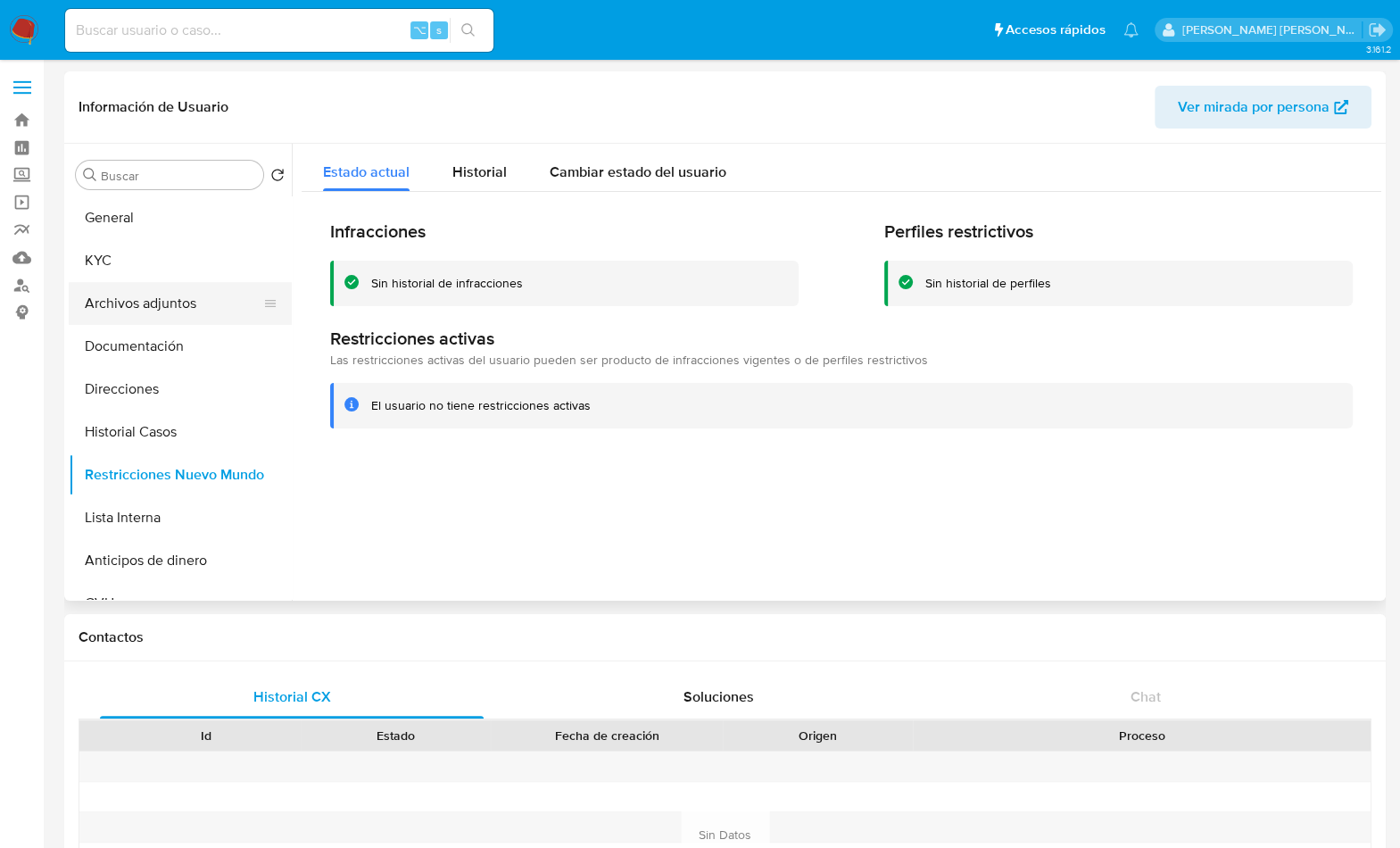
click at [155, 296] on button "Archivos adjuntos" at bounding box center [172, 303] width 209 height 43
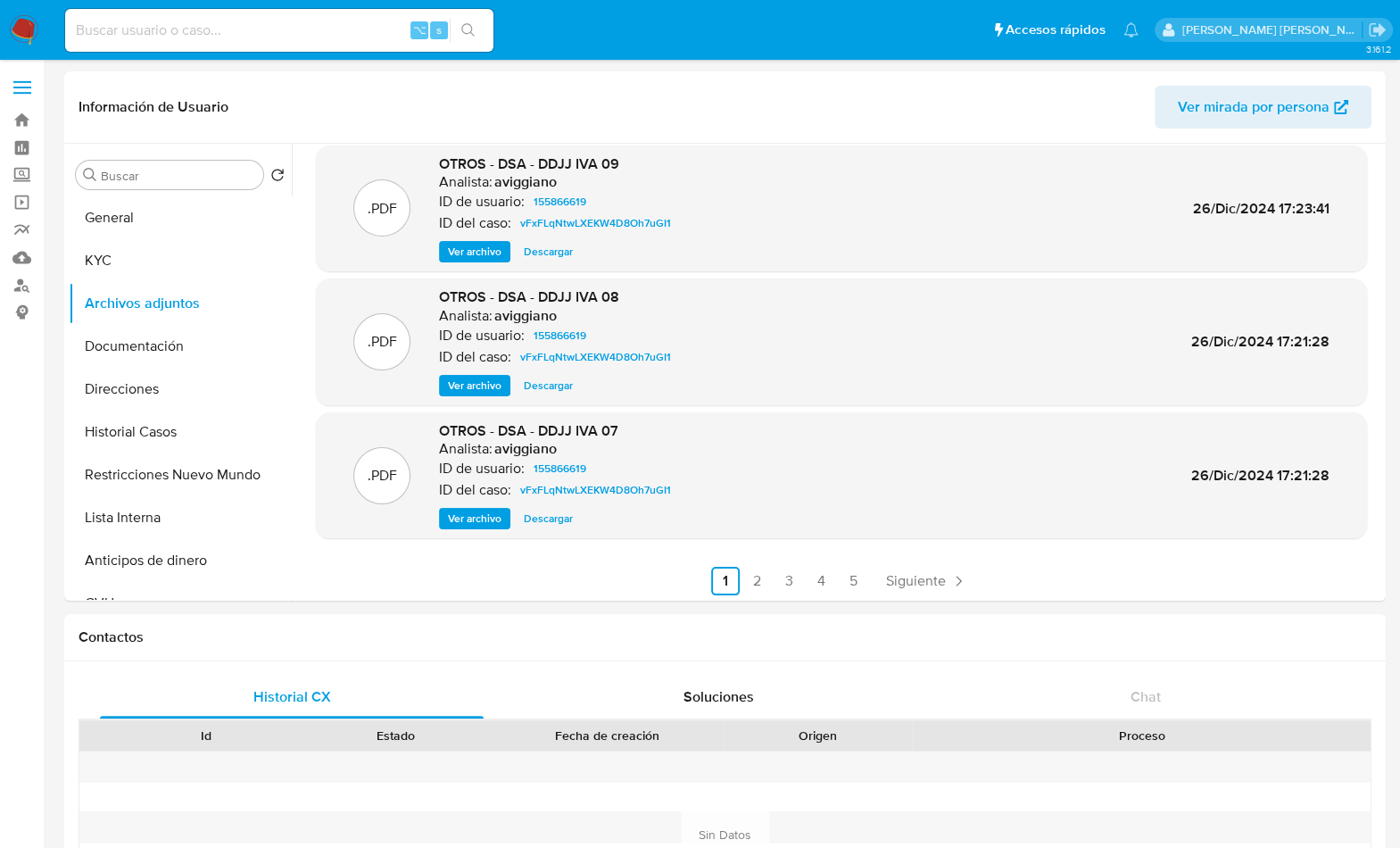
scroll to position [150, 0]
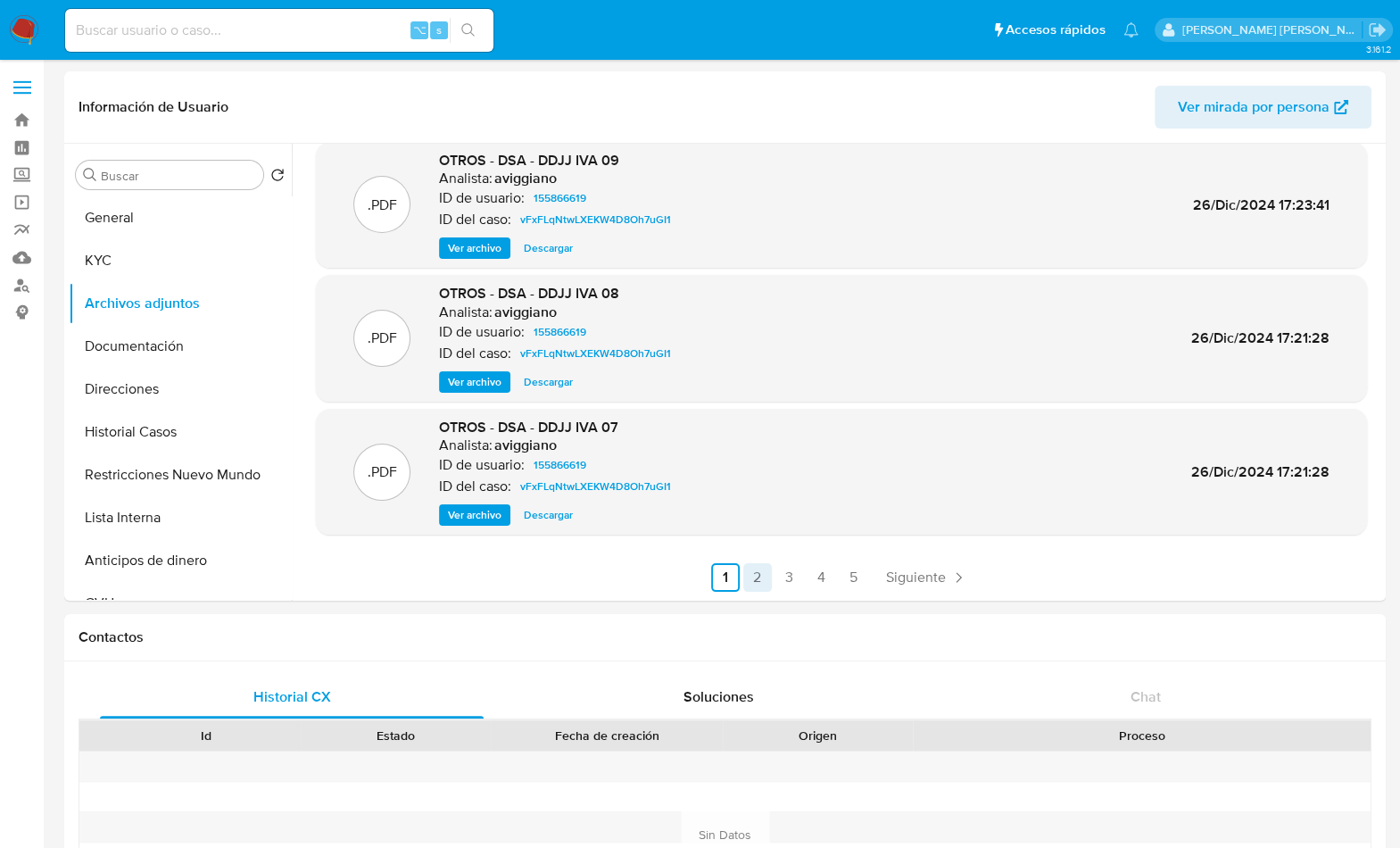
click at [744, 575] on link "2" at bounding box center [758, 578] width 29 height 29
click at [823, 581] on link "3" at bounding box center [838, 578] width 29 height 29
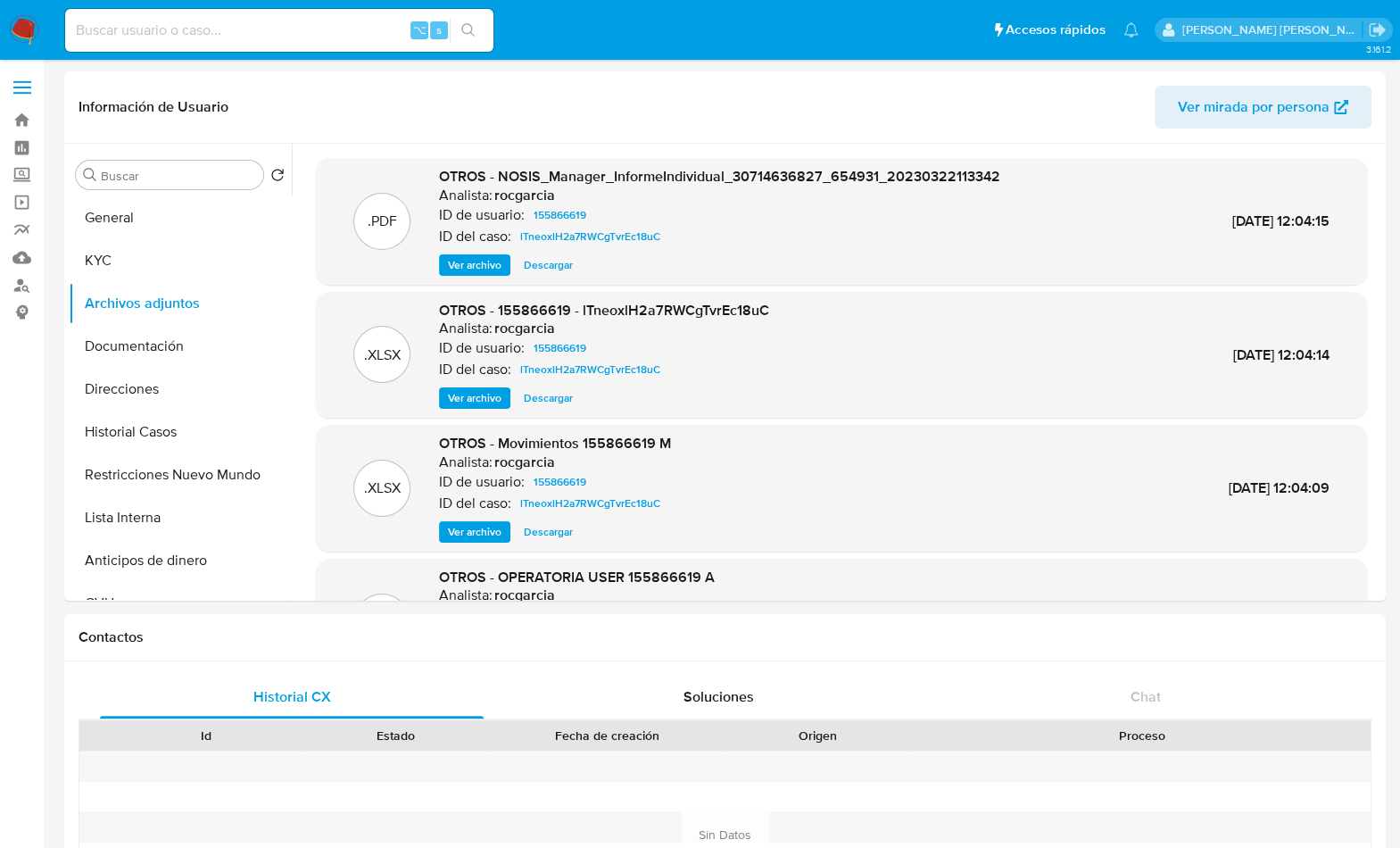
click at [471, 396] on span "Ver archivo" at bounding box center [475, 398] width 54 height 18
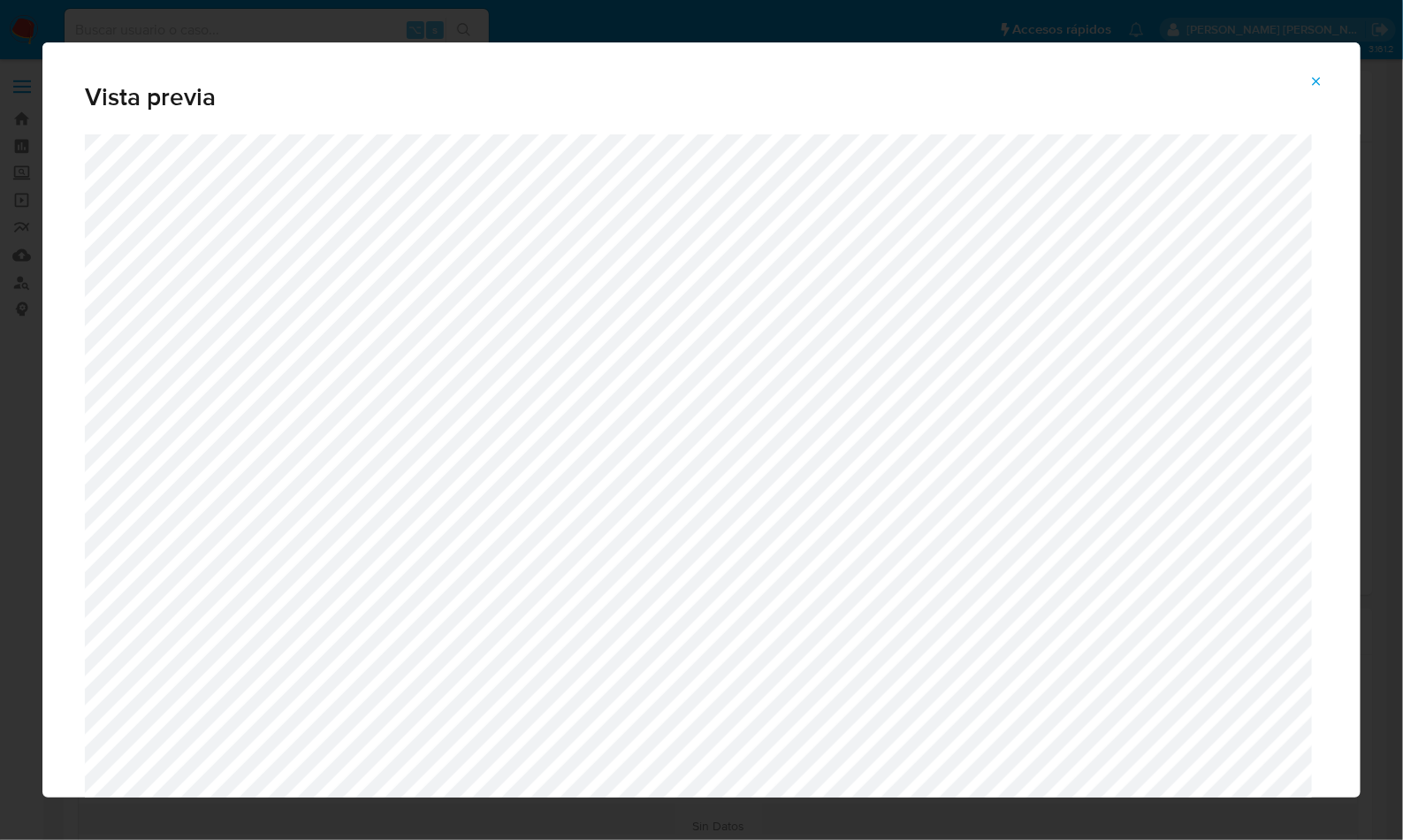
click at [1313, 79] on icon "Attachment preview" at bounding box center [1316, 81] width 14 height 14
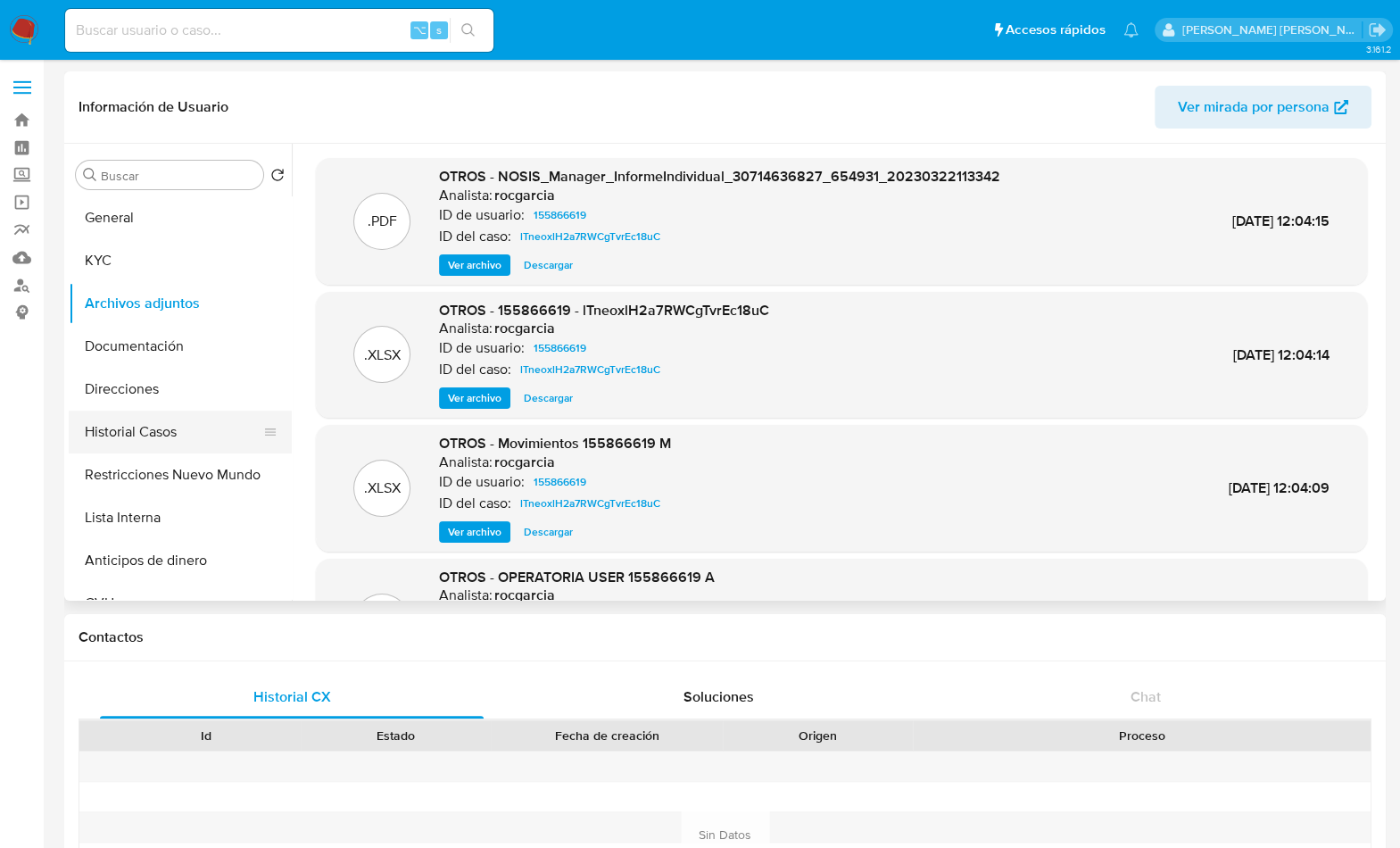
click at [161, 415] on button "Historial Casos" at bounding box center [172, 432] width 209 height 43
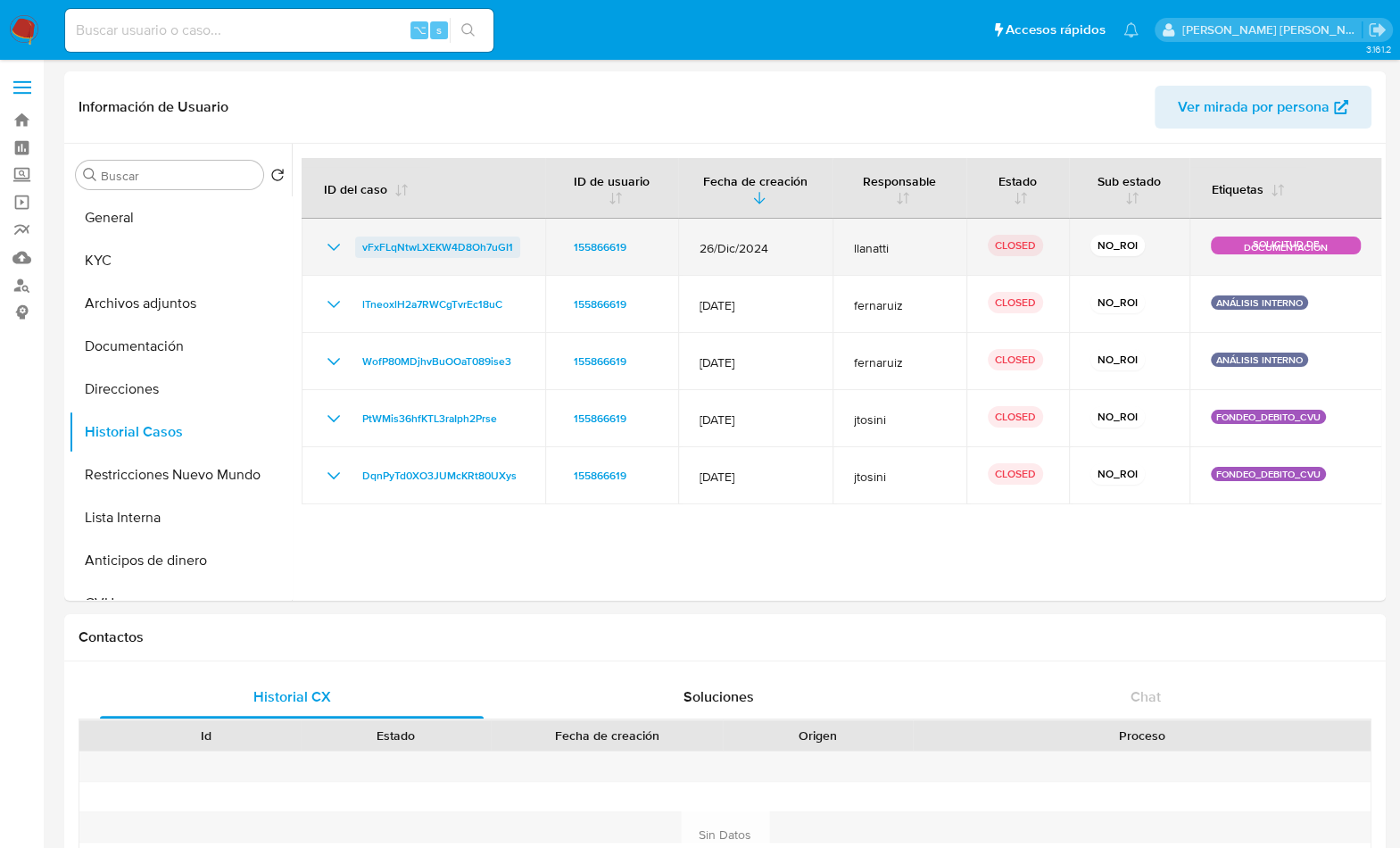
click at [426, 249] on span "vFxFLqNtwLXEKW4D8Oh7uGI1" at bounding box center [438, 247] width 151 height 21
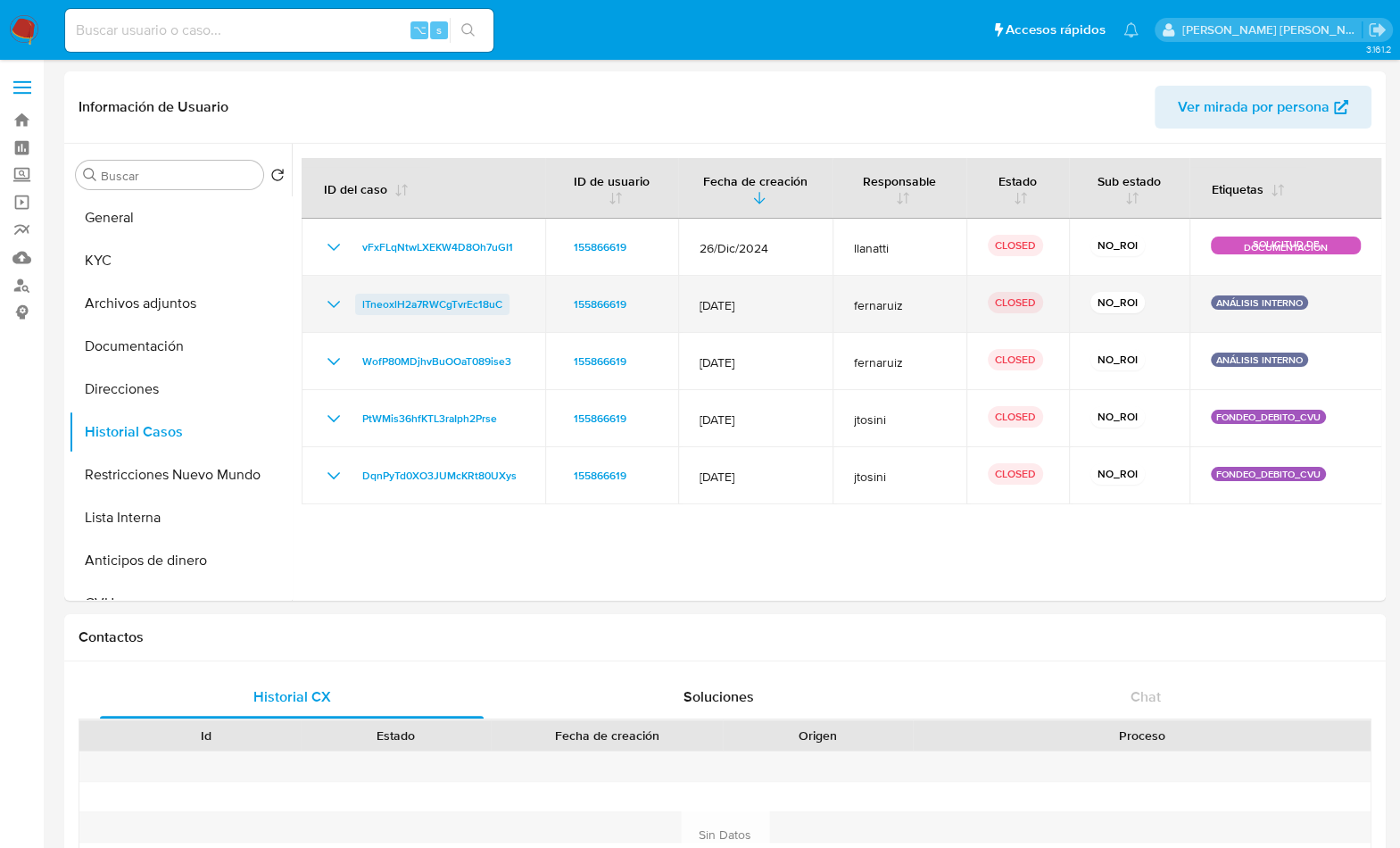
click at [458, 304] on span "lTneoxlH2a7RWCgTvrEc18uC" at bounding box center [433, 304] width 140 height 21
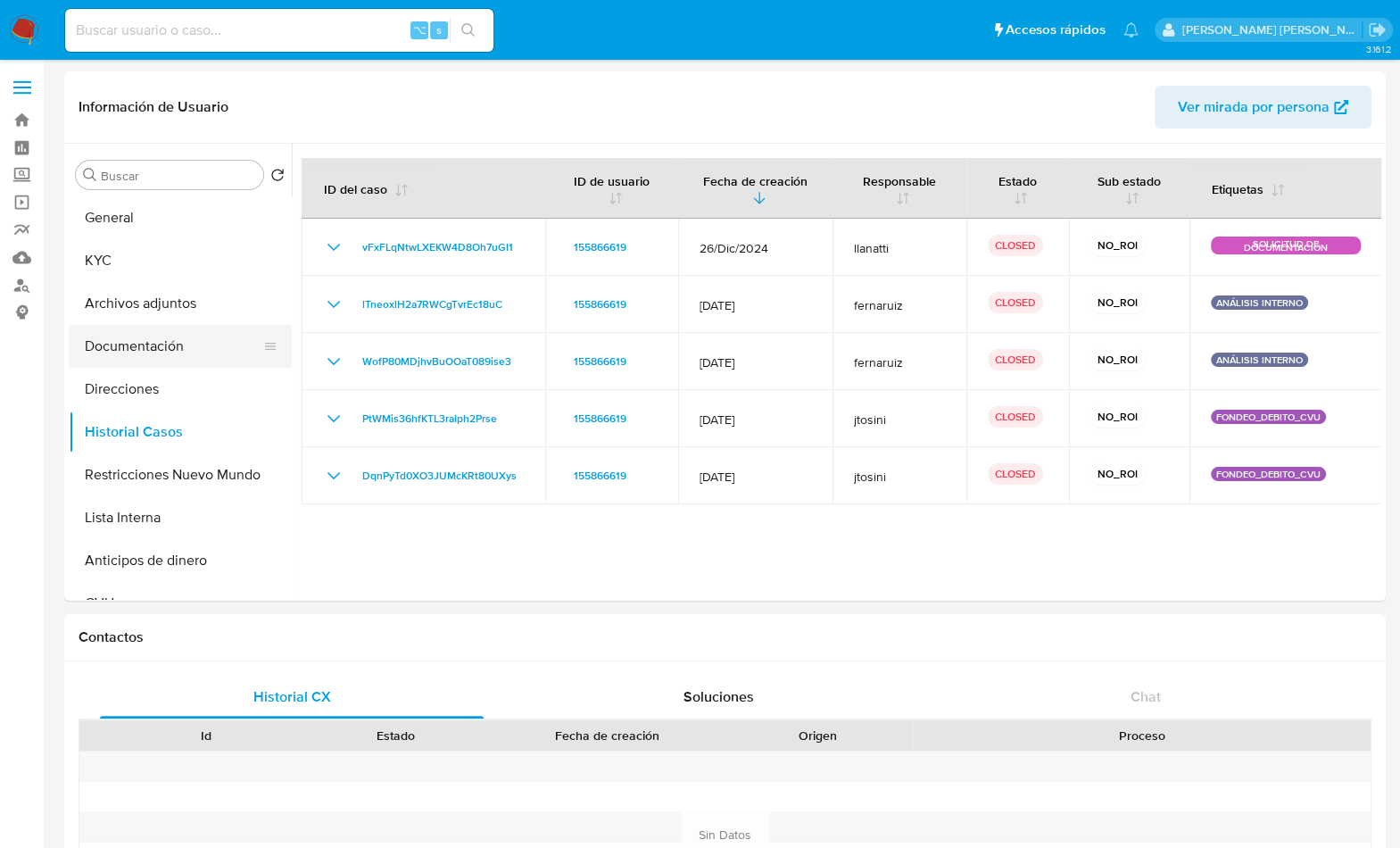
click at [169, 326] on button "Documentación" at bounding box center [172, 346] width 209 height 43
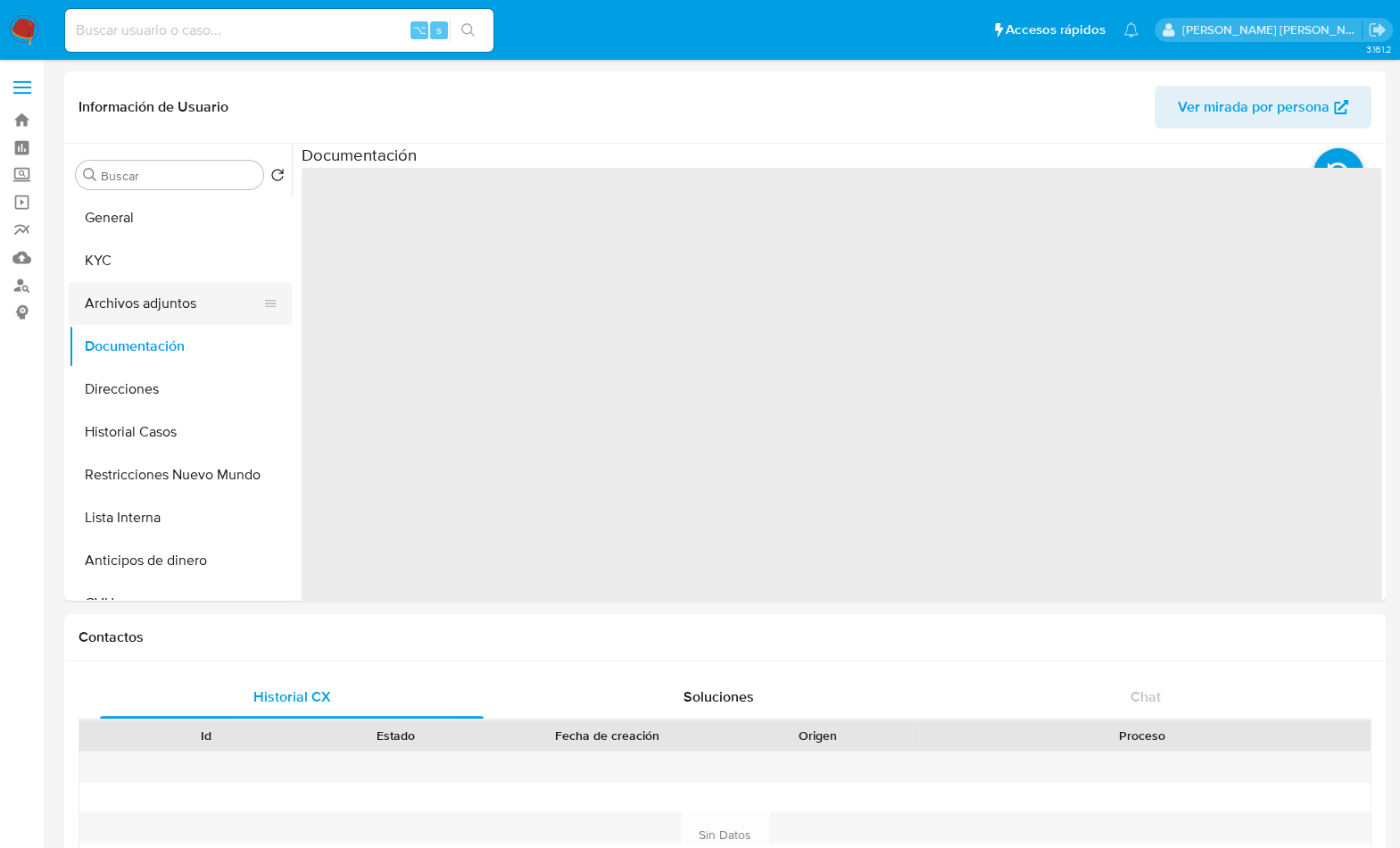
click at [168, 317] on button "Archivos adjuntos" at bounding box center [172, 303] width 209 height 43
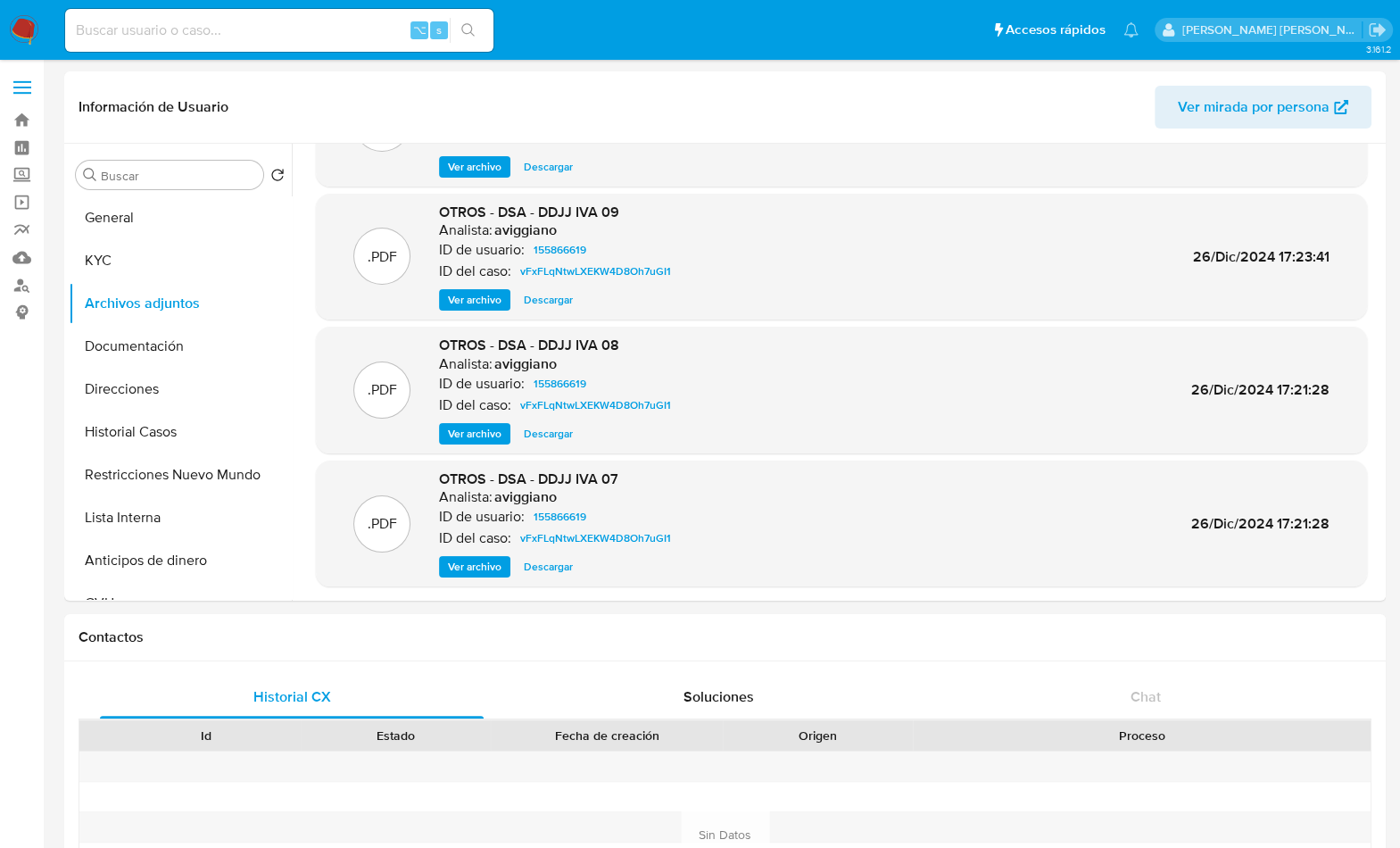
scroll to position [150, 0]
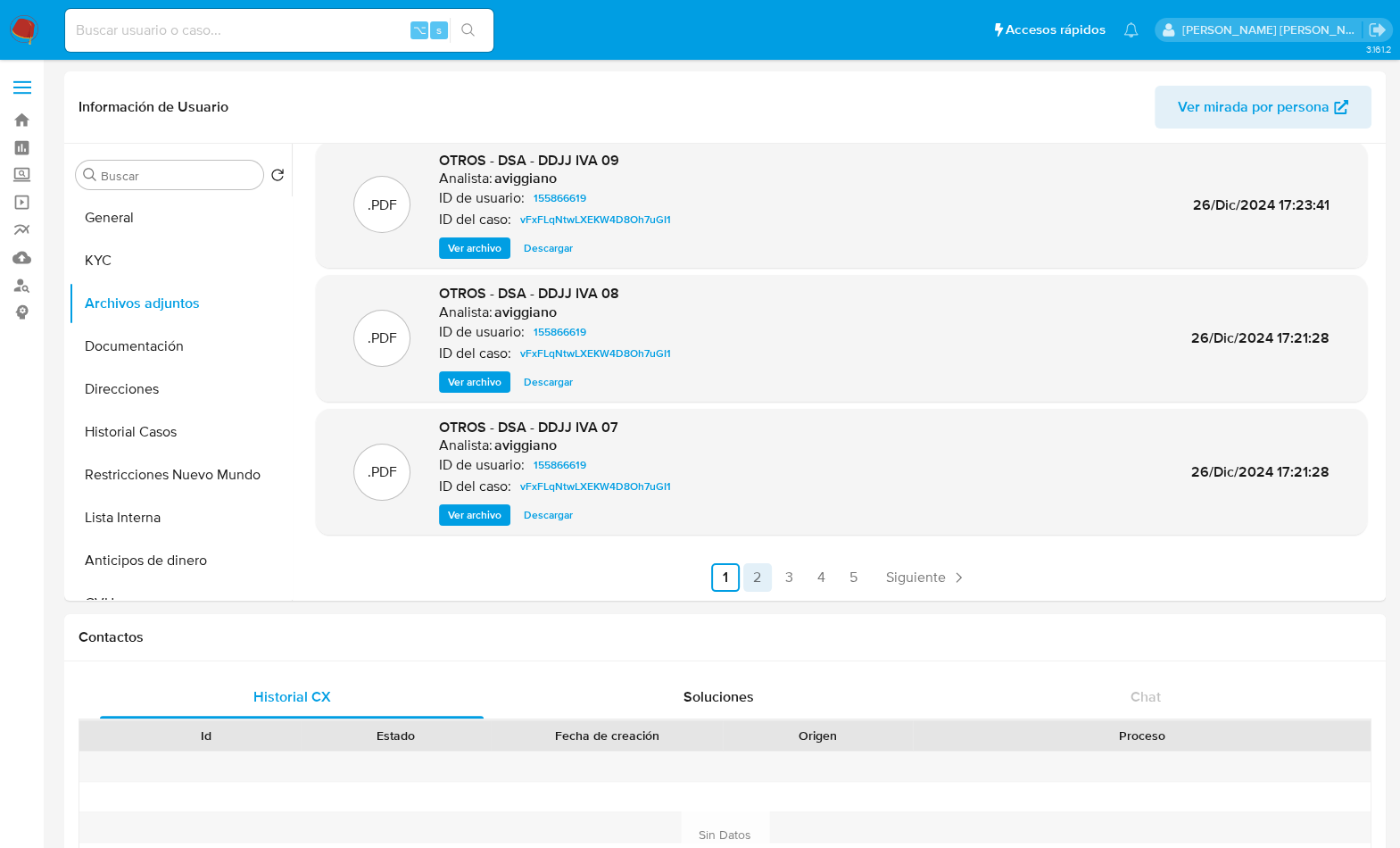
click at [762, 585] on link "2" at bounding box center [758, 578] width 29 height 29
click at [838, 579] on link "3" at bounding box center [838, 578] width 29 height 29
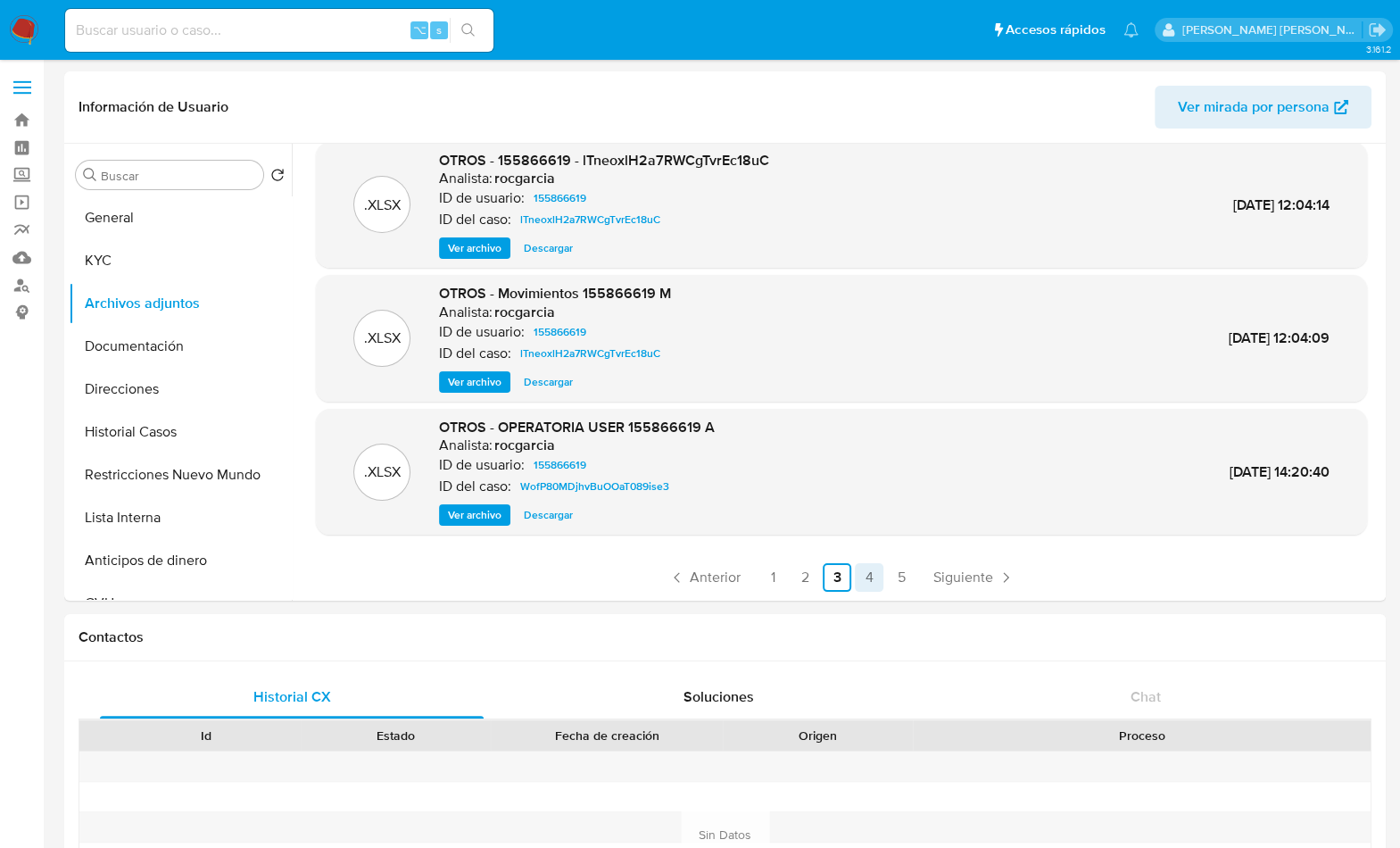
click at [874, 579] on link "4" at bounding box center [869, 578] width 29 height 29
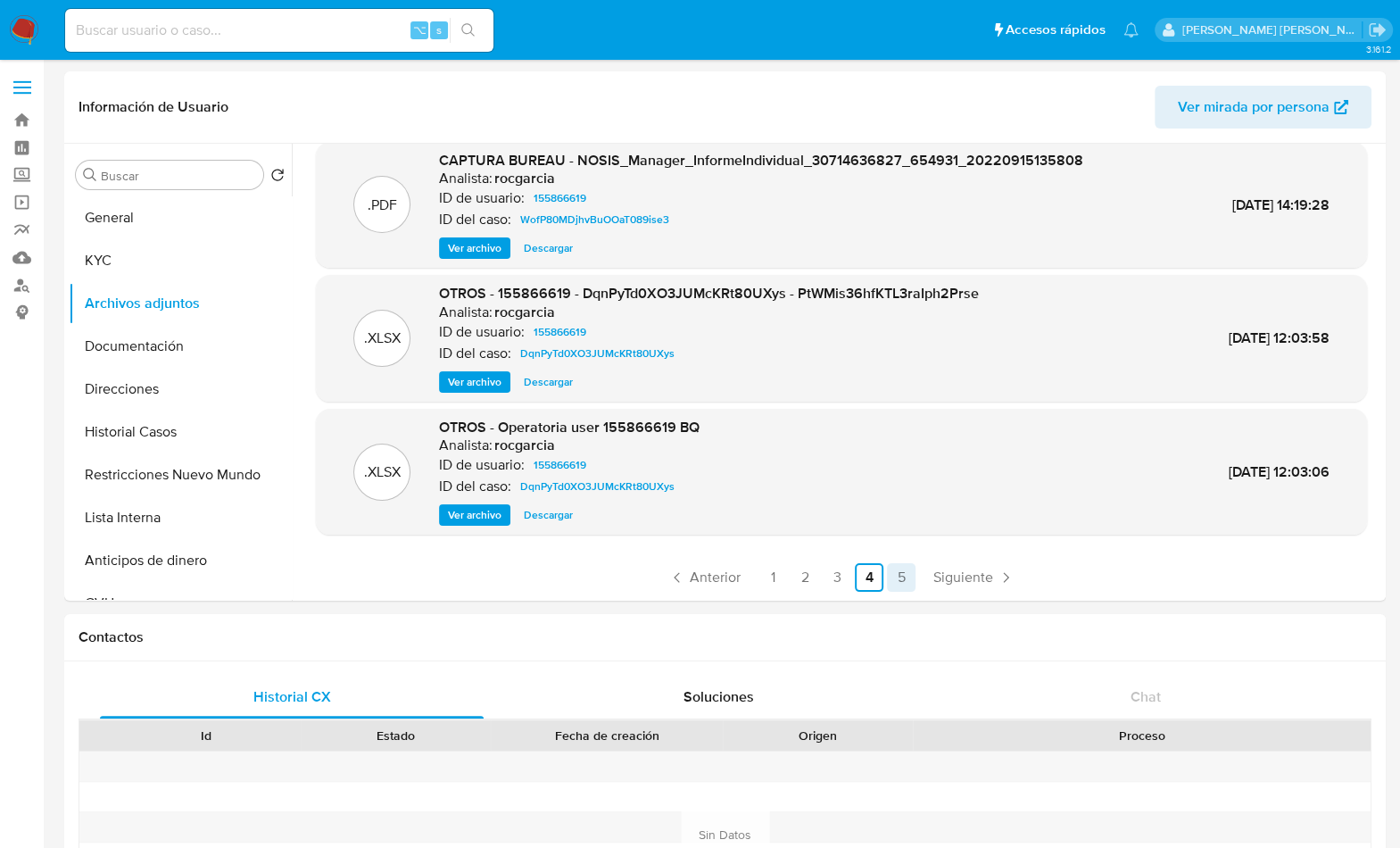
click at [899, 576] on link "5" at bounding box center [902, 578] width 29 height 29
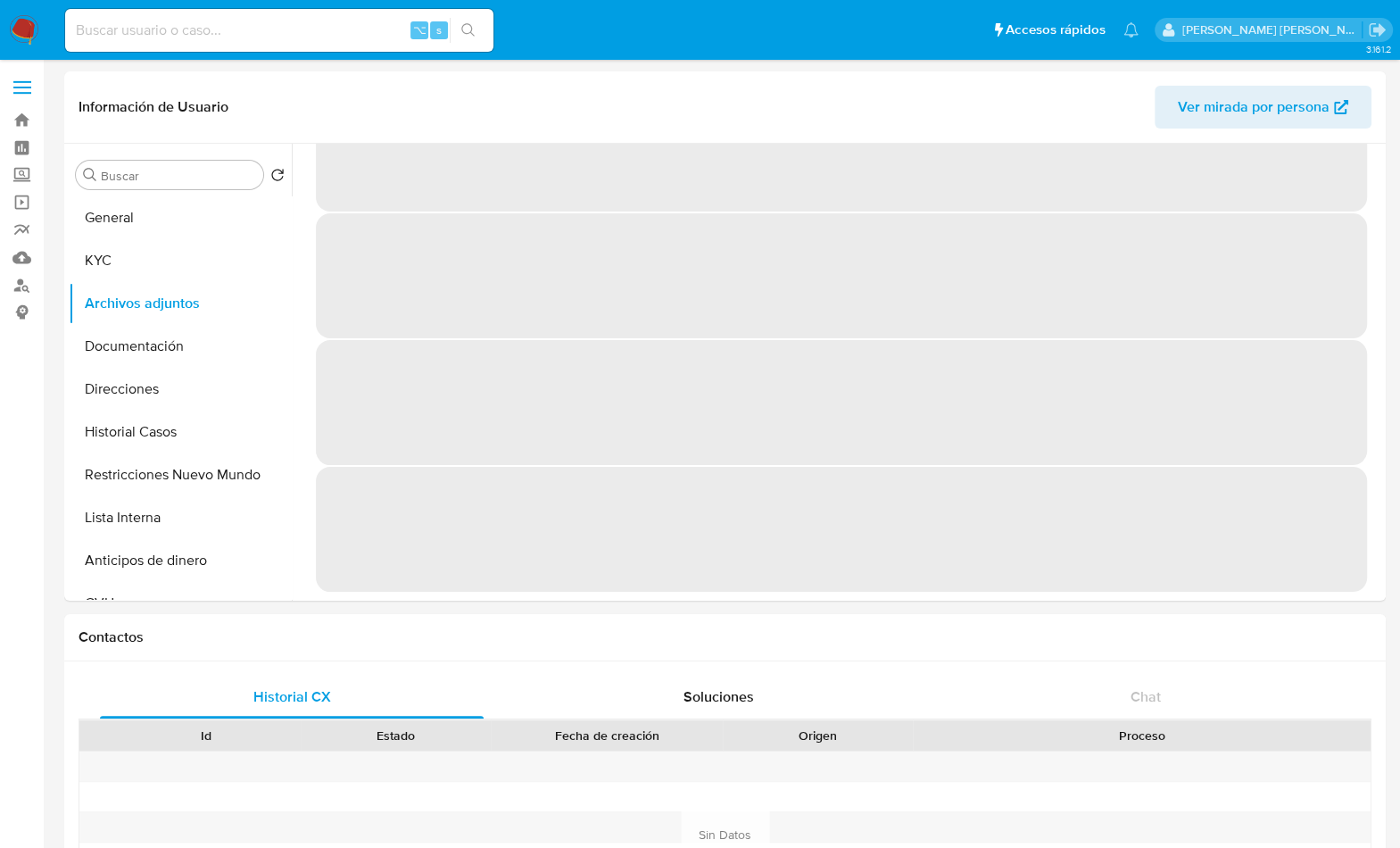
scroll to position [0, 0]
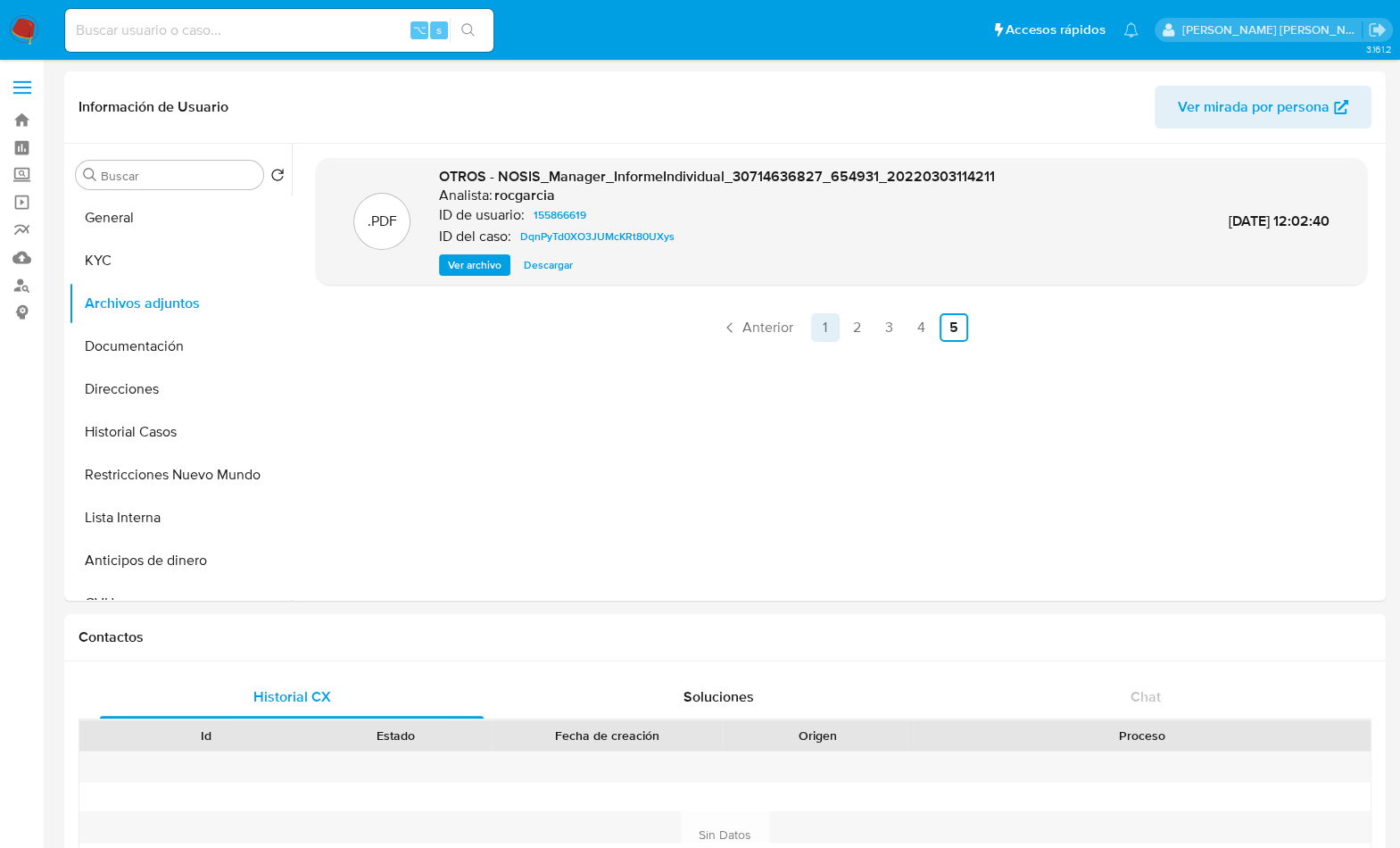
click at [819, 327] on link "1" at bounding box center [826, 328] width 29 height 29
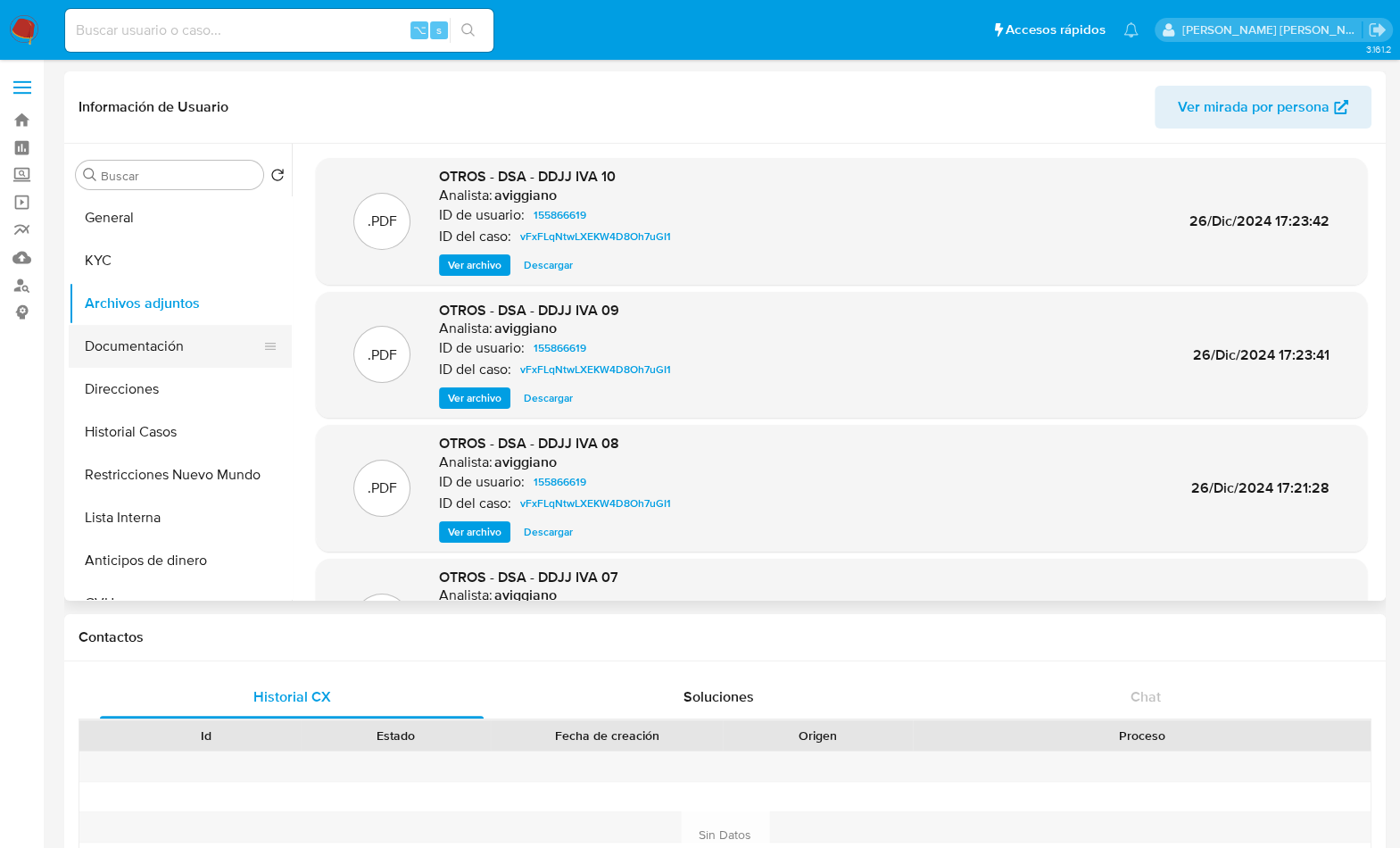
click at [177, 345] on button "Documentación" at bounding box center [172, 346] width 209 height 43
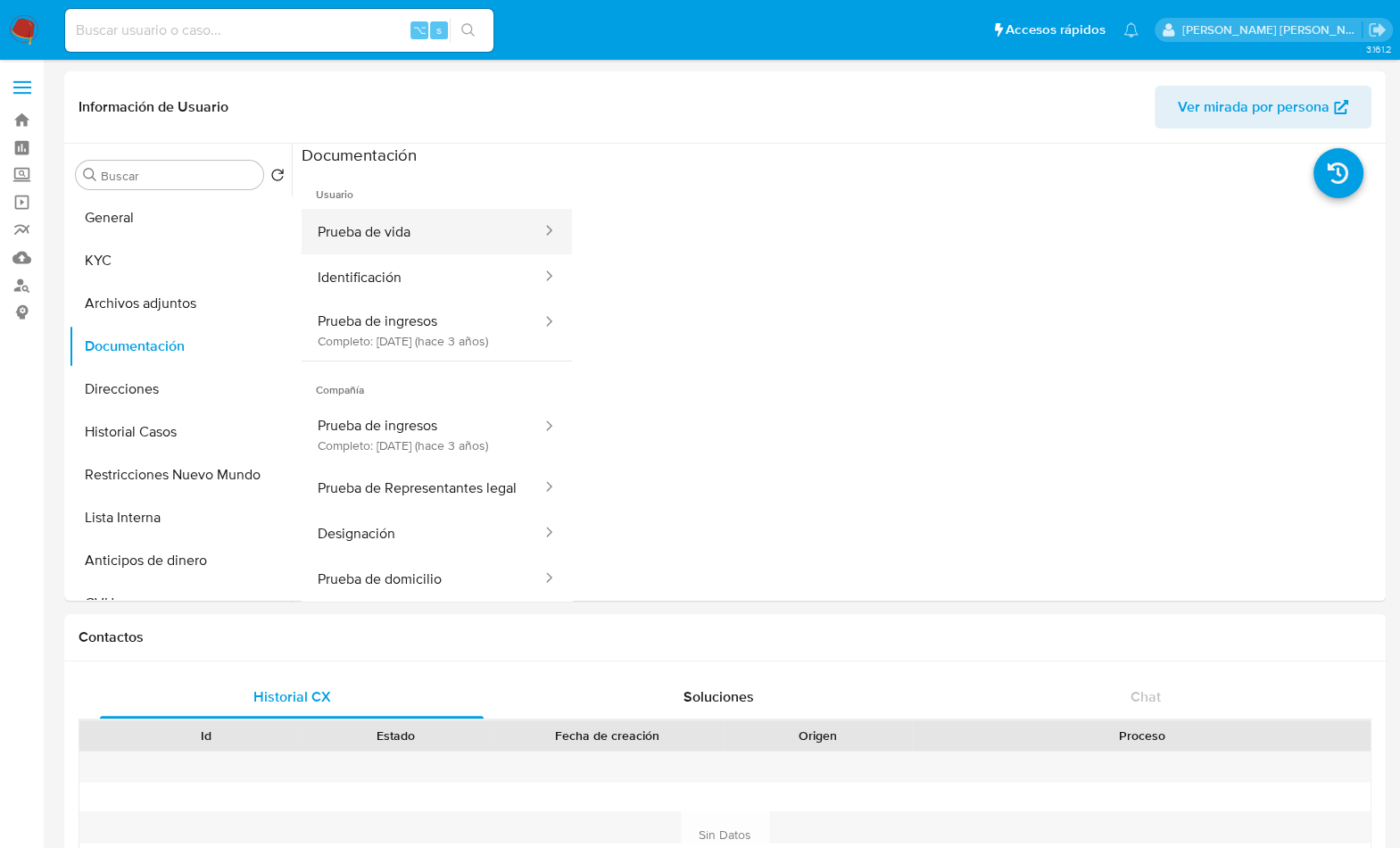
click at [426, 236] on button "Prueba de vida" at bounding box center [423, 231] width 242 height 45
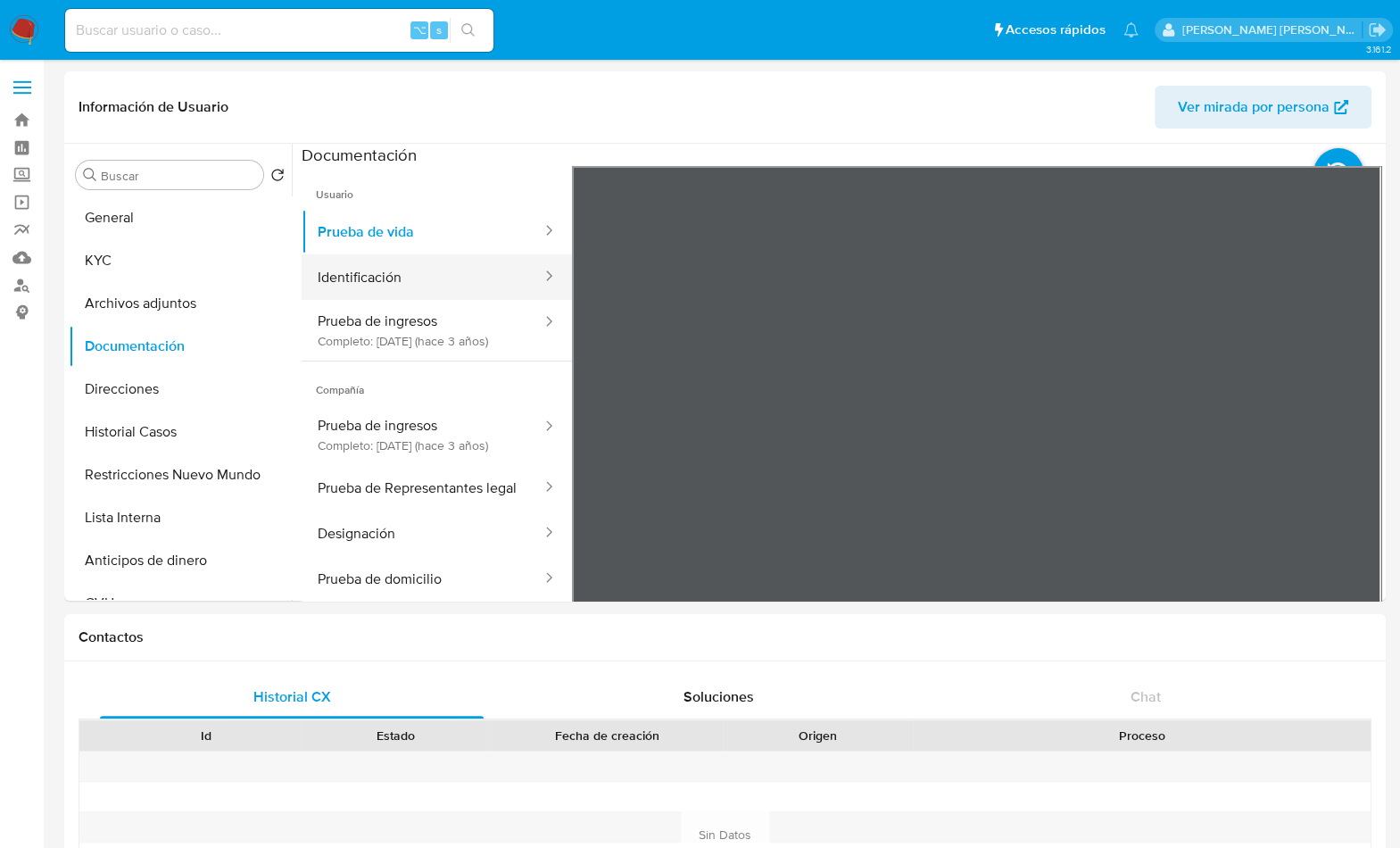
click at [416, 274] on button "Identificación" at bounding box center [423, 277] width 242 height 45
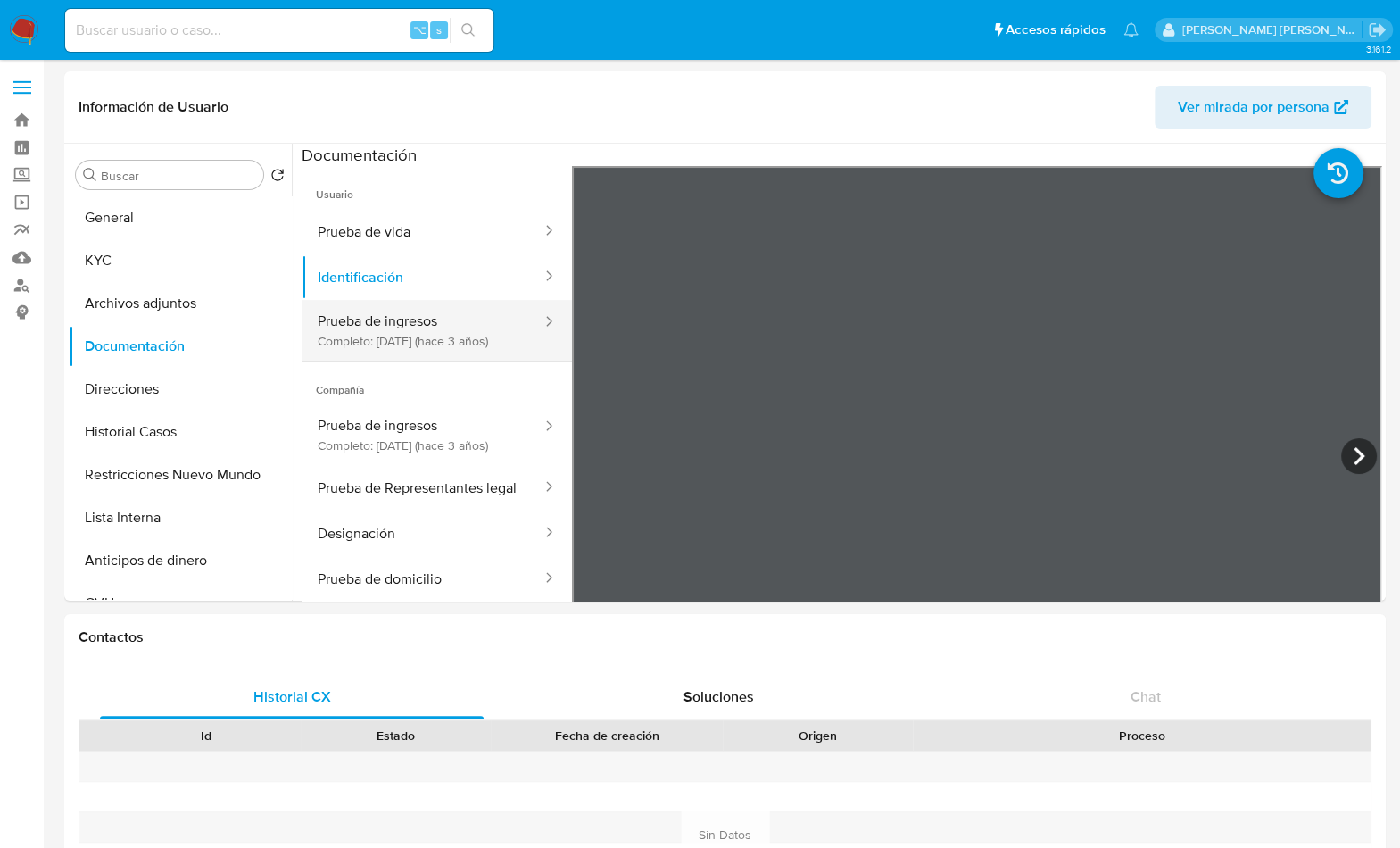
click at [436, 354] on button "Prueba de ingresos Completo: 09/11/2022 (hace 3 años)" at bounding box center [423, 330] width 242 height 61
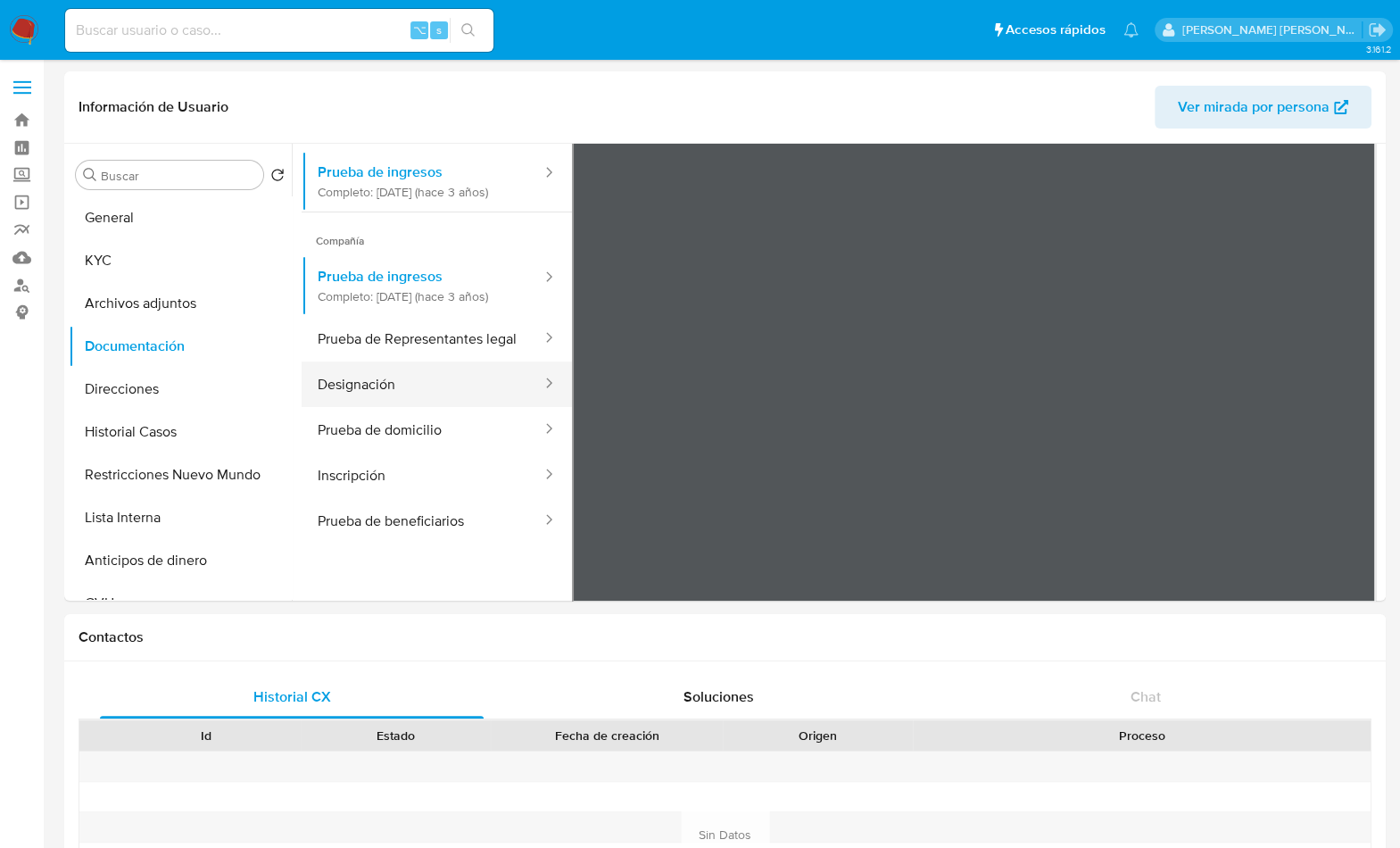
scroll to position [155, 0]
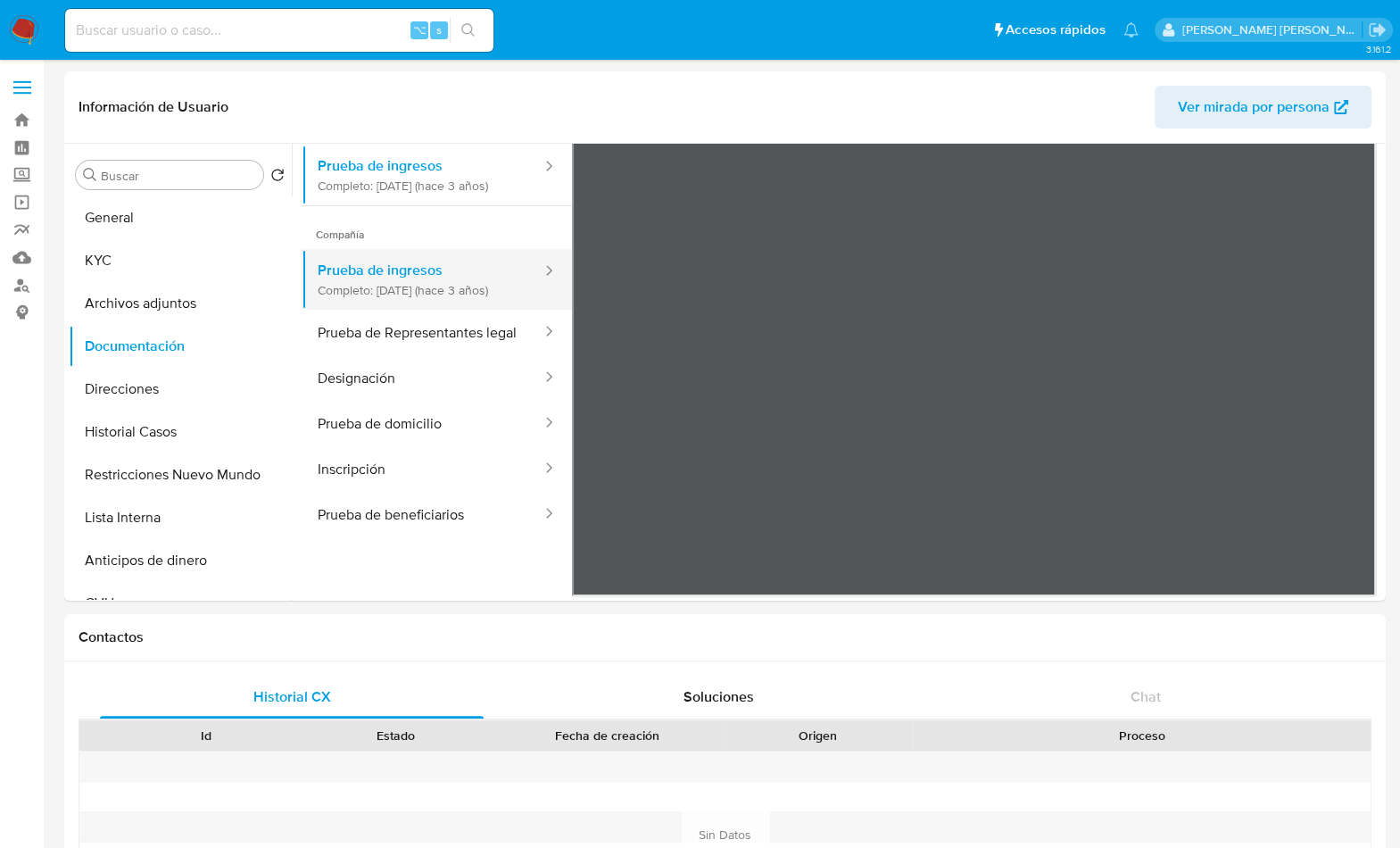
click at [429, 275] on button "Prueba de ingresos Completo: 09/11/2022 (hace 3 años)" at bounding box center [423, 279] width 242 height 61
click at [430, 355] on button "Prueba de Representantes legal" at bounding box center [423, 332] width 242 height 45
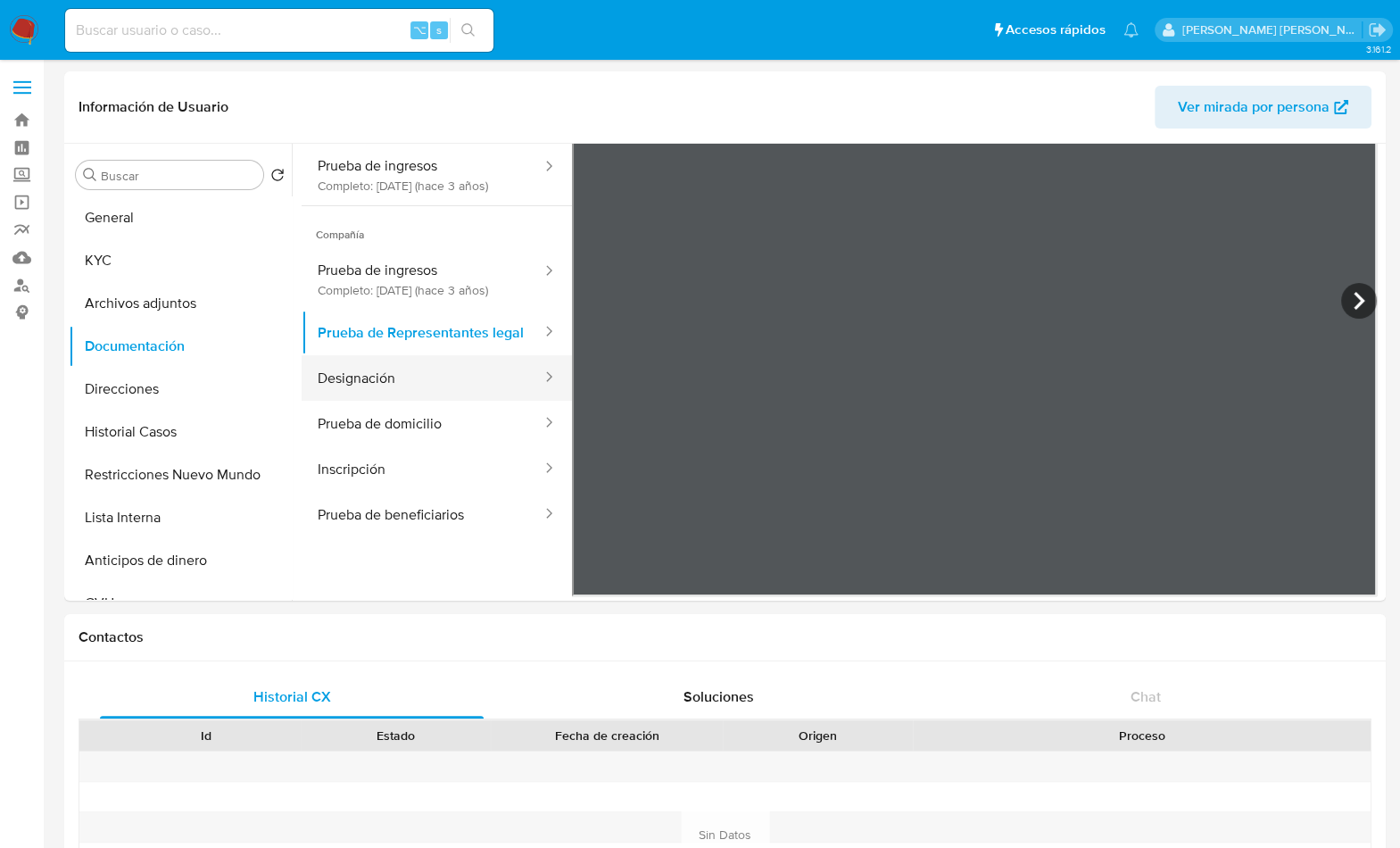
click at [385, 401] on button "Designación" at bounding box center [423, 377] width 242 height 45
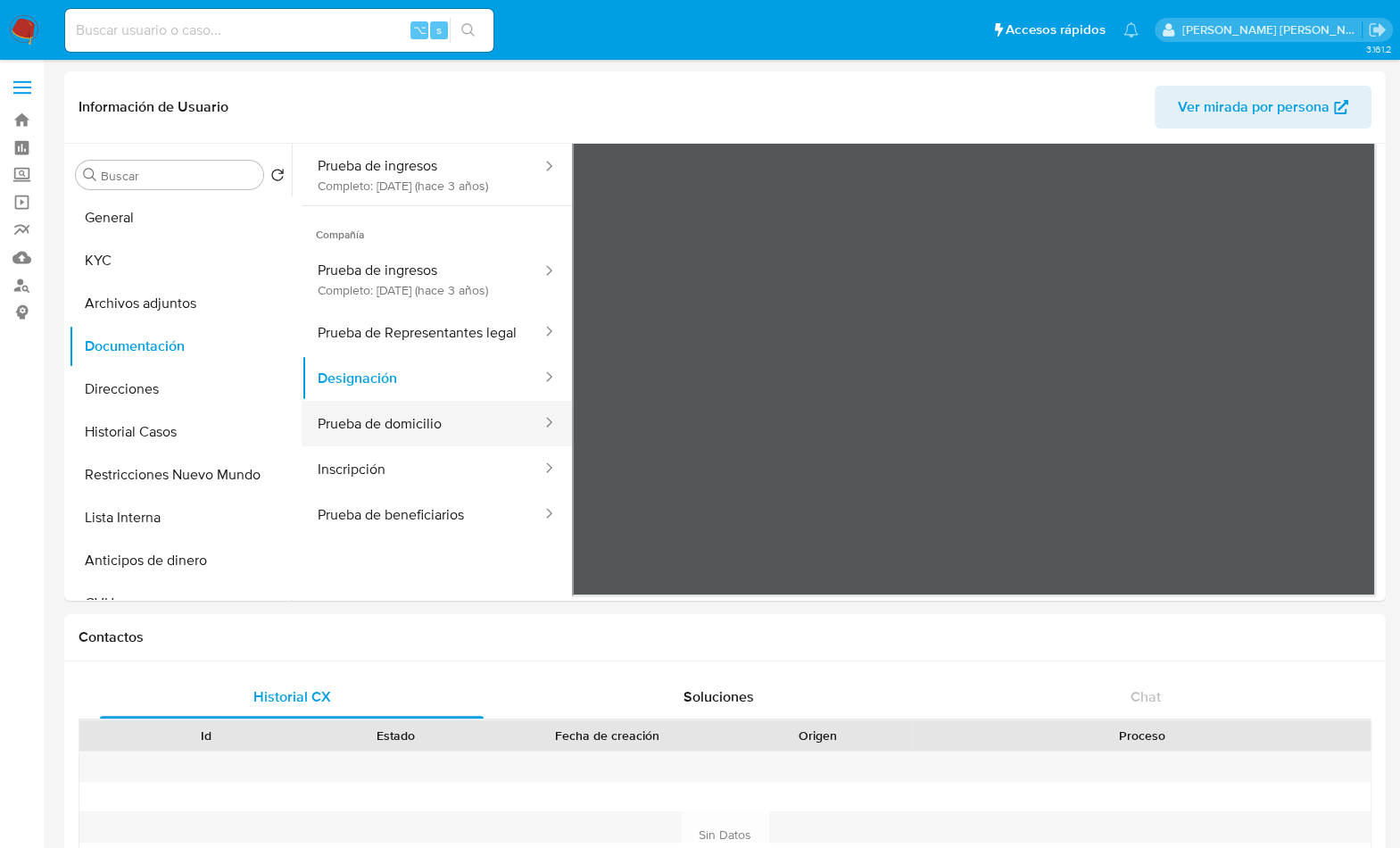
click at [457, 446] on button "Prueba de domicilio" at bounding box center [423, 423] width 242 height 45
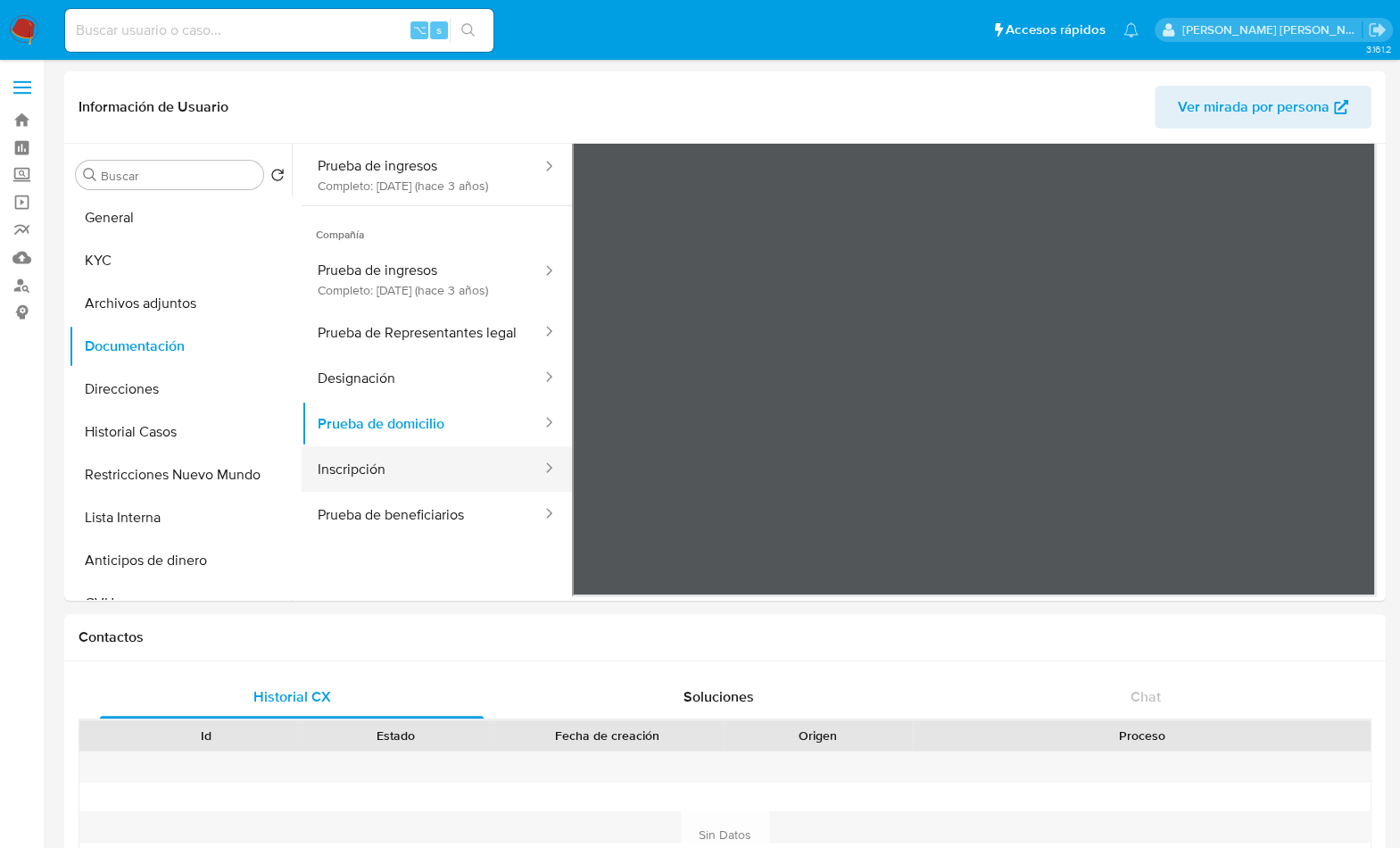
click at [428, 491] on button "Inscripción" at bounding box center [423, 468] width 242 height 45
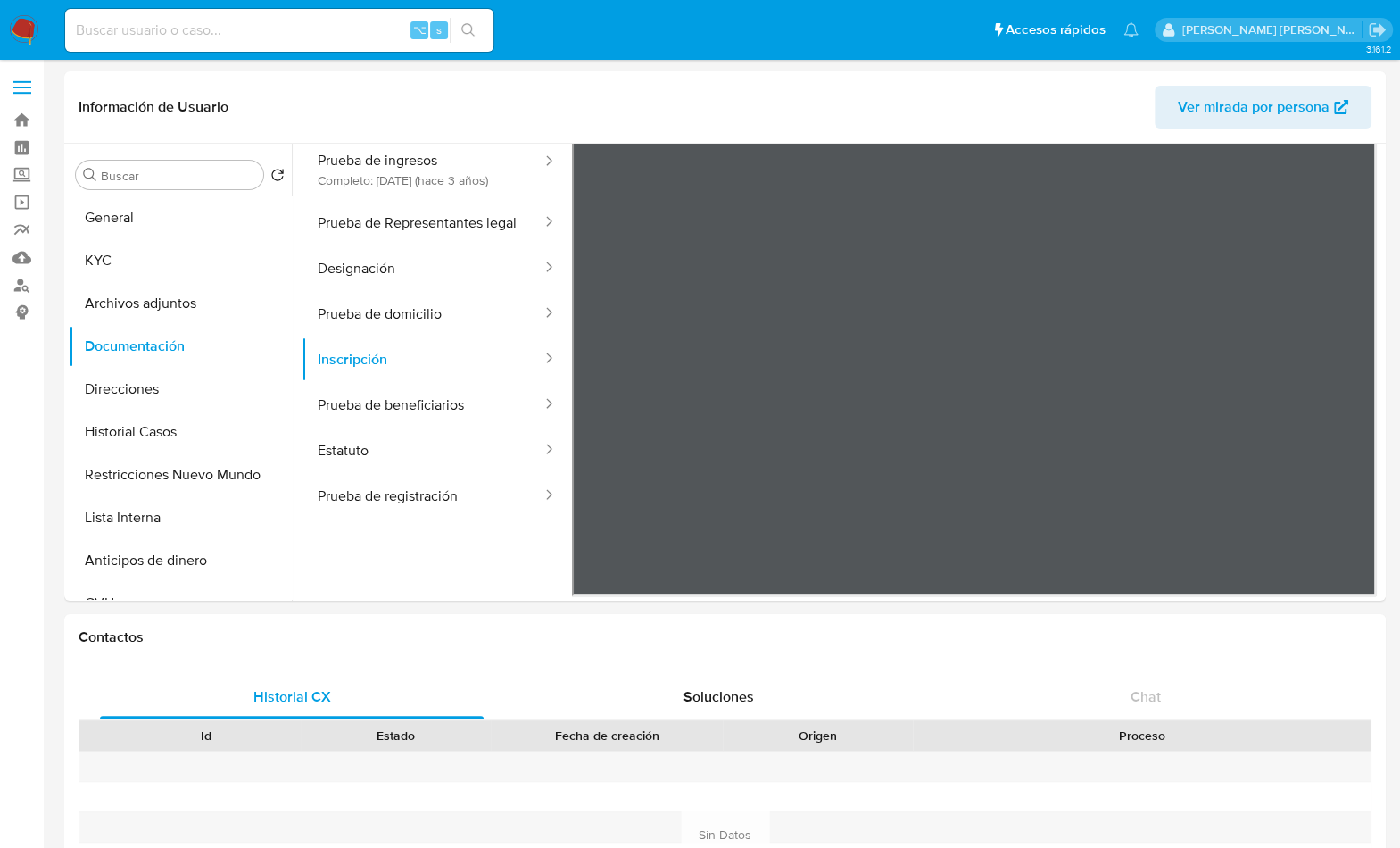
scroll to position [287, 0]
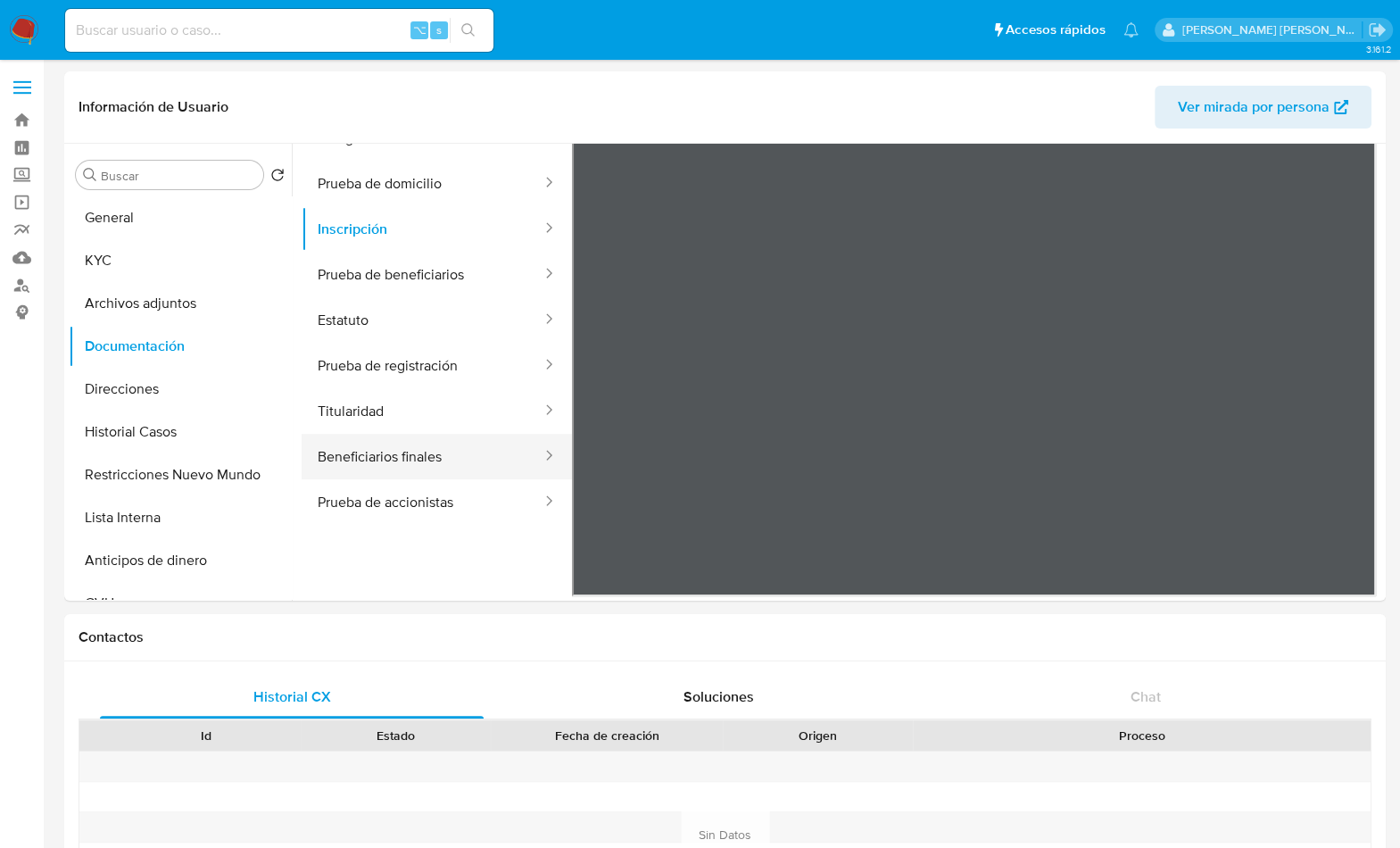
click at [437, 463] on button "Beneficiarios finales" at bounding box center [423, 456] width 242 height 45
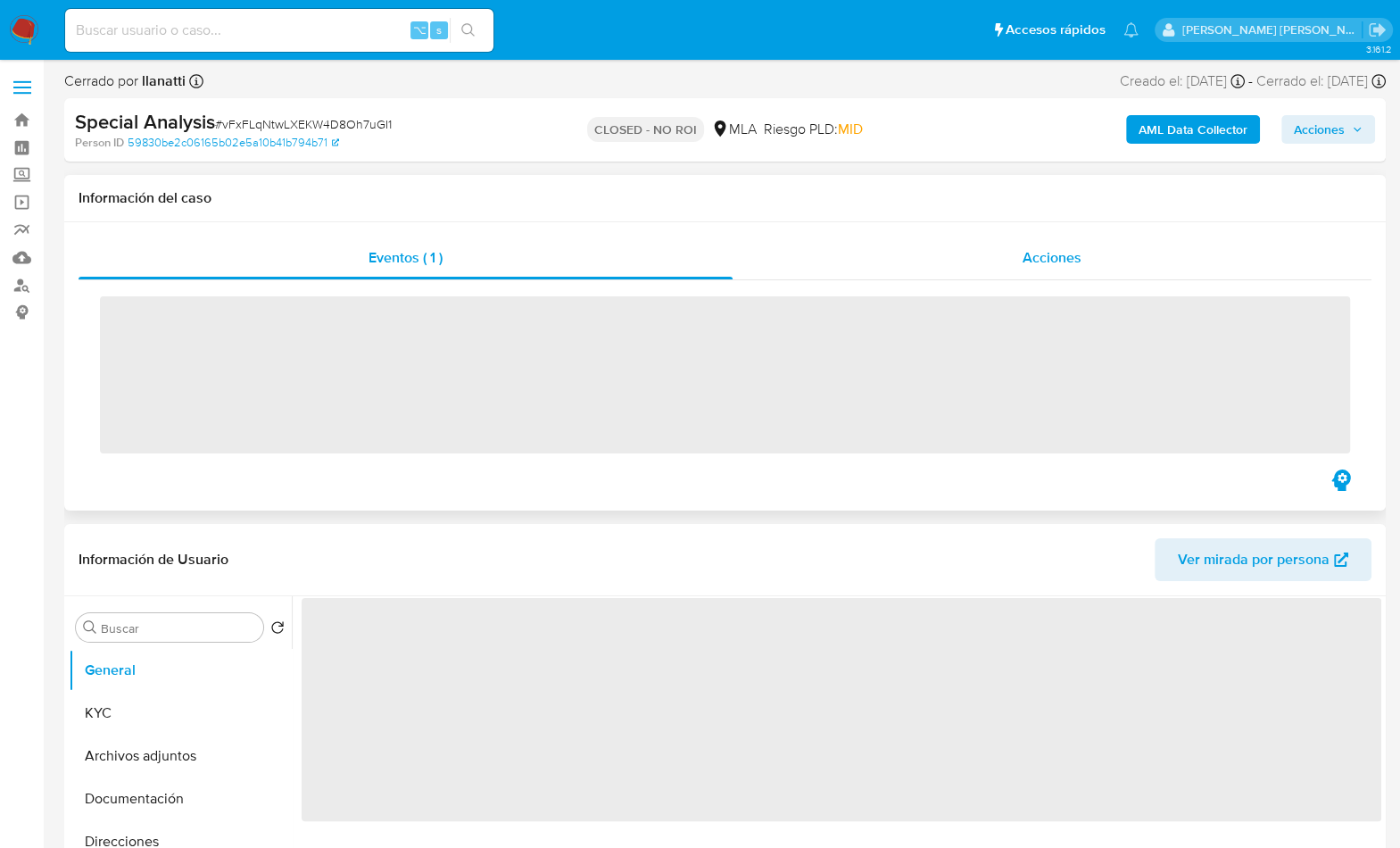
click at [1071, 243] on div "Acciones" at bounding box center [1052, 258] width 639 height 43
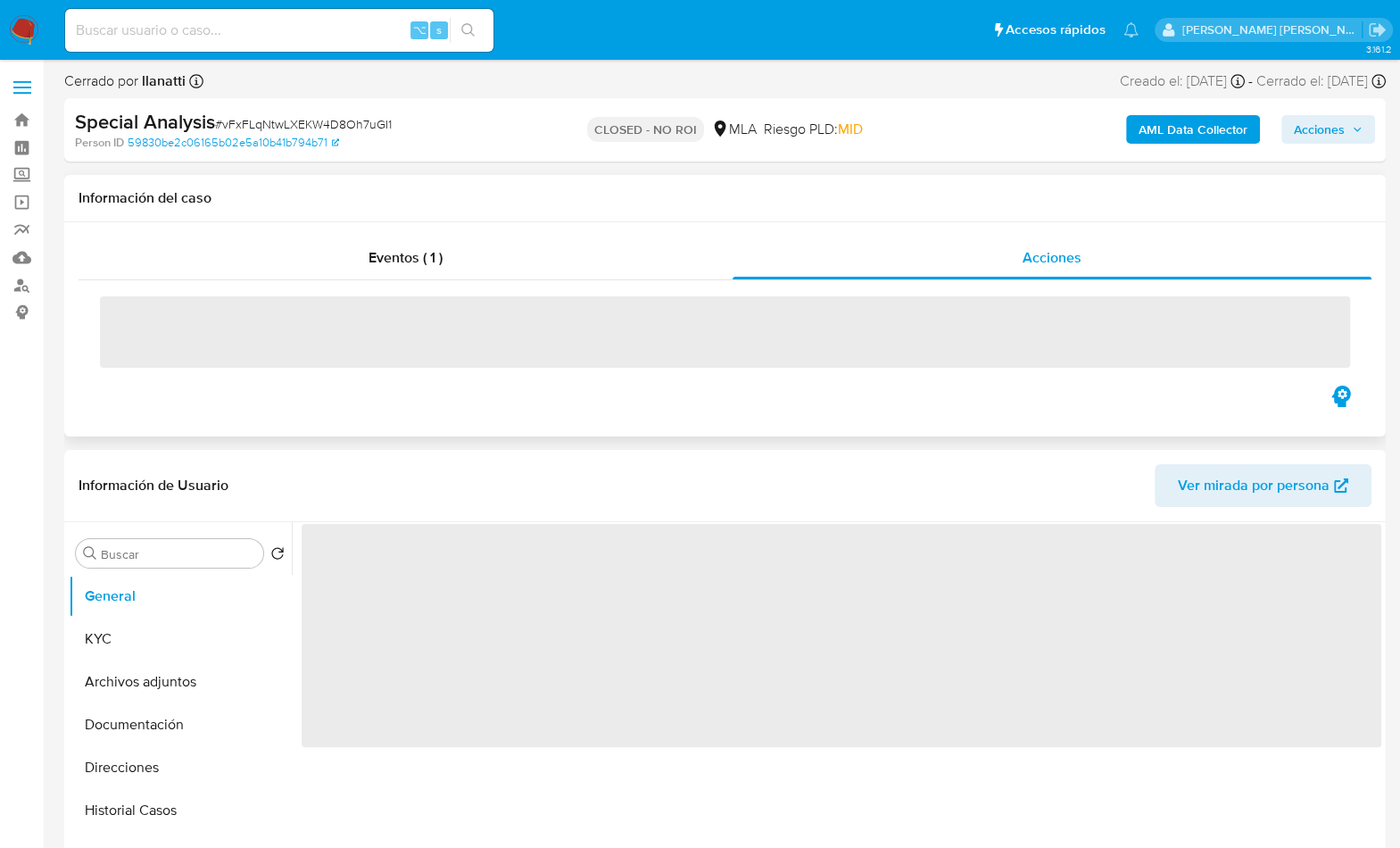
select select "10"
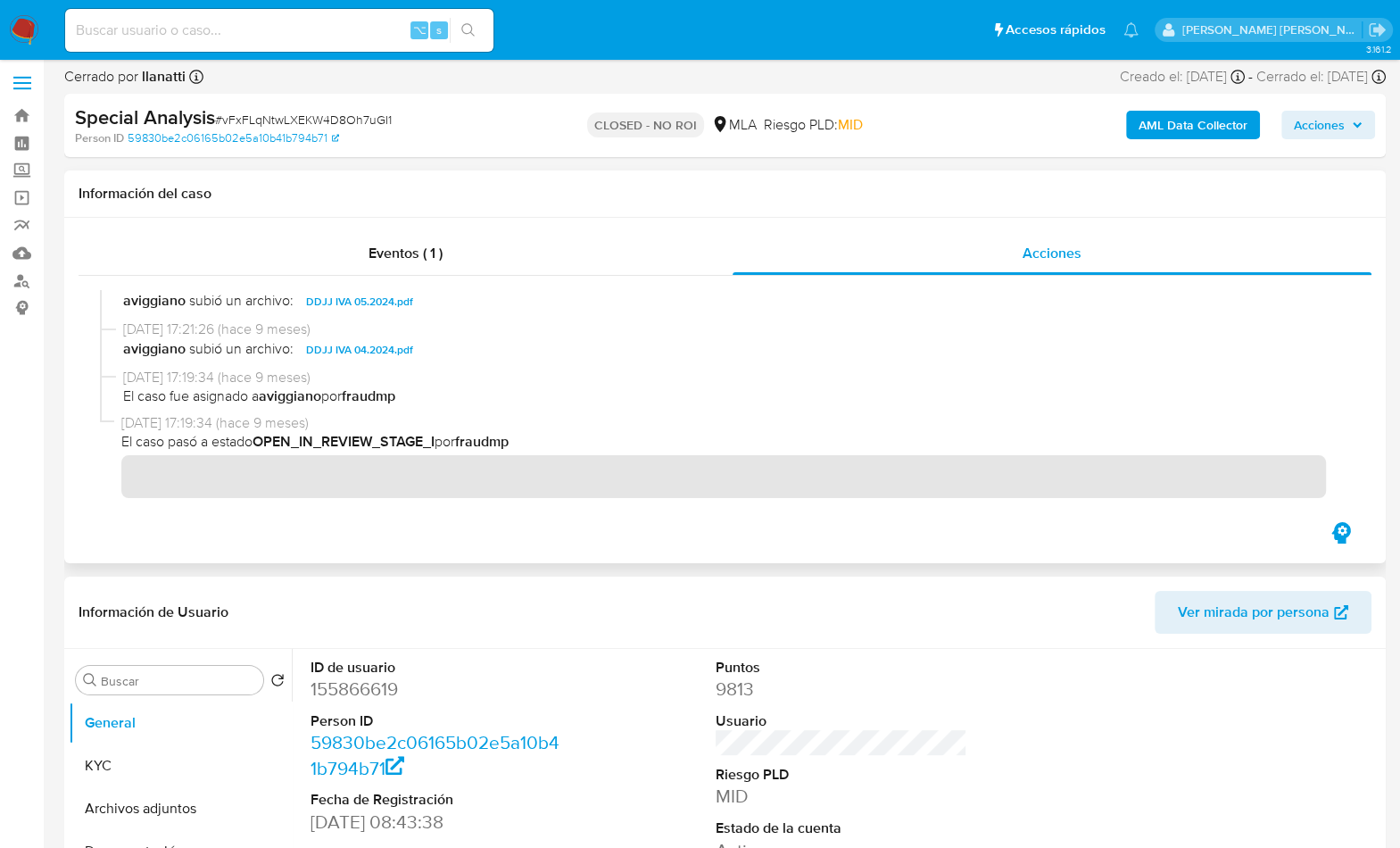
scroll to position [581, 0]
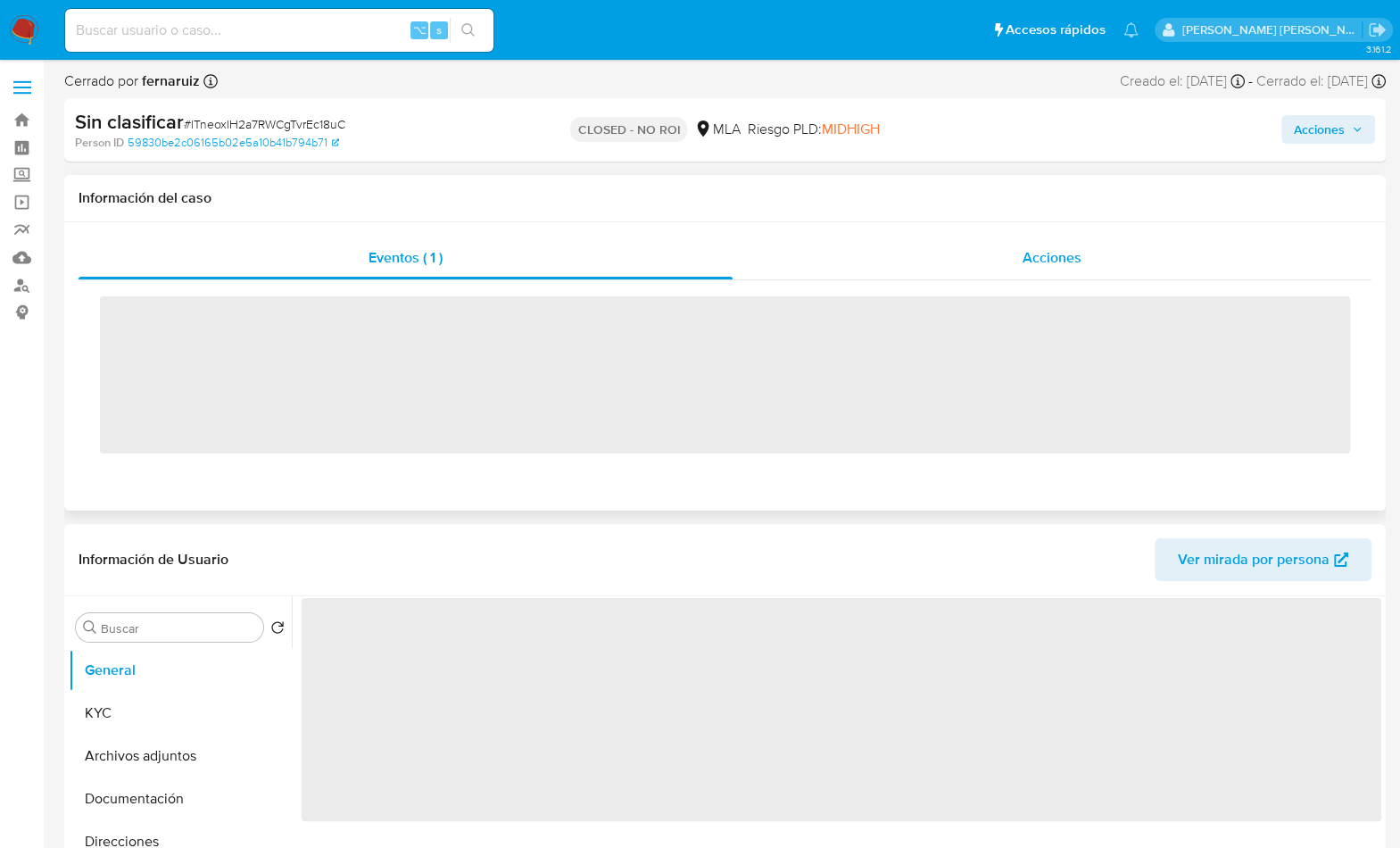
click at [1041, 262] on span "Acciones" at bounding box center [1052, 257] width 59 height 20
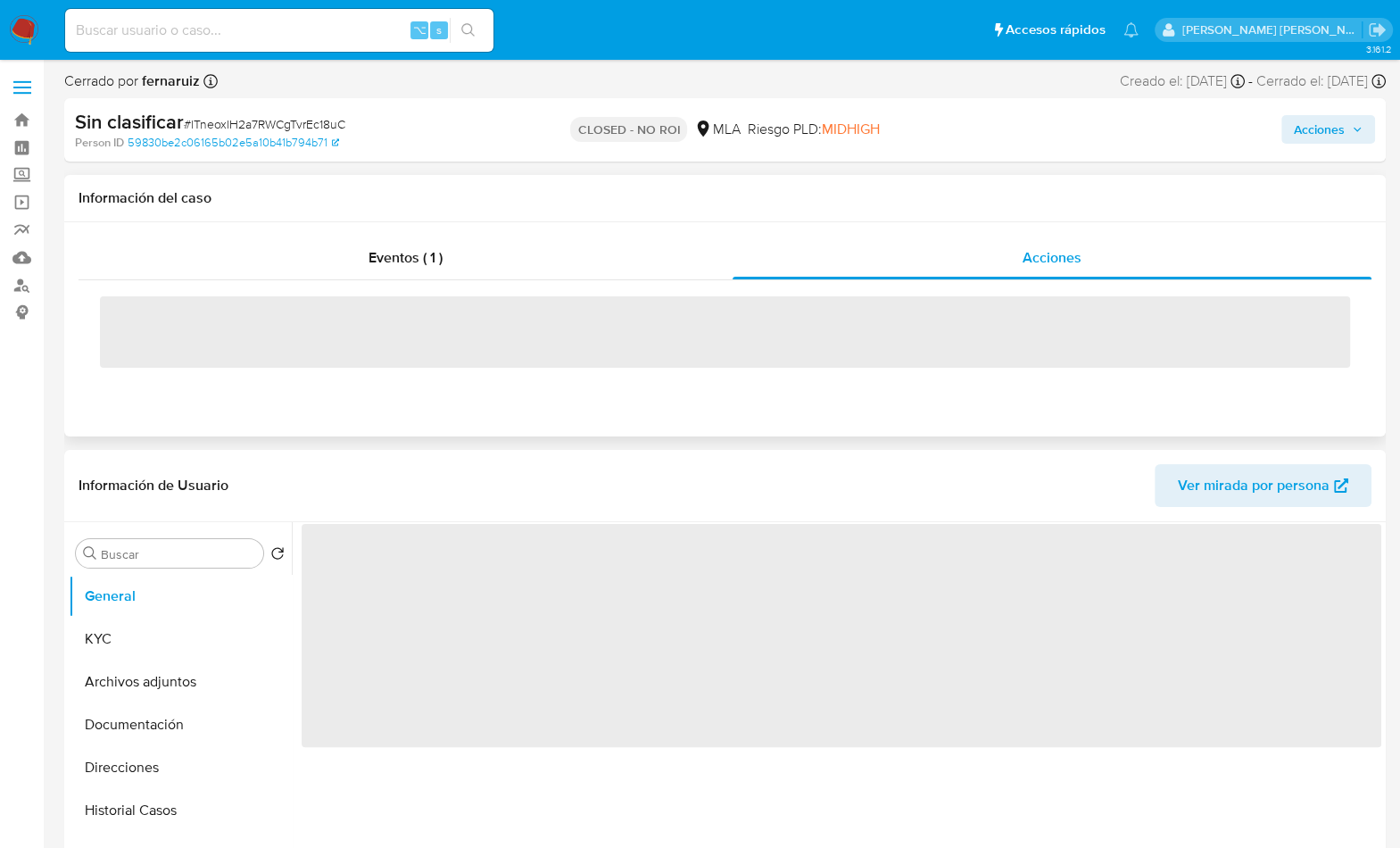
select select "10"
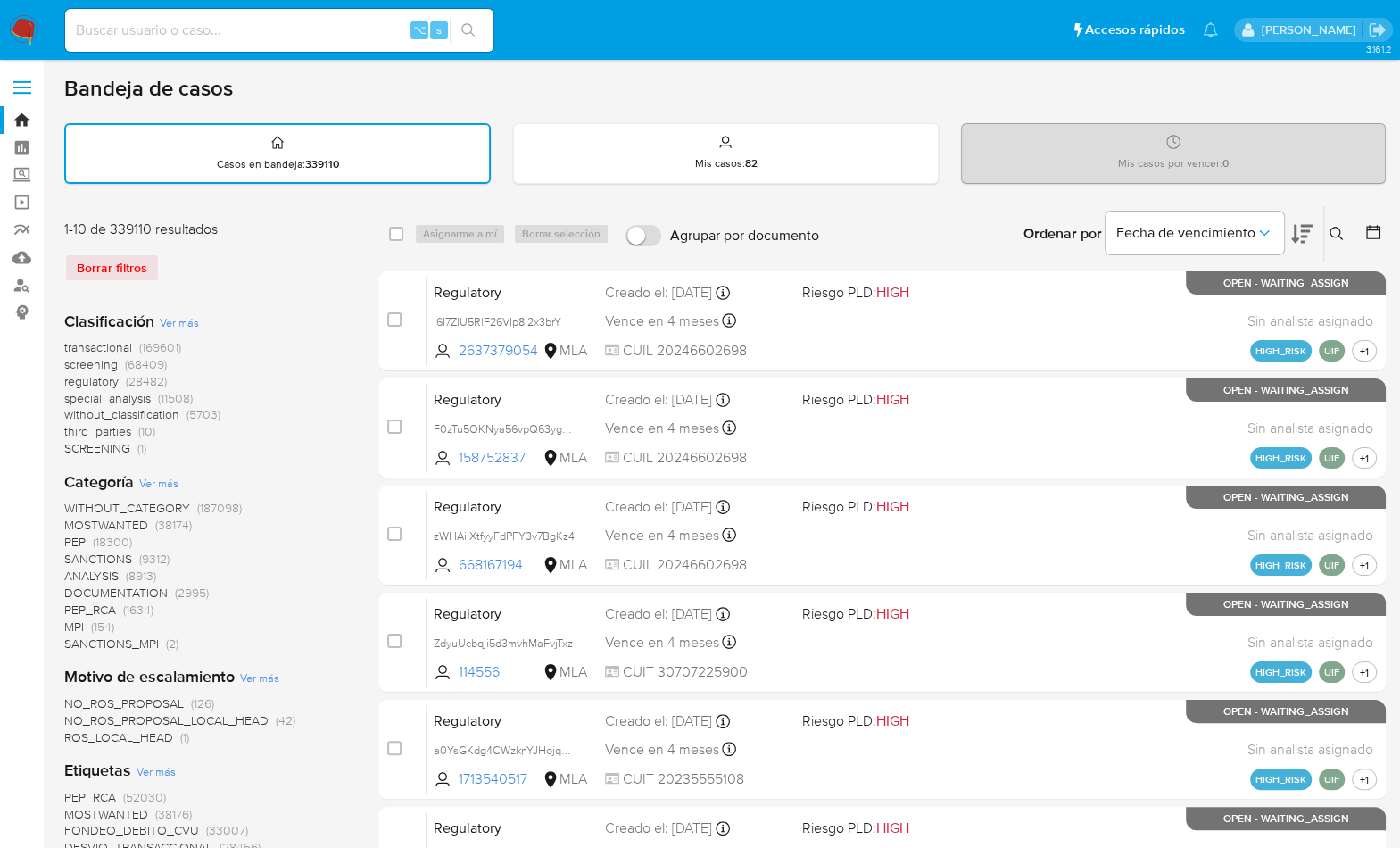
click at [1346, 236] on button at bounding box center [1338, 234] width 30 height 21
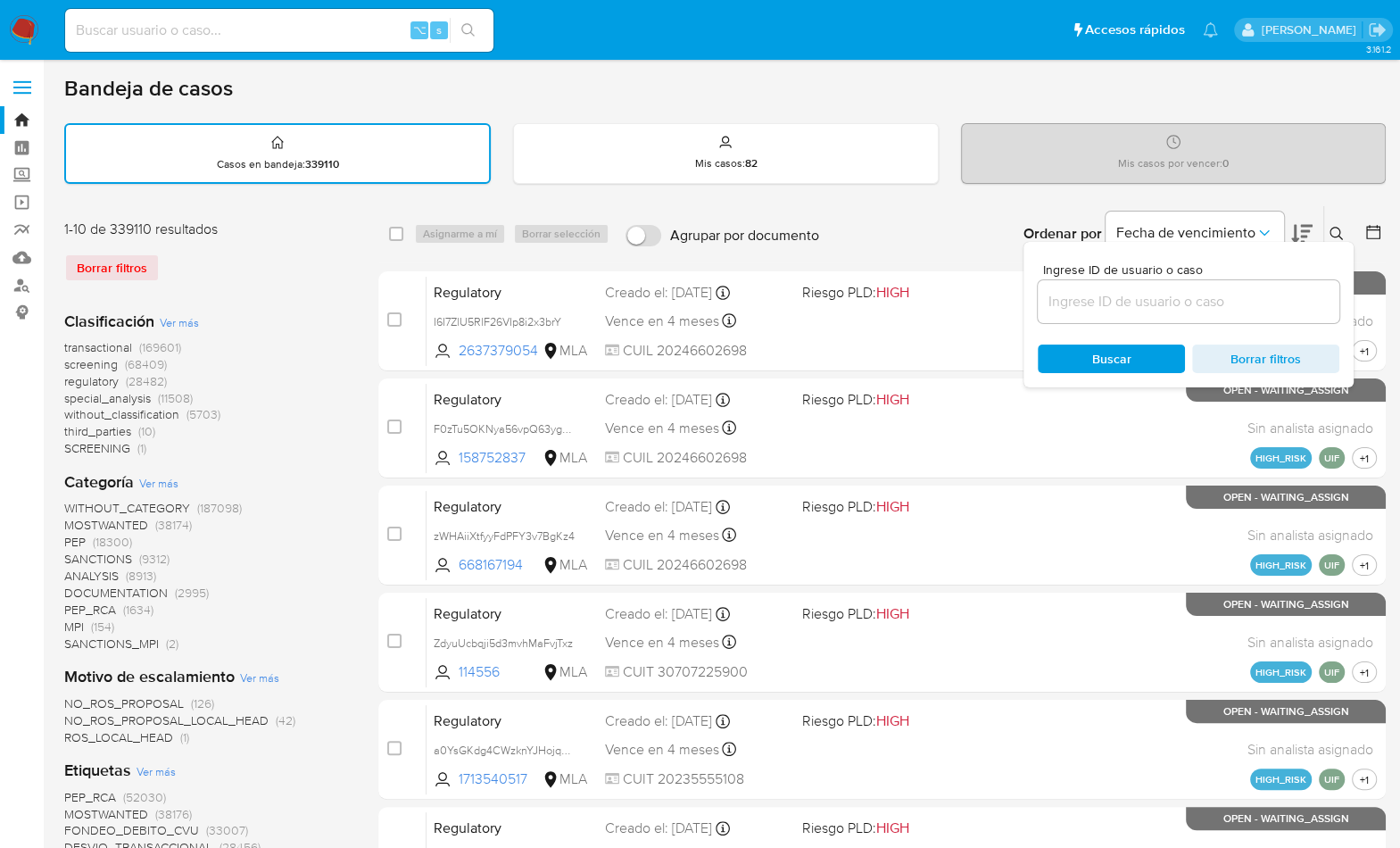
click at [1251, 321] on div at bounding box center [1188, 301] width 302 height 43
click at [1245, 306] on input at bounding box center [1188, 302] width 302 height 23
paste input "483412001"
type input "483412001"
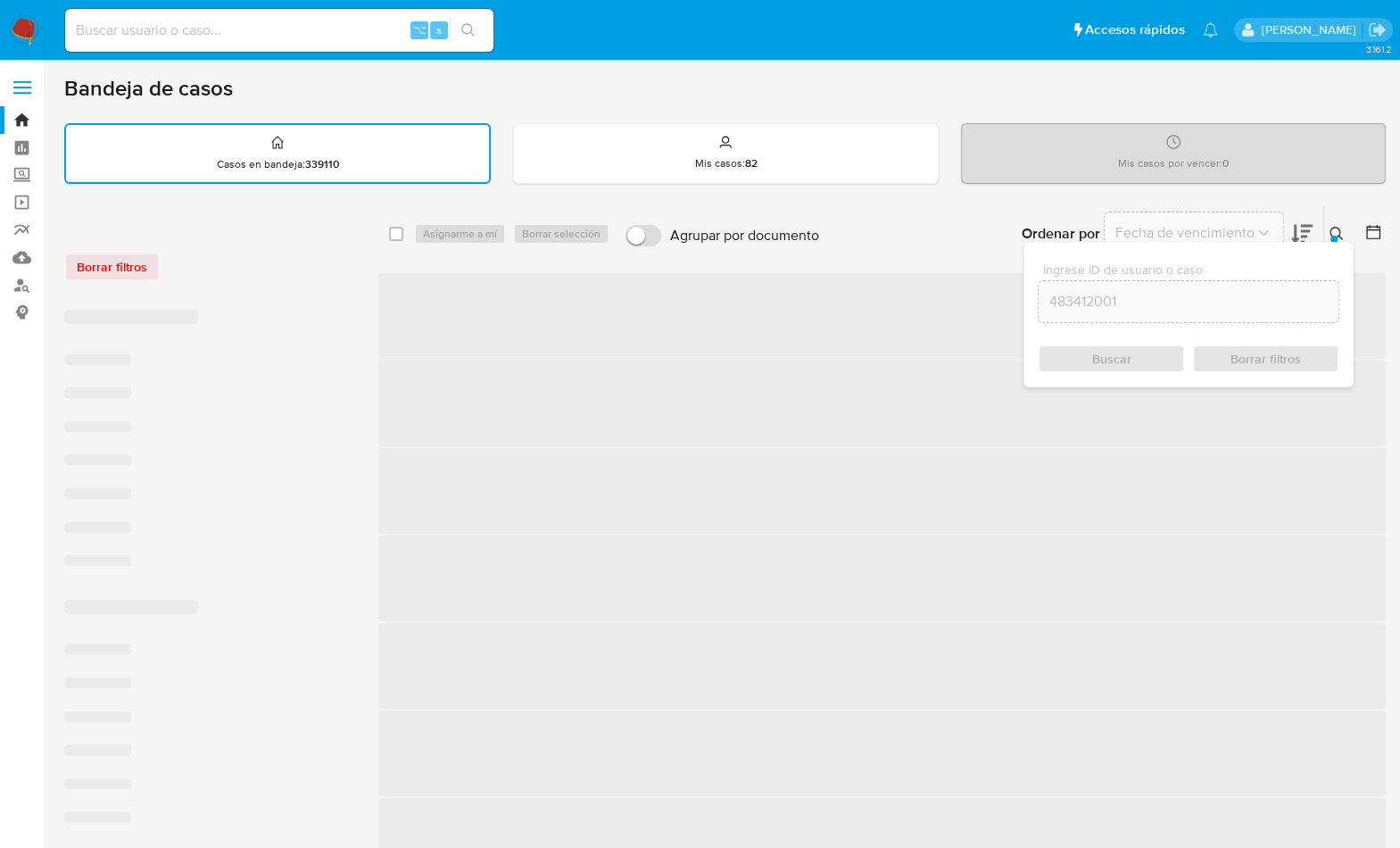
click at [1343, 228] on icon at bounding box center [1337, 234] width 14 height 14
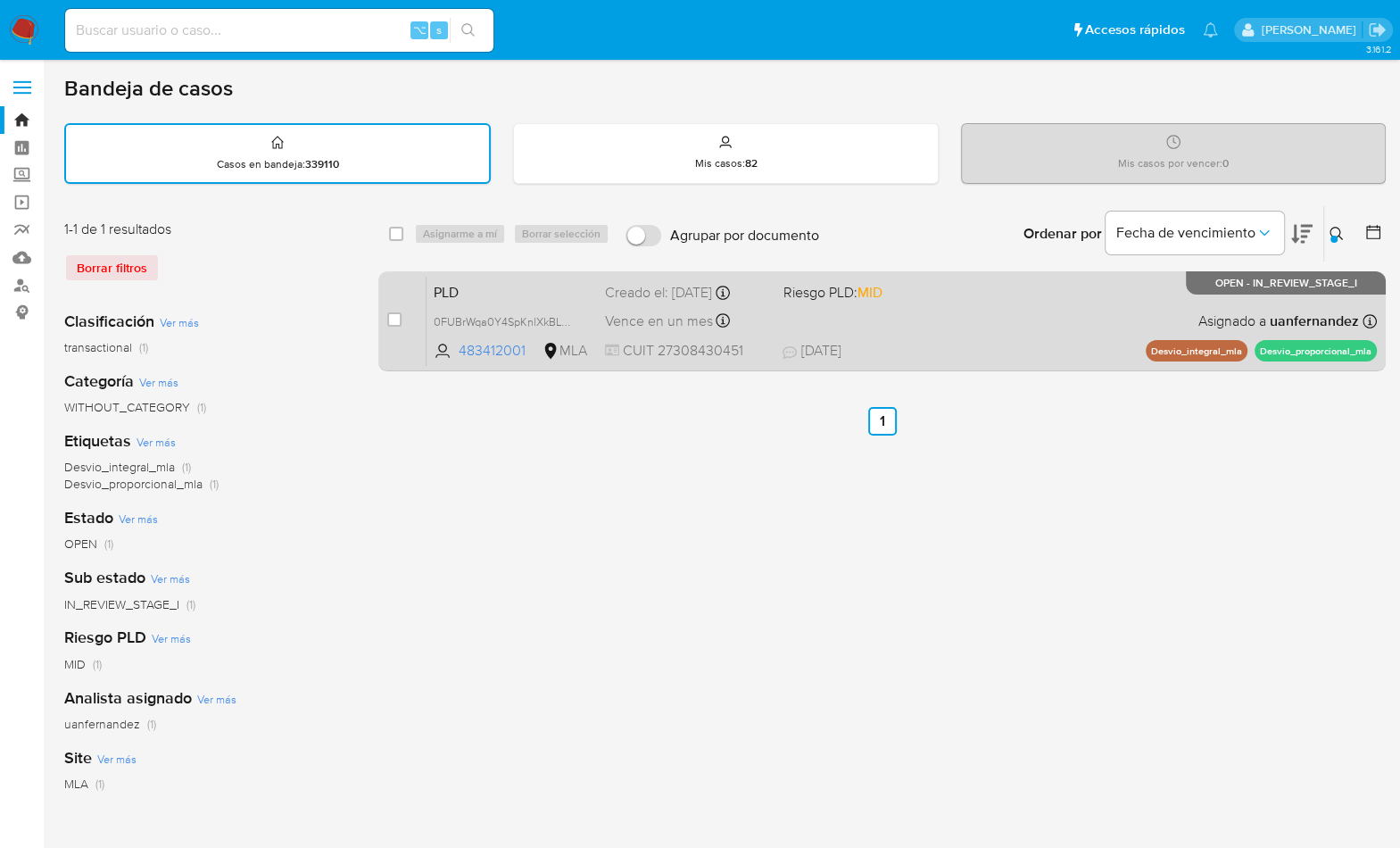
click at [1134, 322] on div "PLD 0FUBrWqa0Y4SpKnlXkBLCgcF 483412001 MLA Riesgo PLD: MID Creado el: 12/08/202…" at bounding box center [902, 321] width 950 height 90
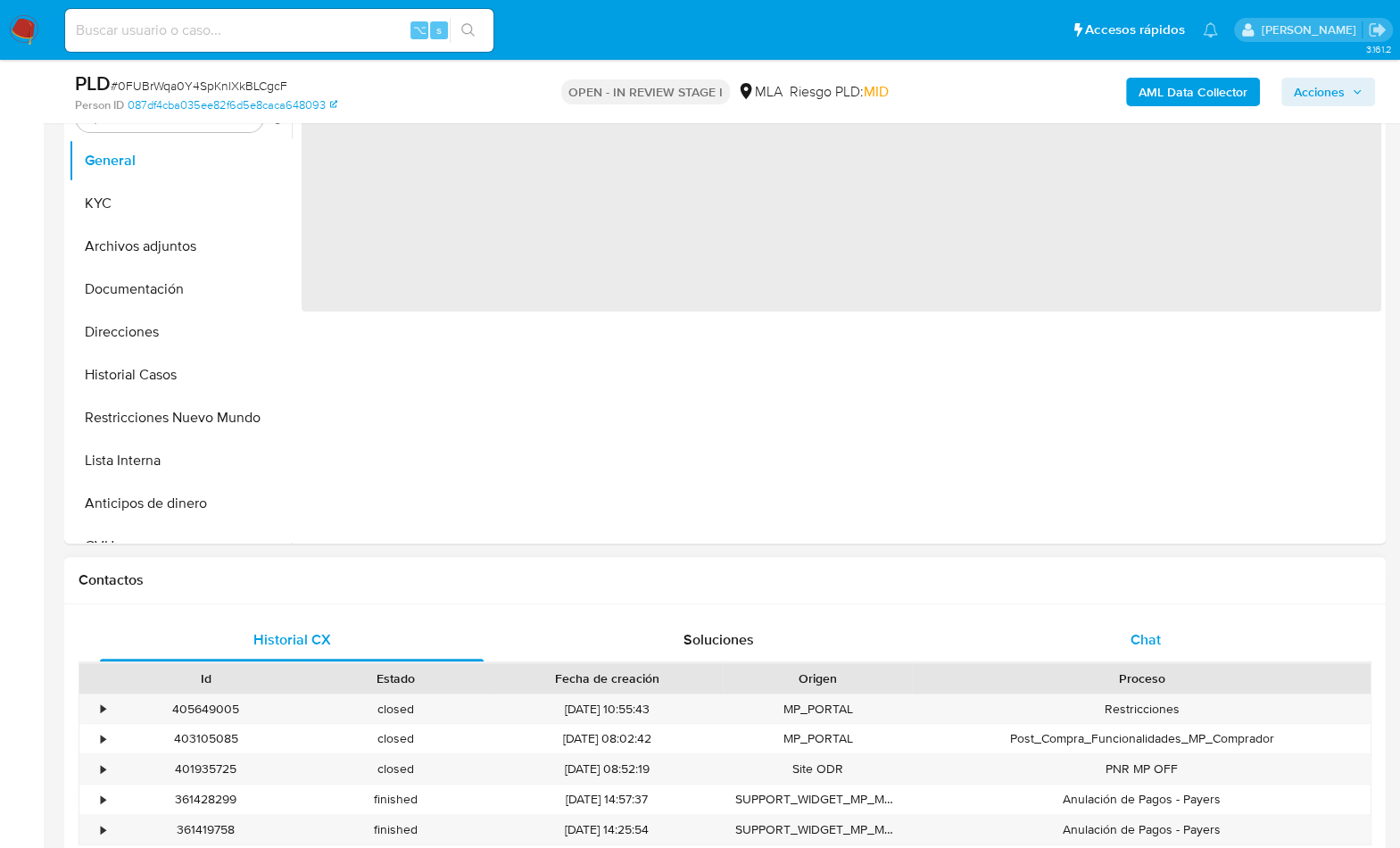
click at [1191, 627] on div "Chat" at bounding box center [1144, 639] width 384 height 43
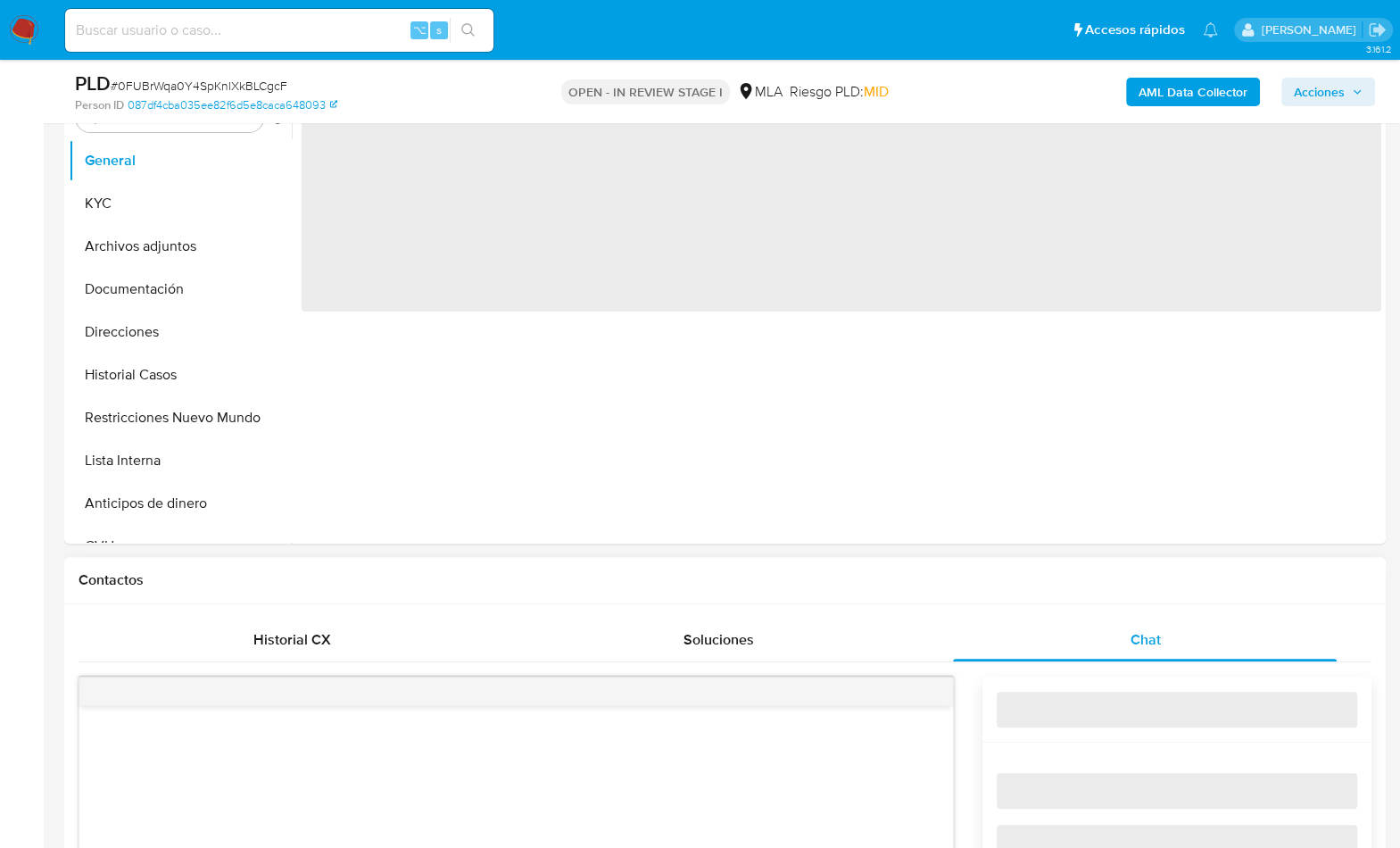
scroll to position [752, 0]
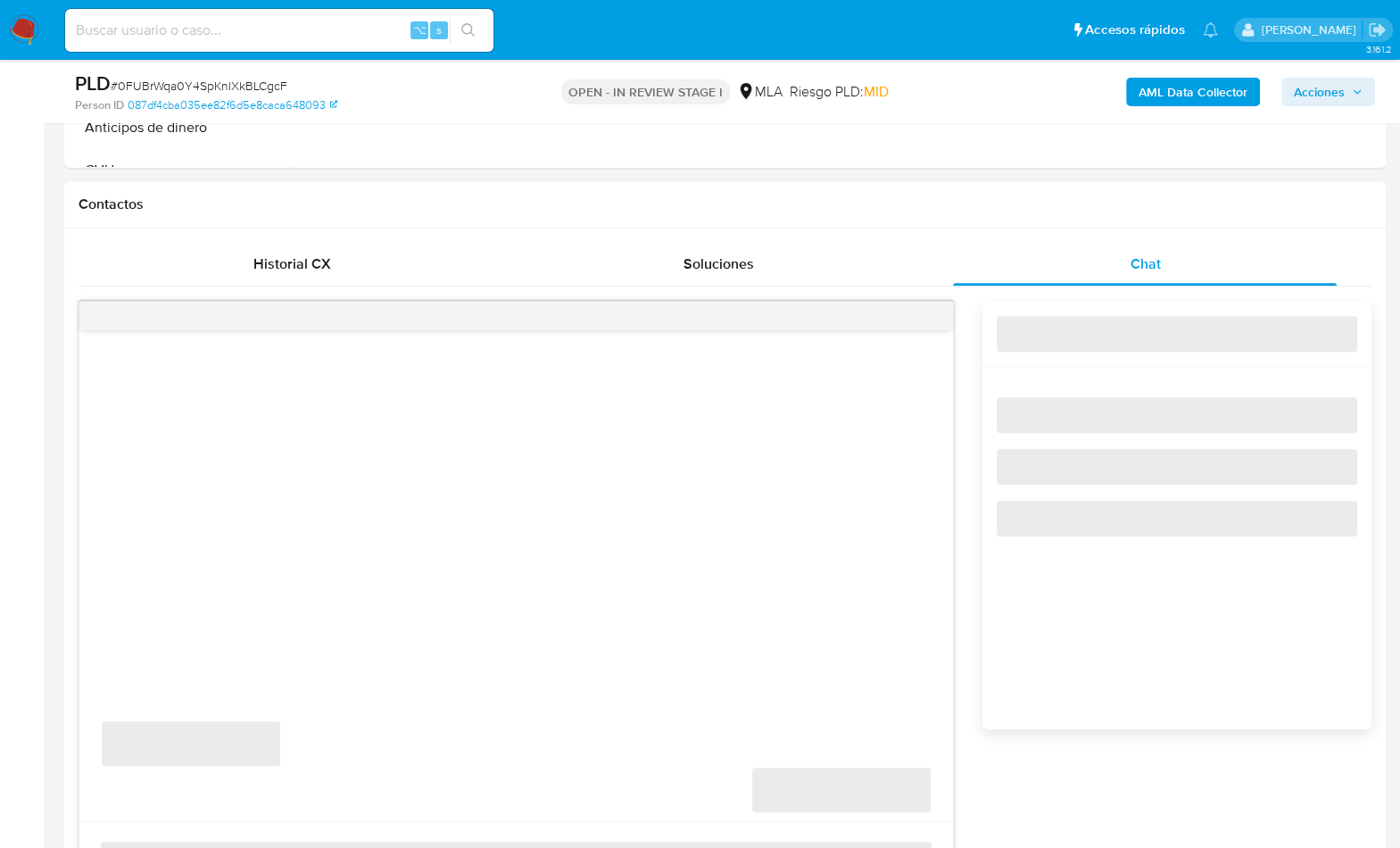
select select "10"
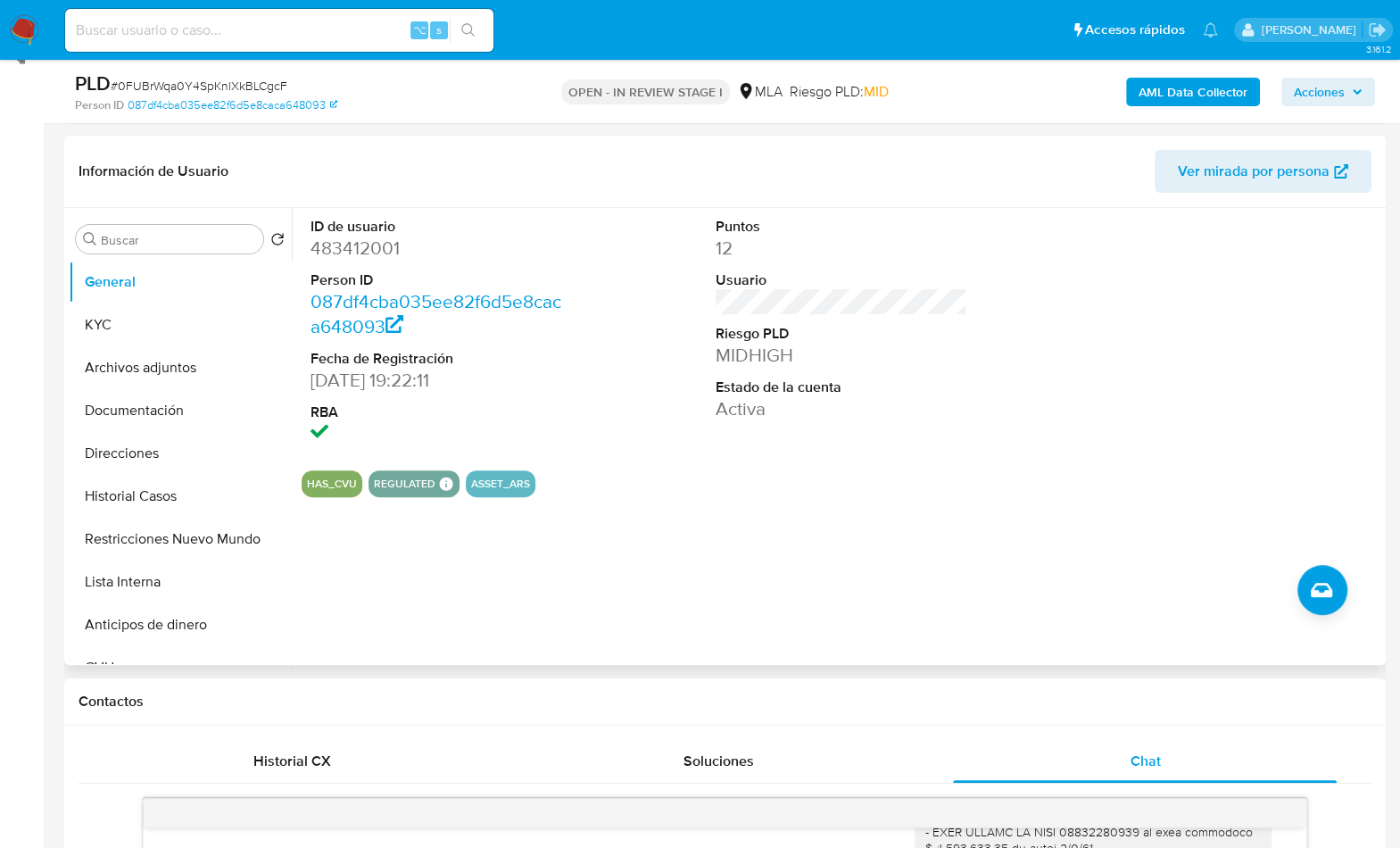
scroll to position [252, 0]
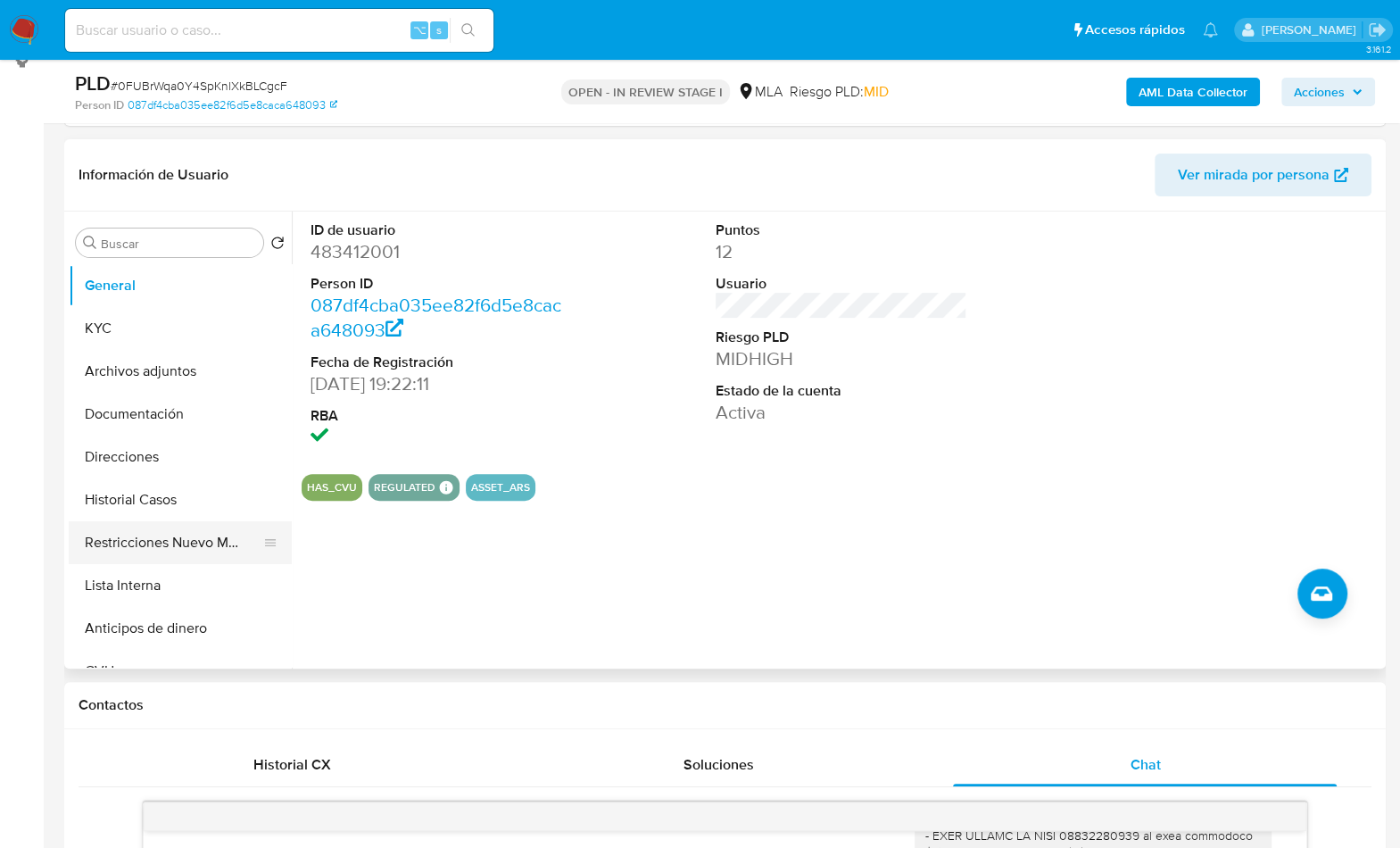
click at [202, 555] on button "Restricciones Nuevo Mundo" at bounding box center [172, 542] width 209 height 43
